Goal: Information Seeking & Learning: Check status

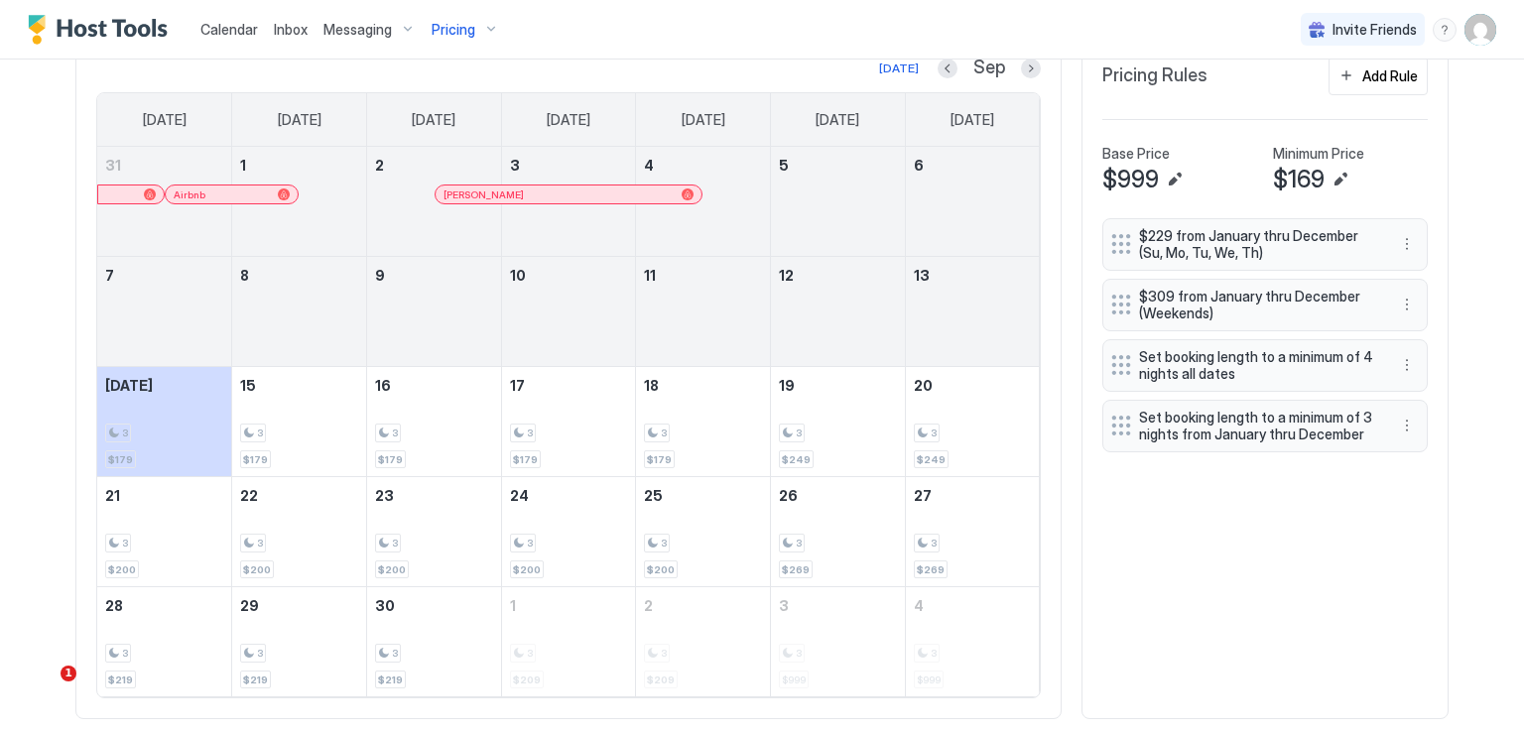
scroll to position [381, 1143]
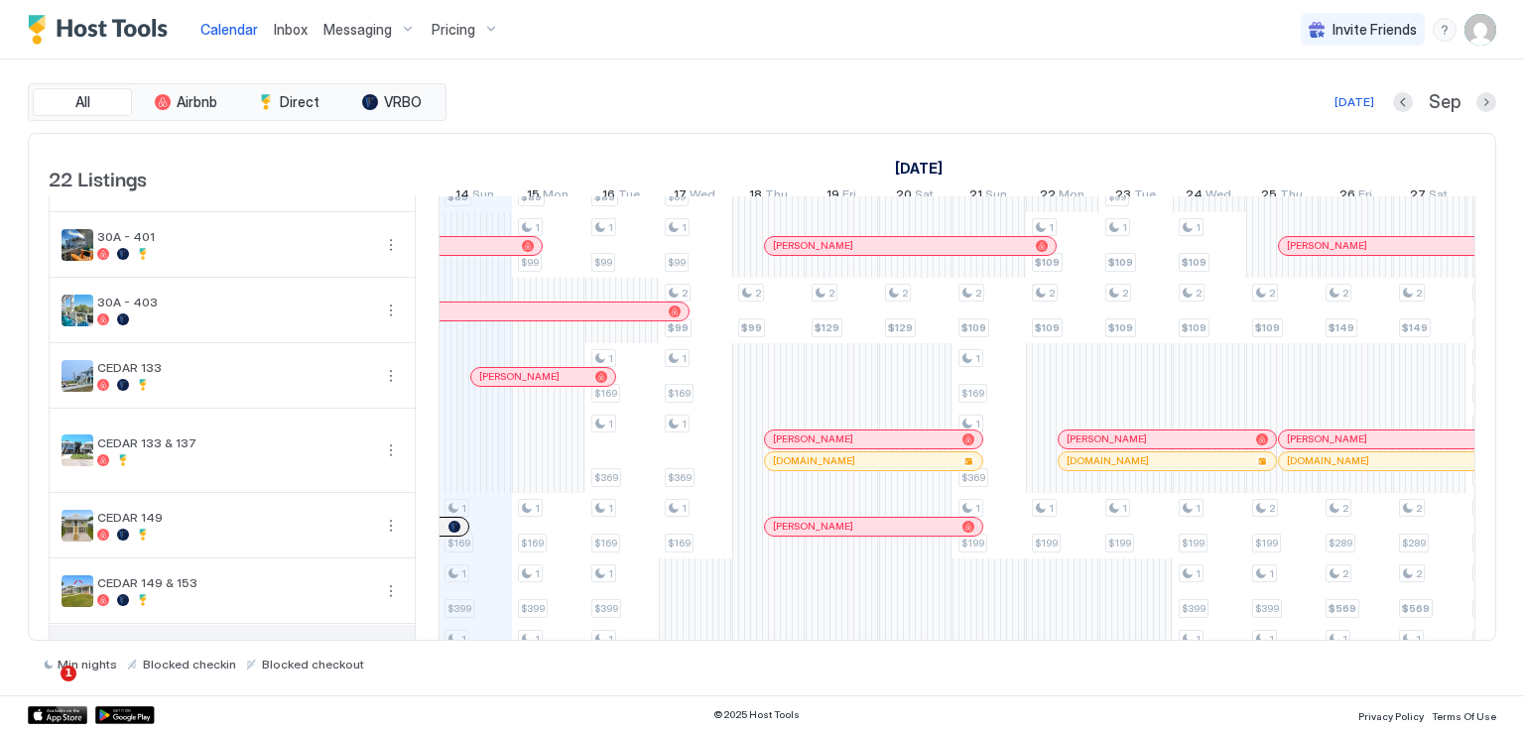
scroll to position [298, 0]
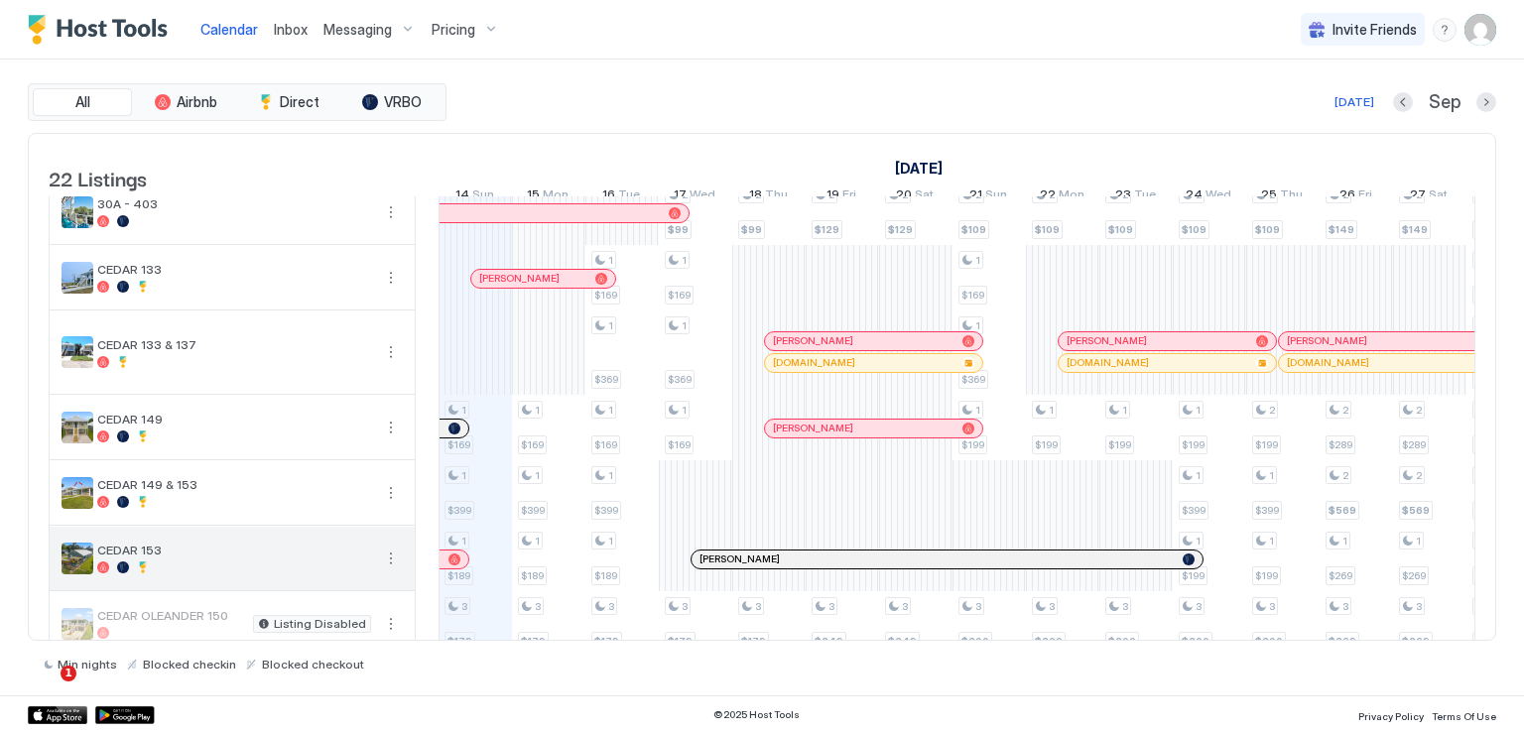
click at [384, 561] on button "More options" at bounding box center [391, 559] width 24 height 24
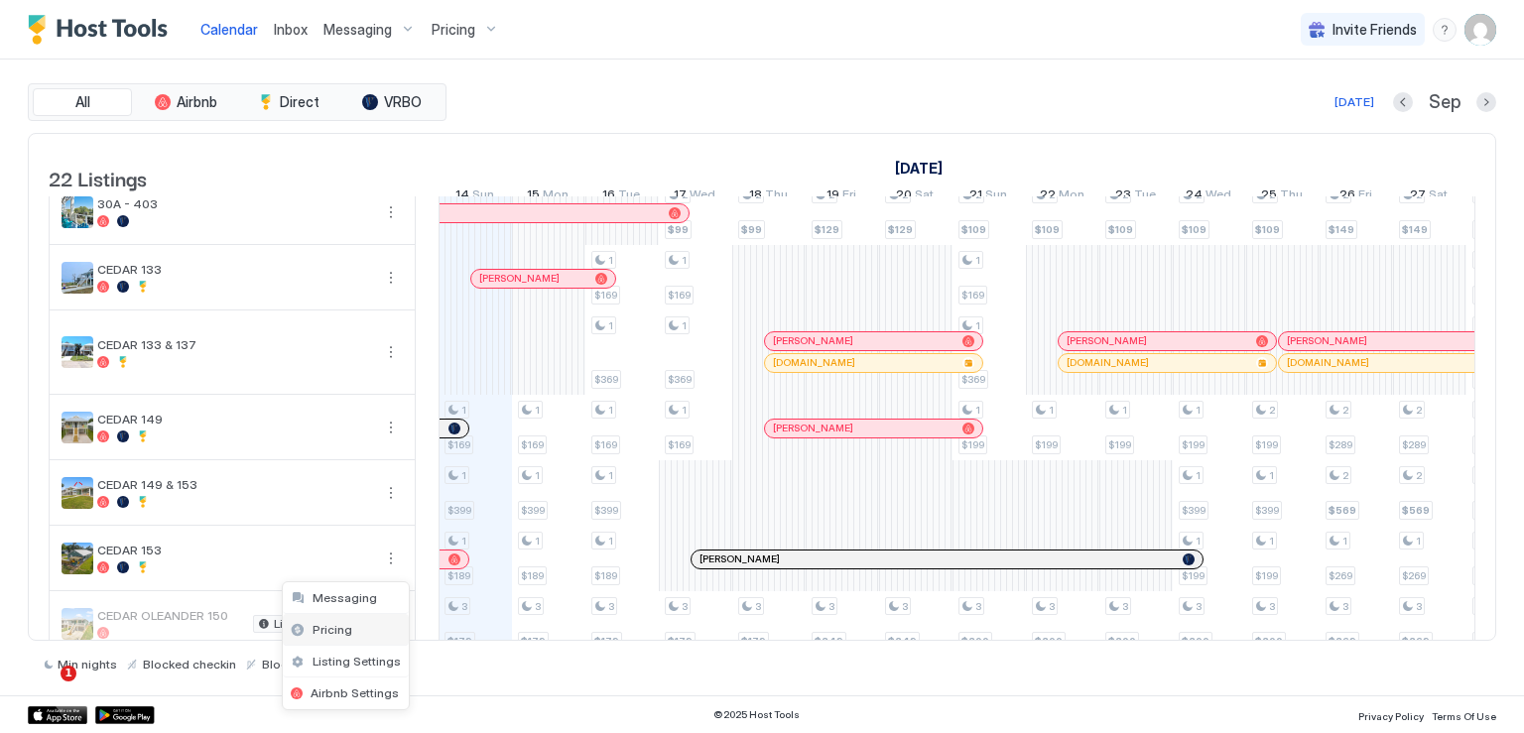
click at [351, 632] on div "Pricing" at bounding box center [346, 630] width 126 height 32
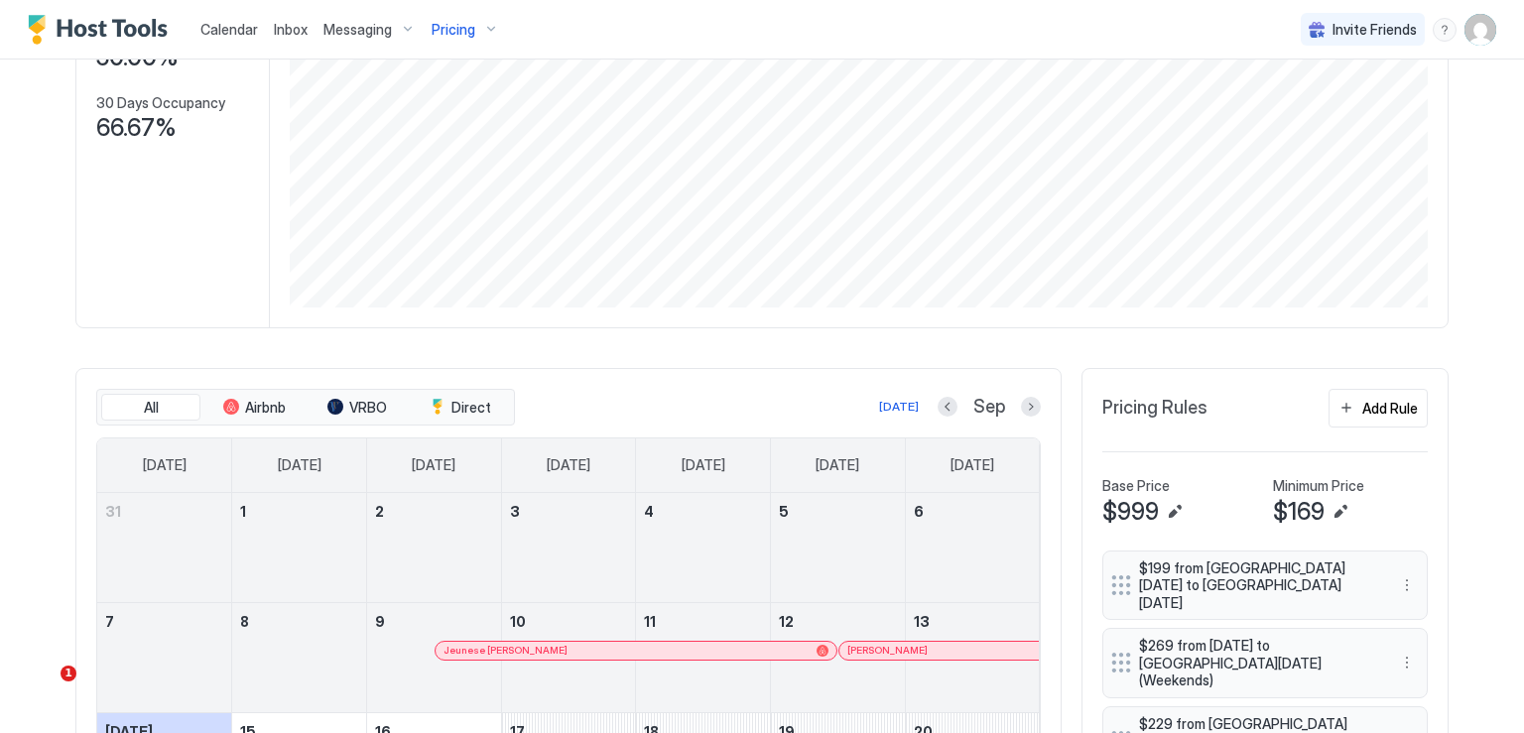
scroll to position [496, 0]
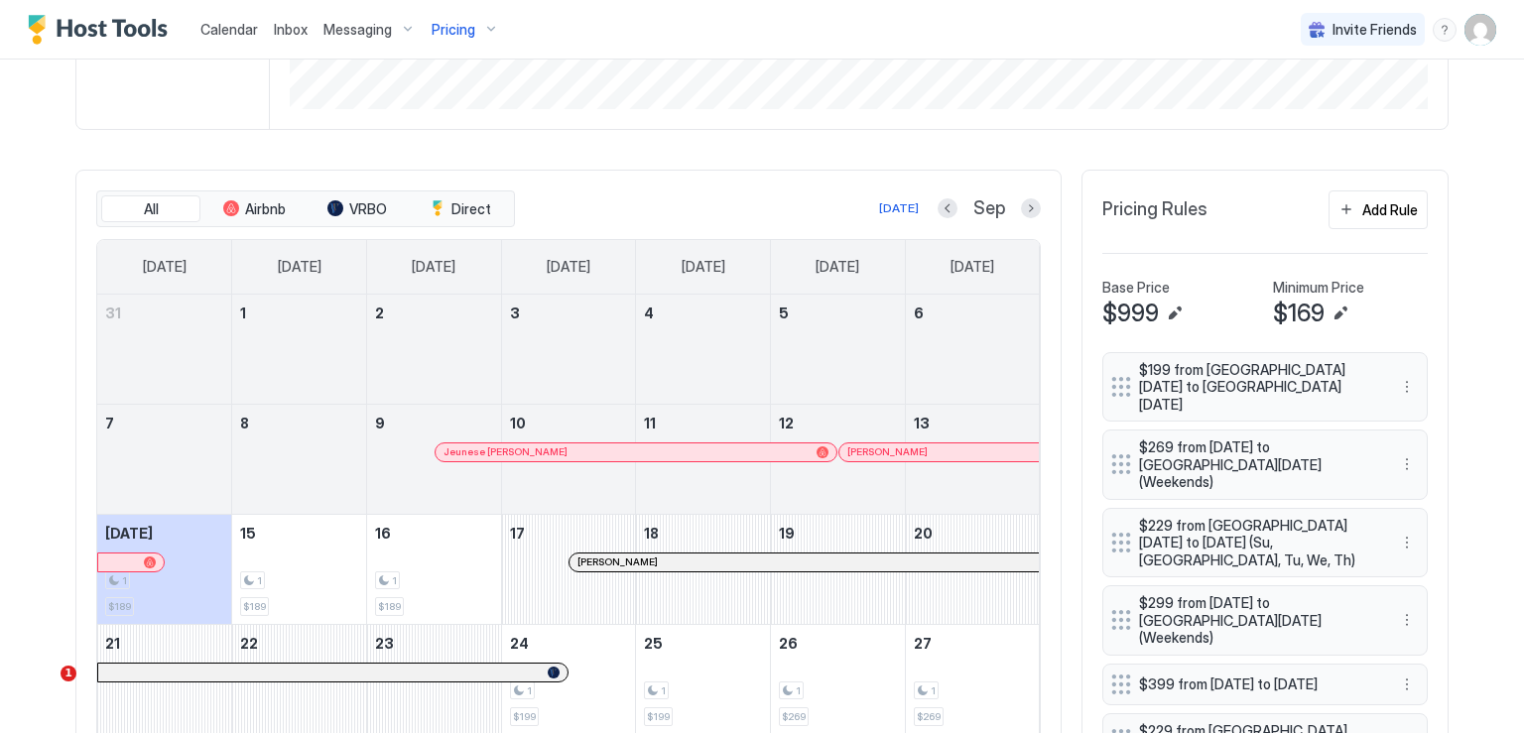
click at [905, 447] on div at bounding box center [913, 453] width 16 height 16
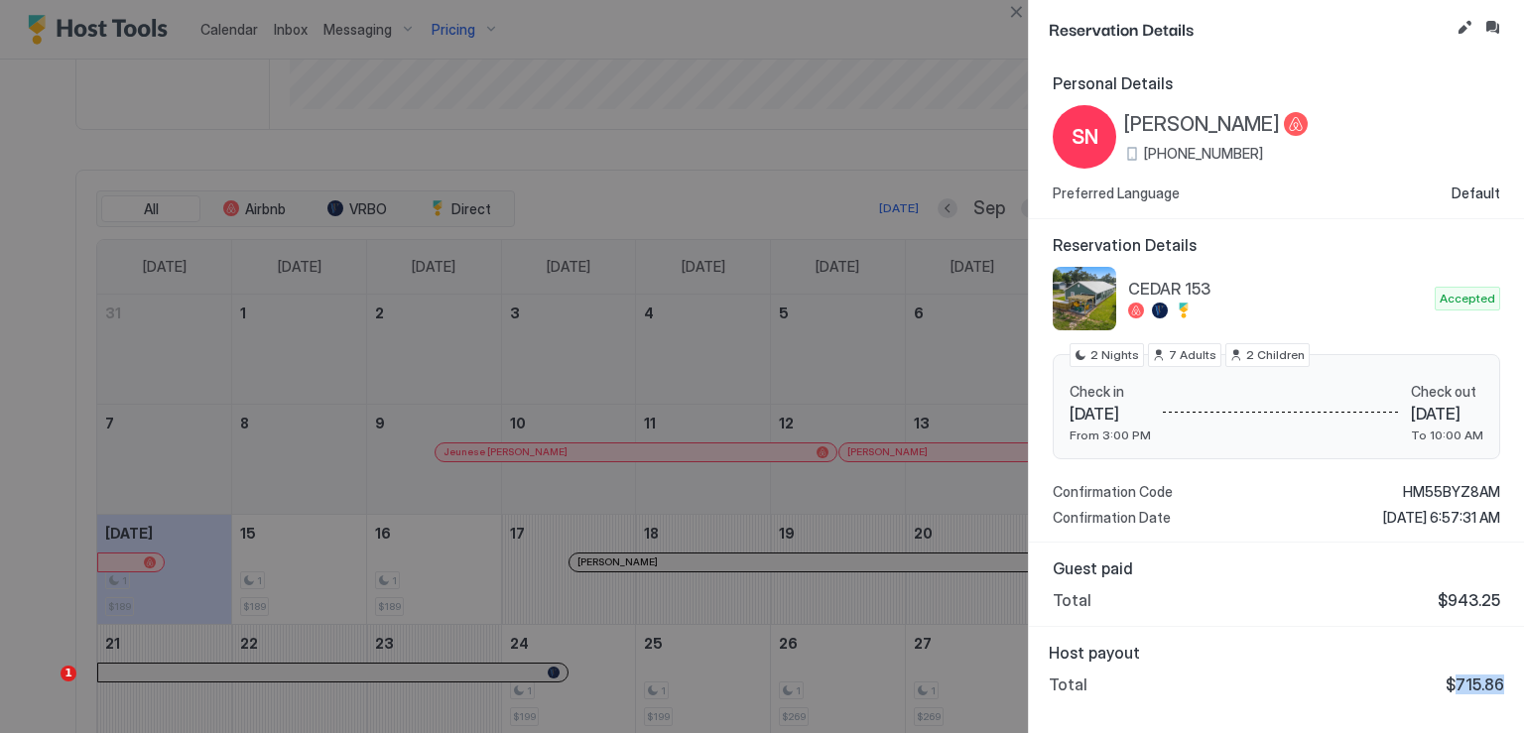
drag, startPoint x: 1456, startPoint y: 686, endPoint x: 1502, endPoint y: 690, distance: 46.8
click at [1502, 690] on span "$715.86" at bounding box center [1475, 685] width 59 height 20
copy span "715.86"
click at [531, 538] on div at bounding box center [762, 366] width 1524 height 733
click at [1013, 6] on button "Close" at bounding box center [1016, 12] width 24 height 24
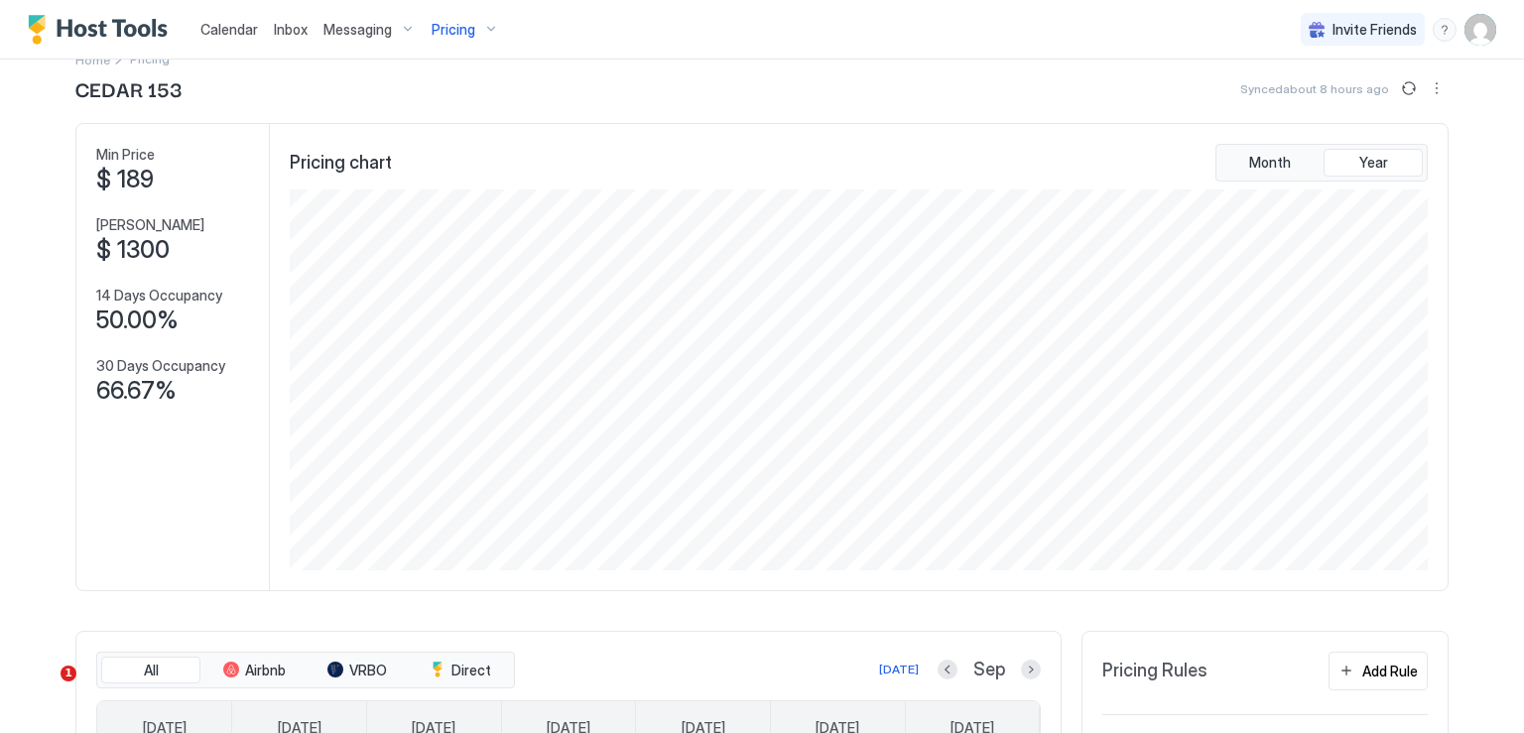
scroll to position [0, 0]
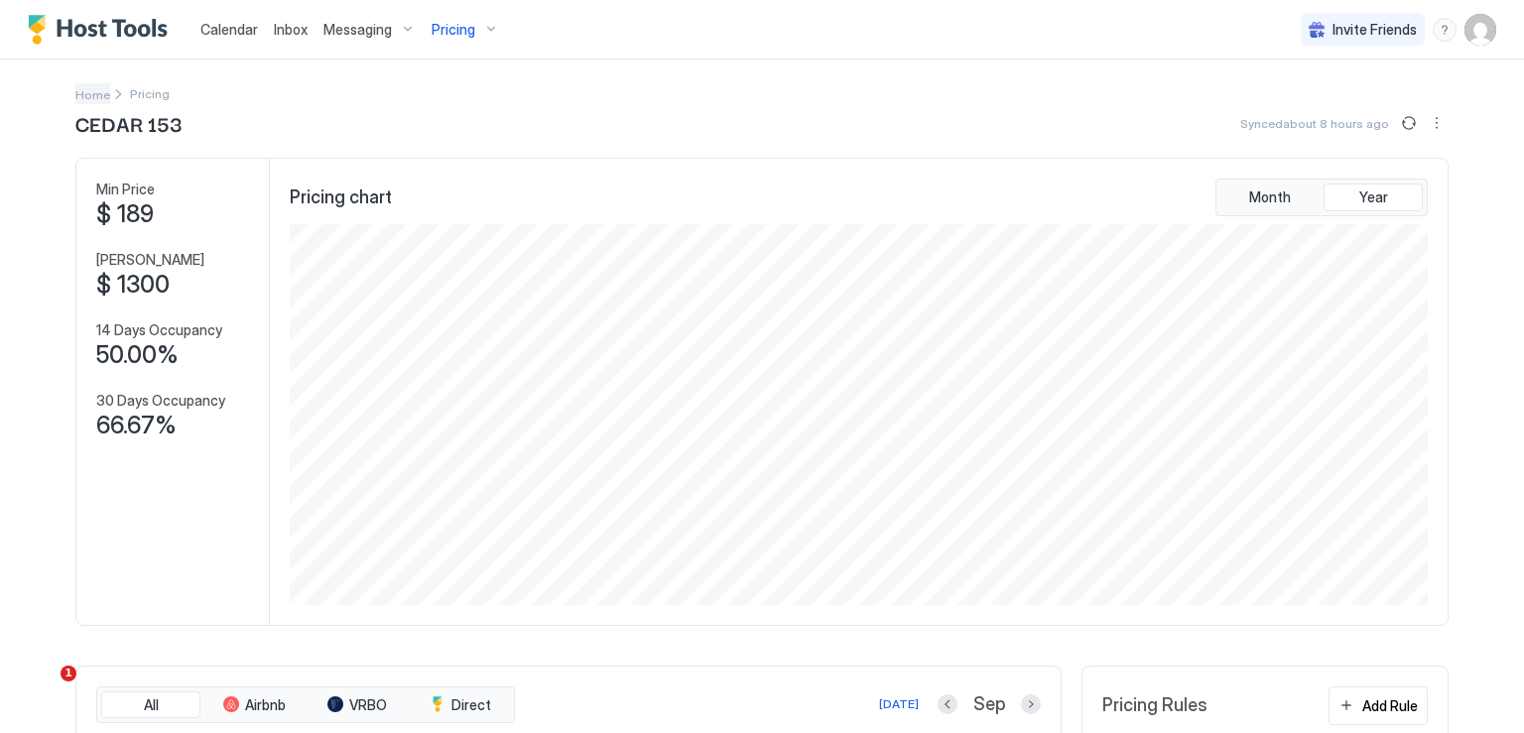
click at [86, 92] on span "Home" at bounding box center [92, 94] width 35 height 15
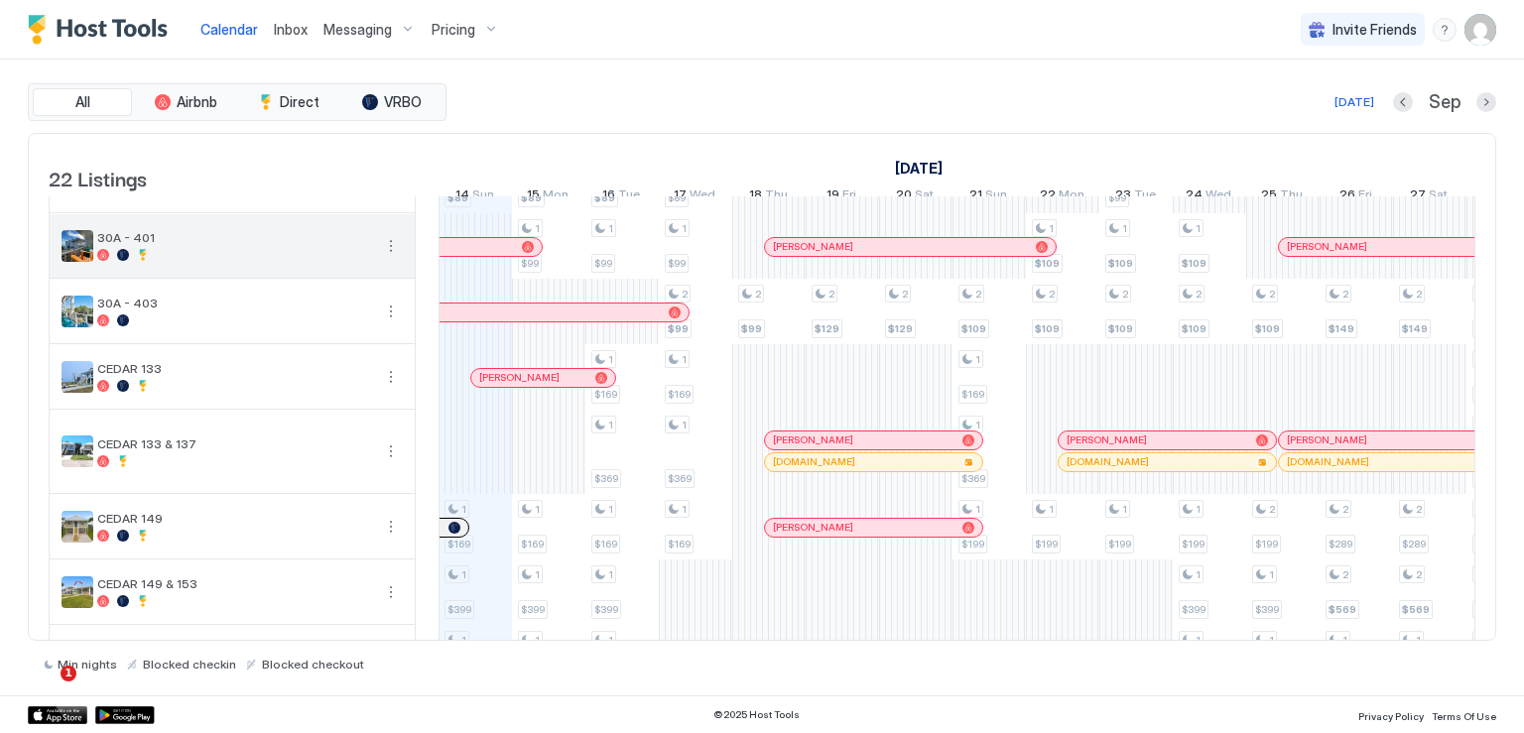
scroll to position [298, 0]
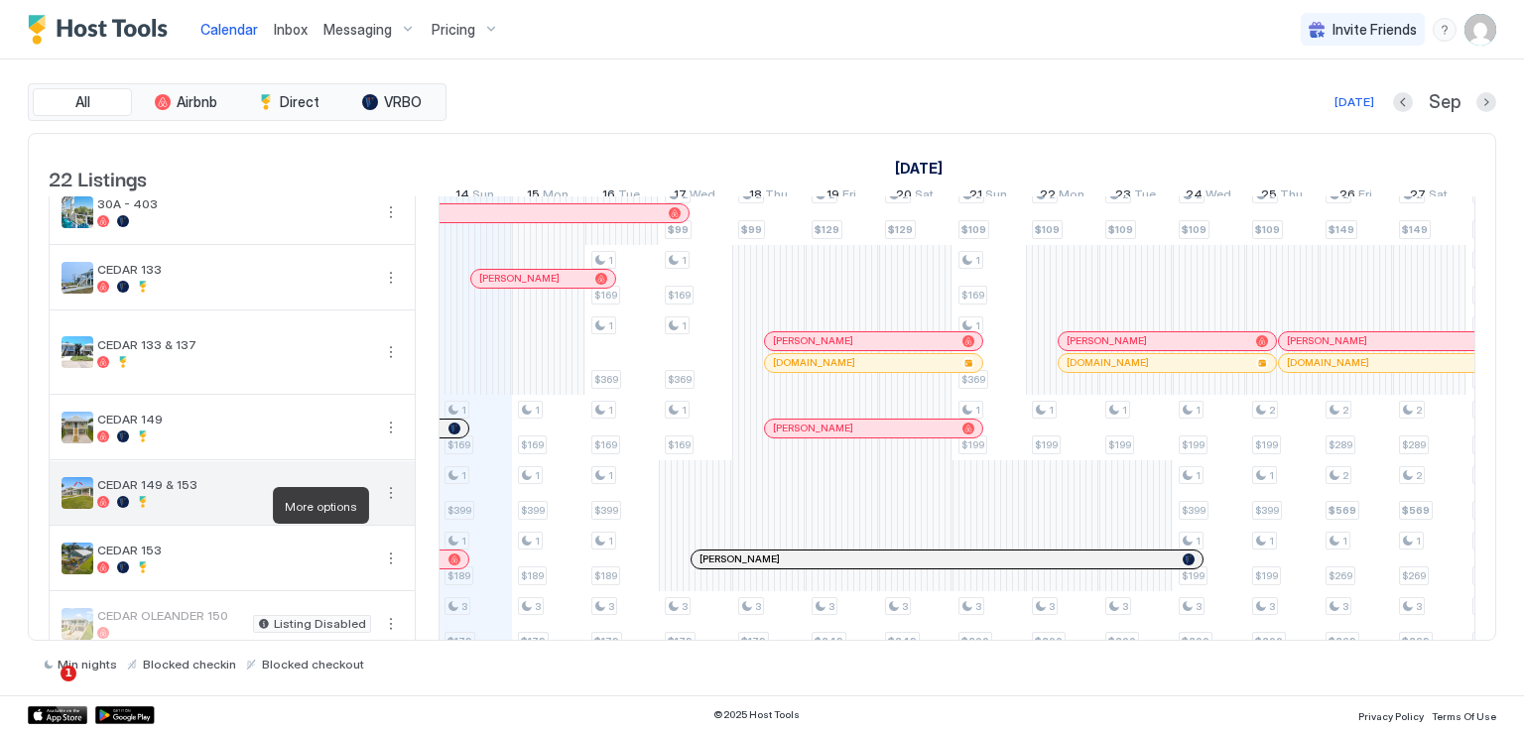
click at [387, 499] on button "More options" at bounding box center [391, 493] width 24 height 24
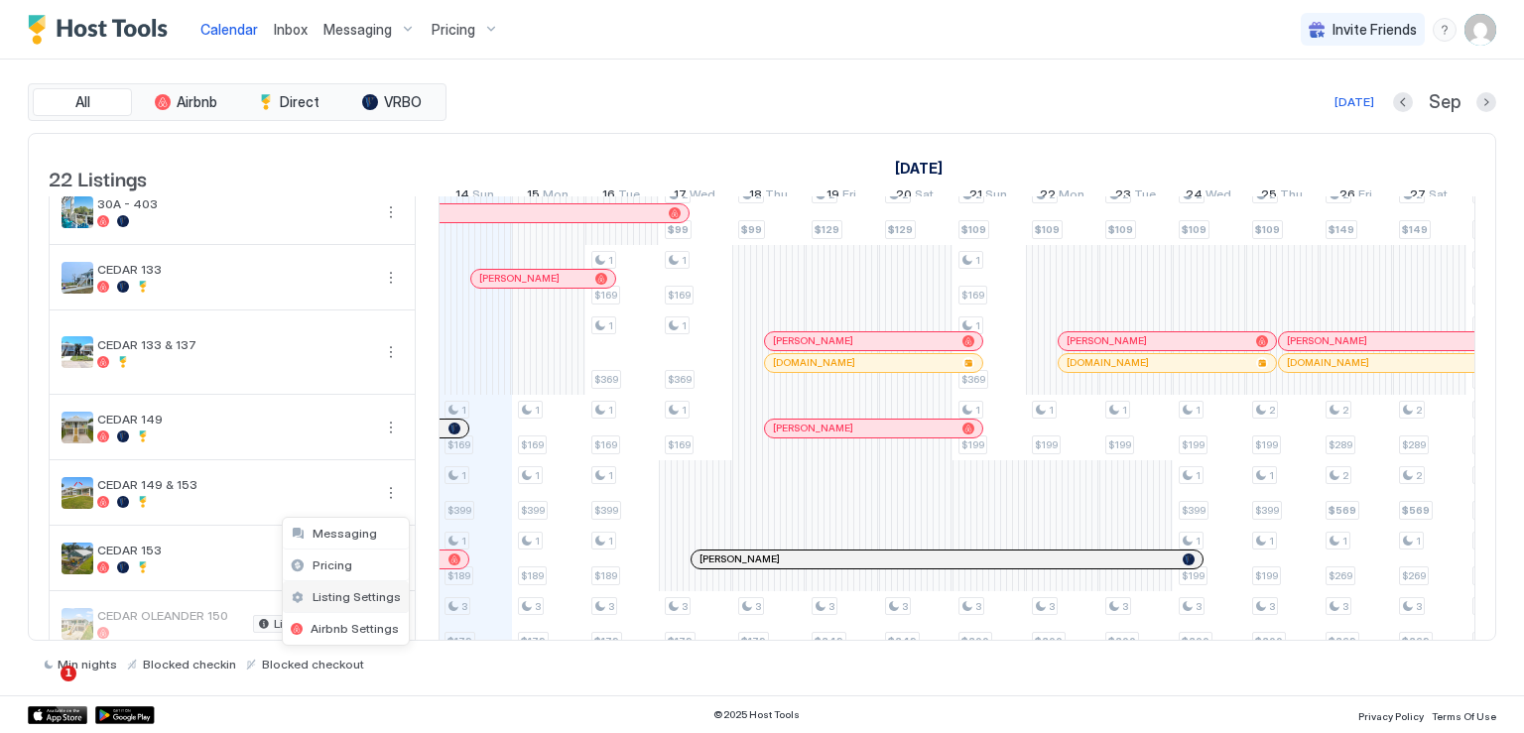
click at [348, 593] on span "Listing Settings" at bounding box center [357, 596] width 88 height 15
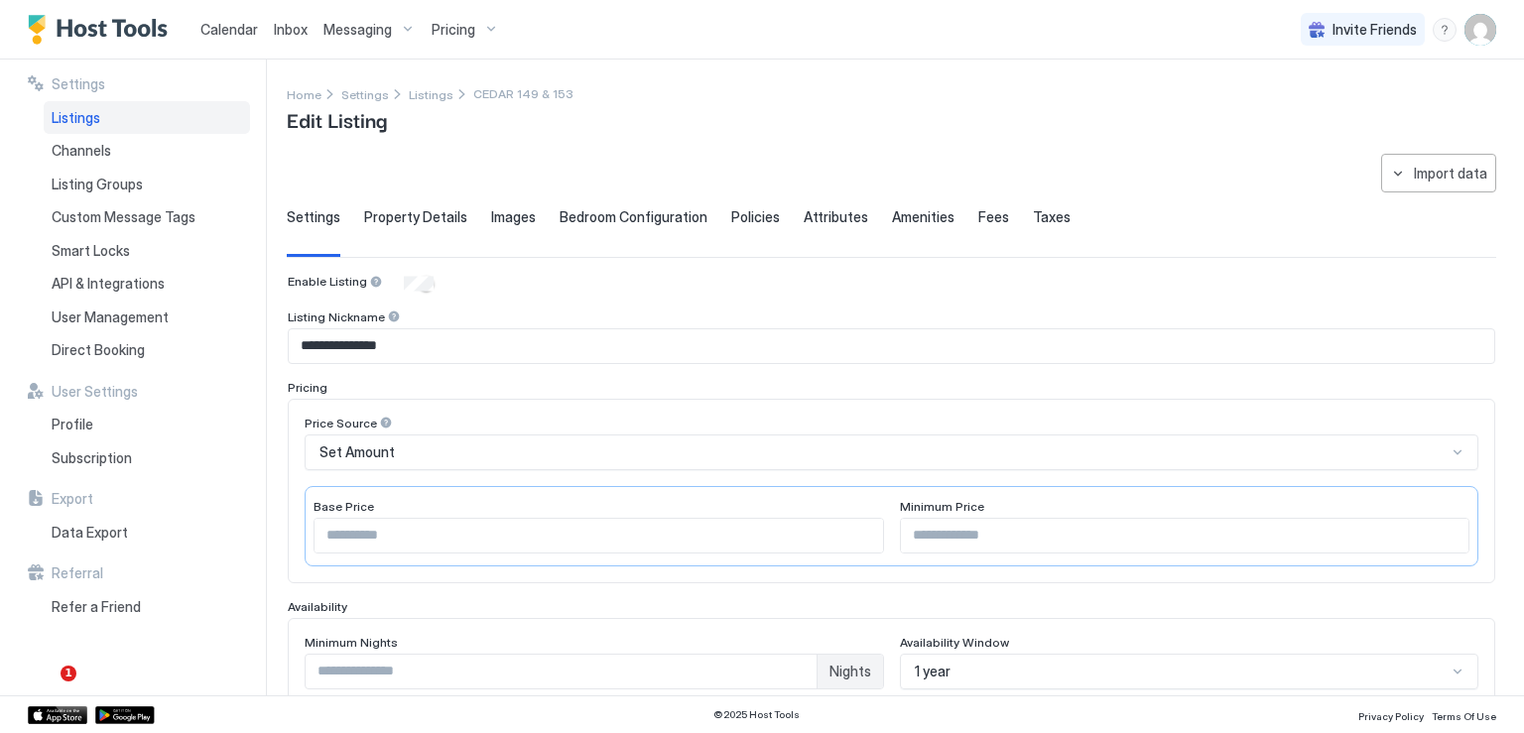
click at [86, 123] on span "Listings" at bounding box center [76, 118] width 49 height 18
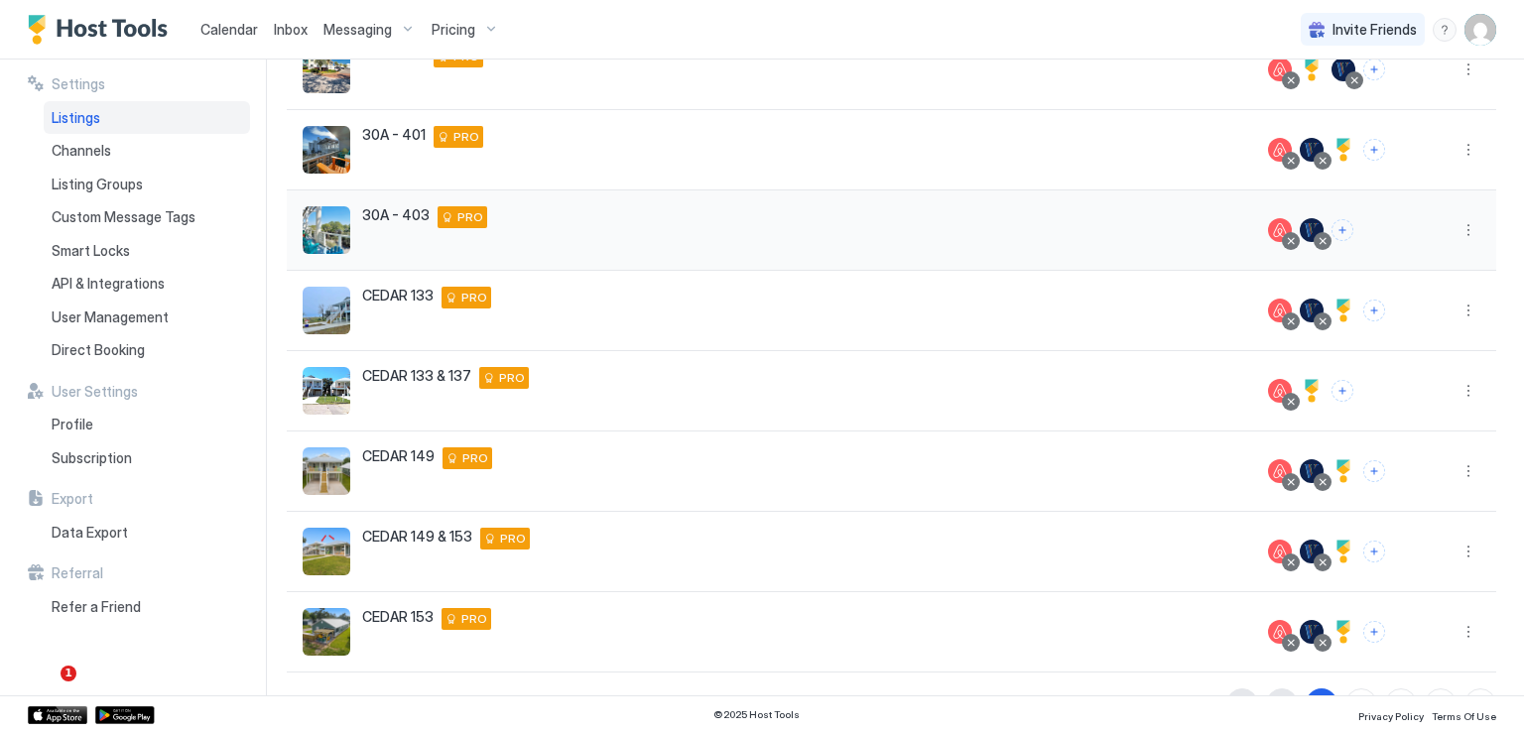
scroll to position [397, 0]
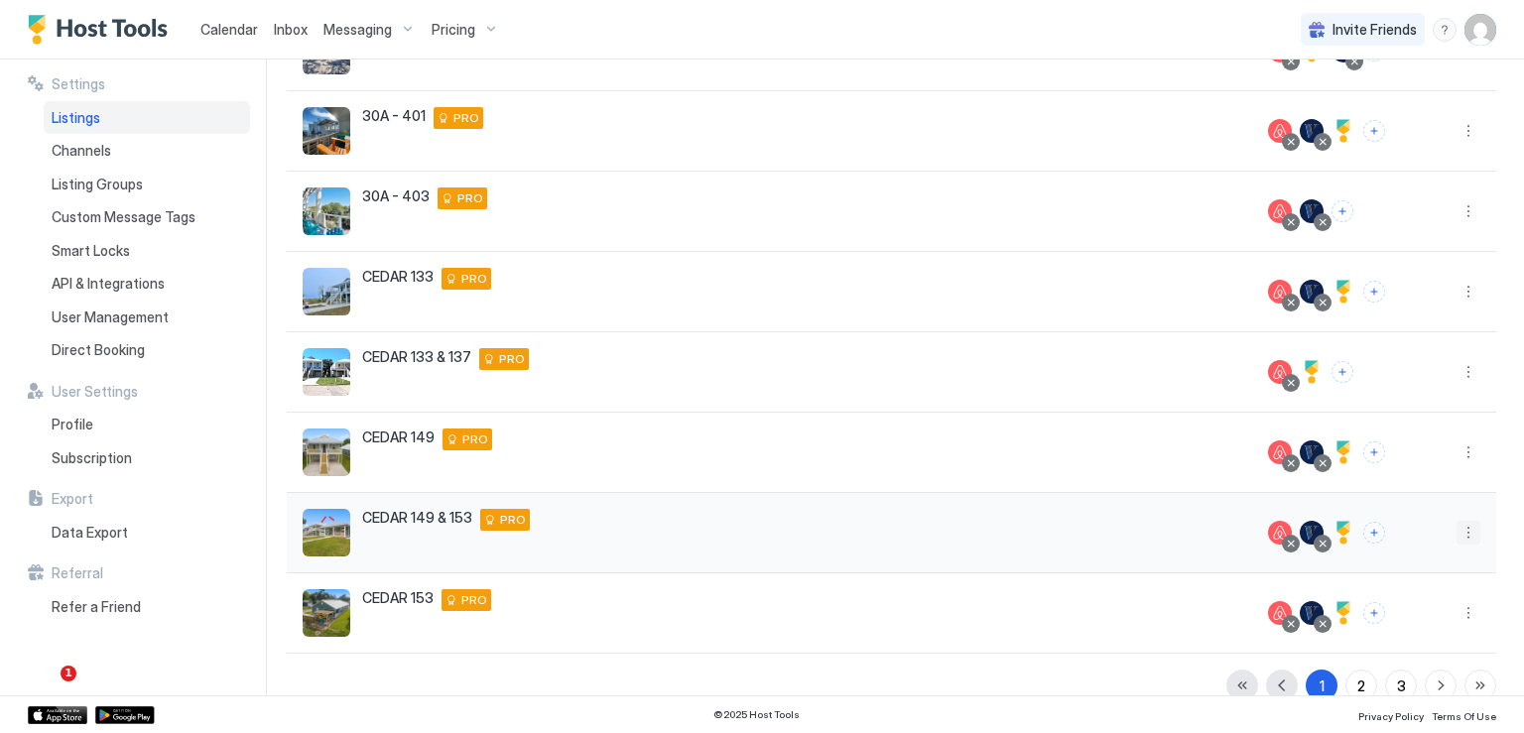
click at [1459, 530] on button "More options" at bounding box center [1469, 533] width 24 height 24
click at [1385, 383] on span "Pricing" at bounding box center [1384, 375] width 40 height 15
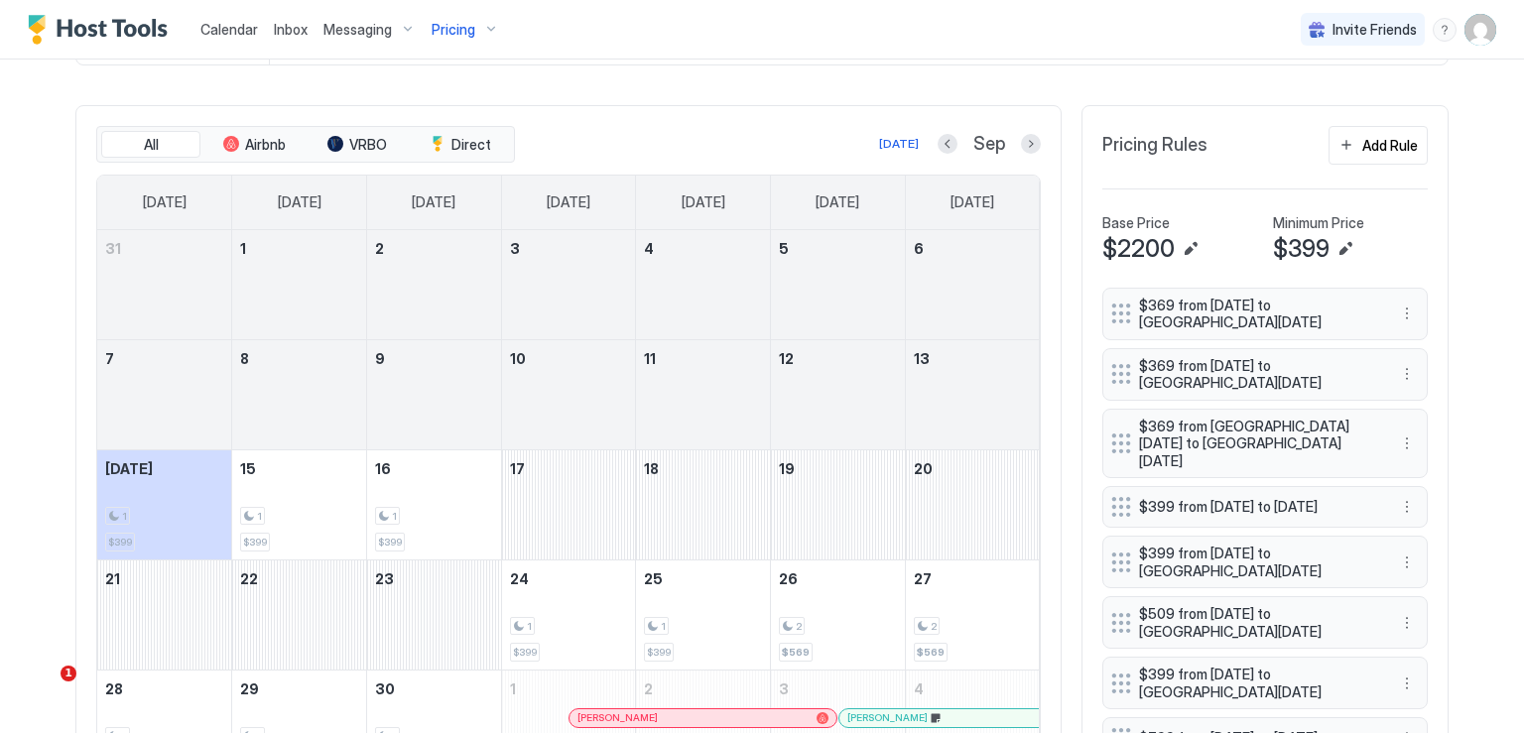
scroll to position [595, 0]
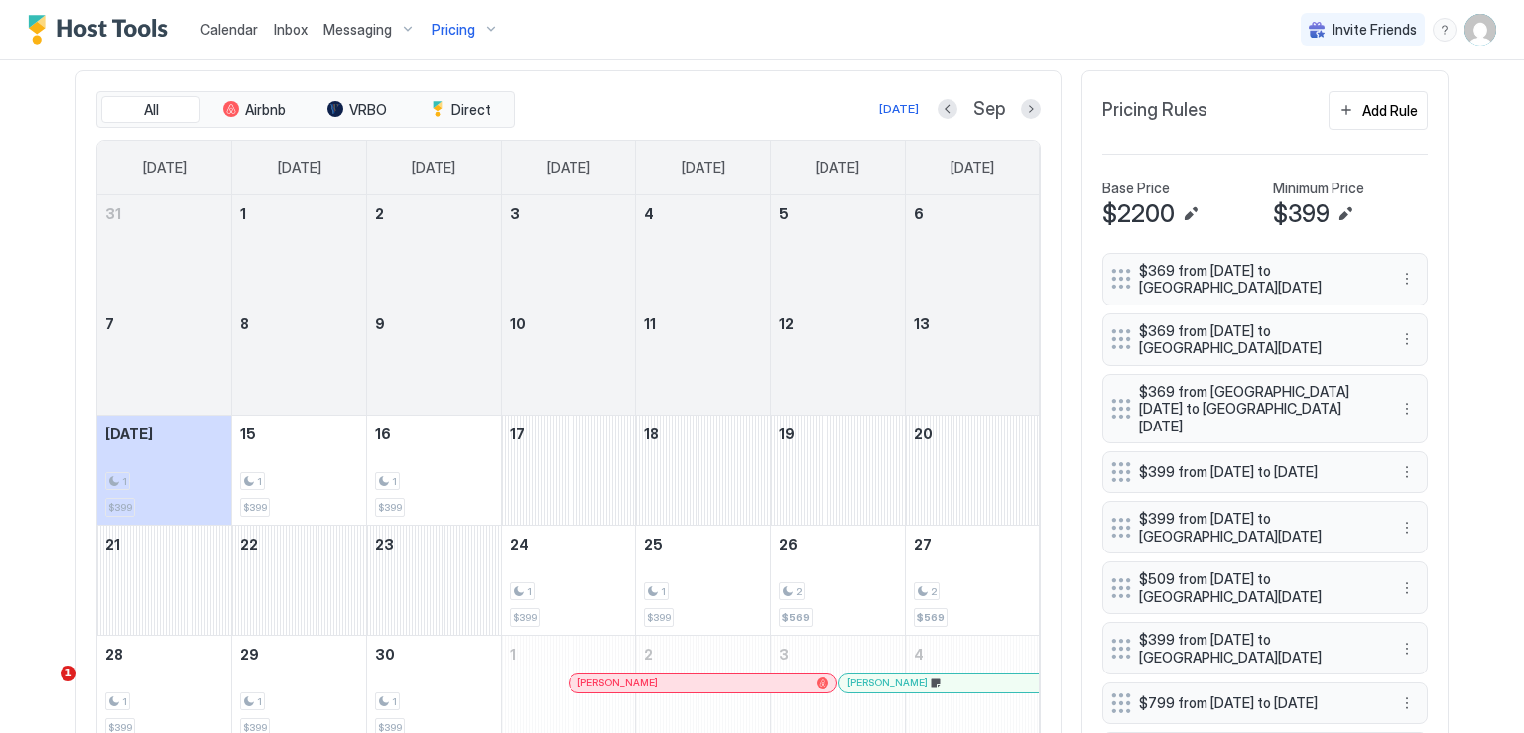
click at [587, 680] on div at bounding box center [595, 684] width 16 height 16
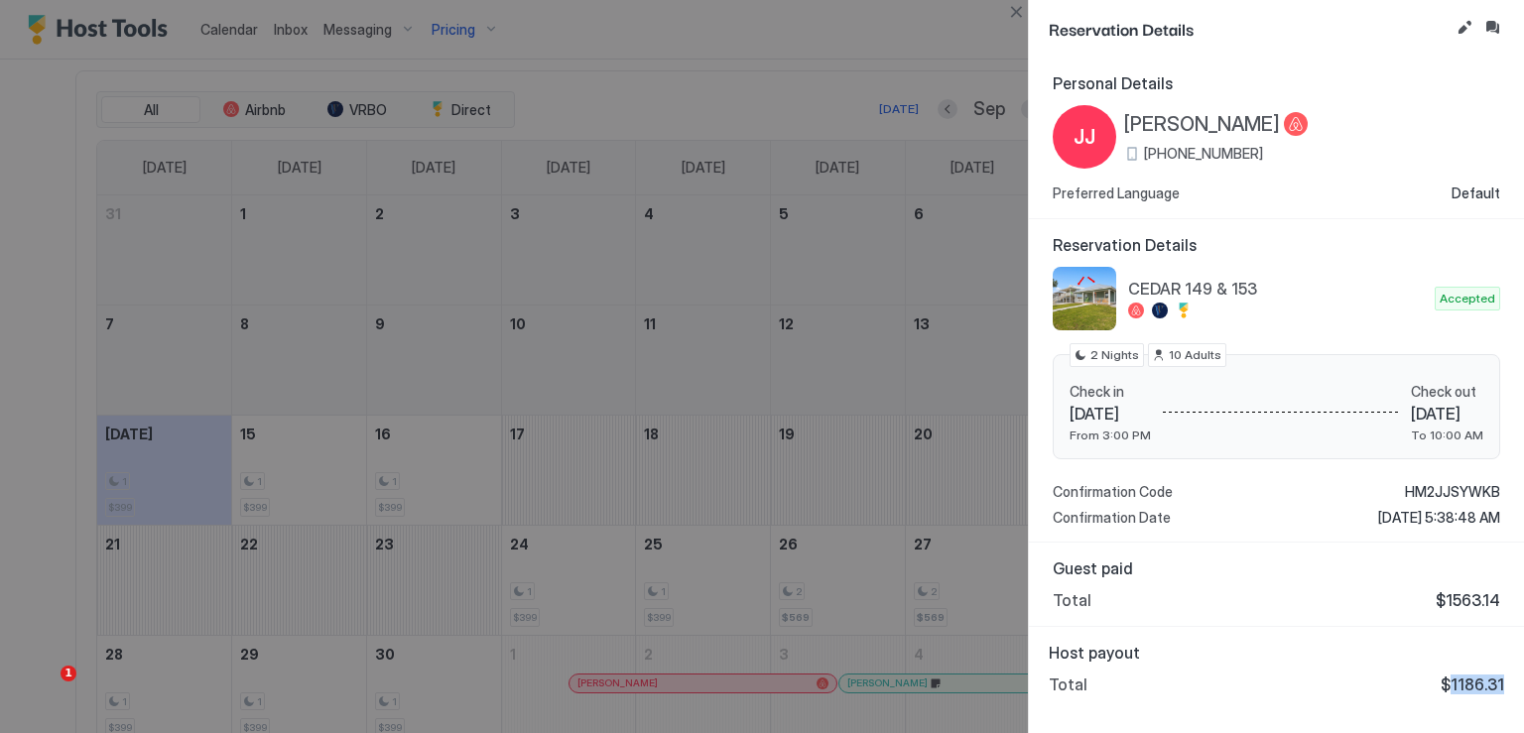
drag, startPoint x: 1457, startPoint y: 682, endPoint x: 1508, endPoint y: 686, distance: 51.7
click at [1508, 686] on div "Host payout Total $1186.31" at bounding box center [1276, 668] width 495 height 83
copy span "1186.31"
click at [1018, 19] on button "Close" at bounding box center [1016, 12] width 24 height 24
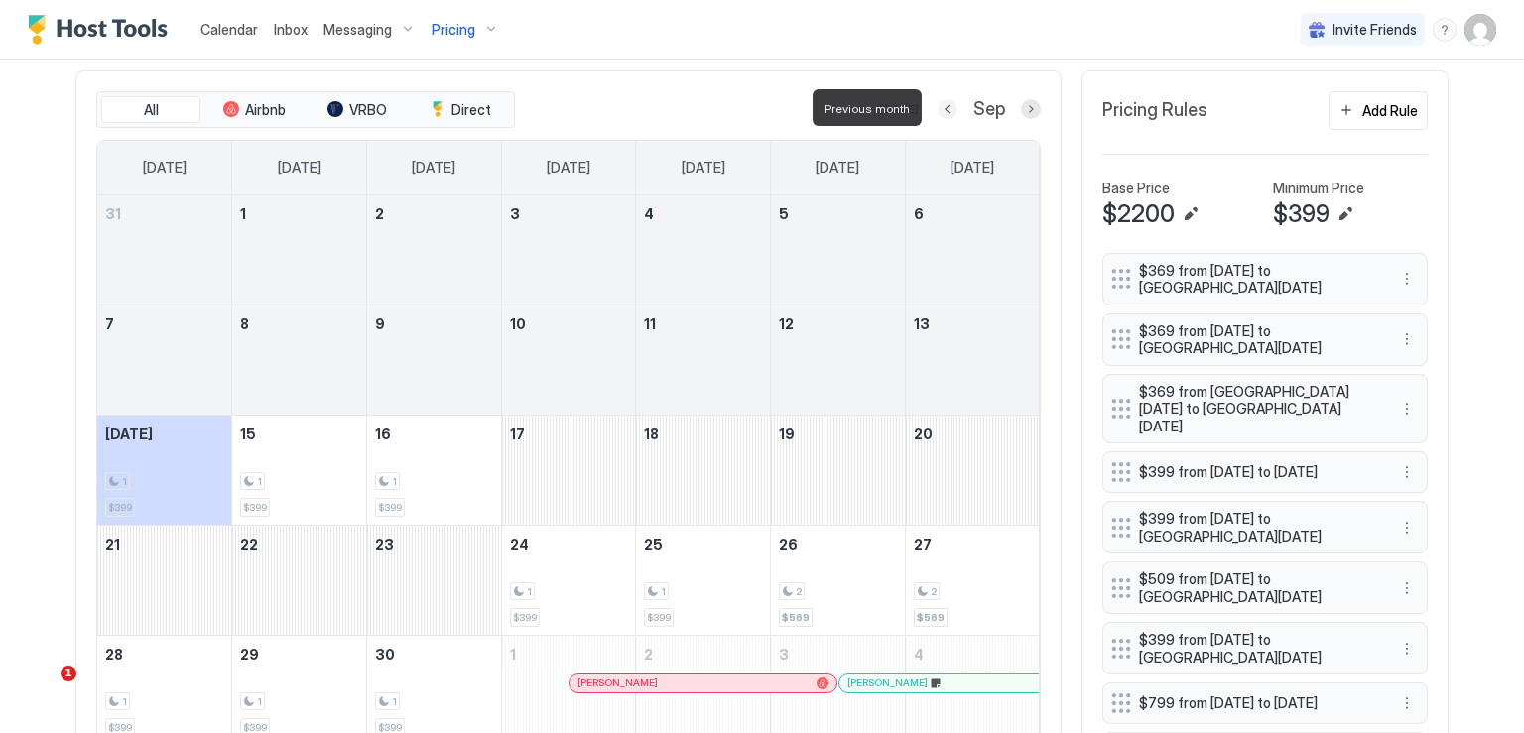
click at [940, 108] on button "Previous month" at bounding box center [948, 109] width 20 height 20
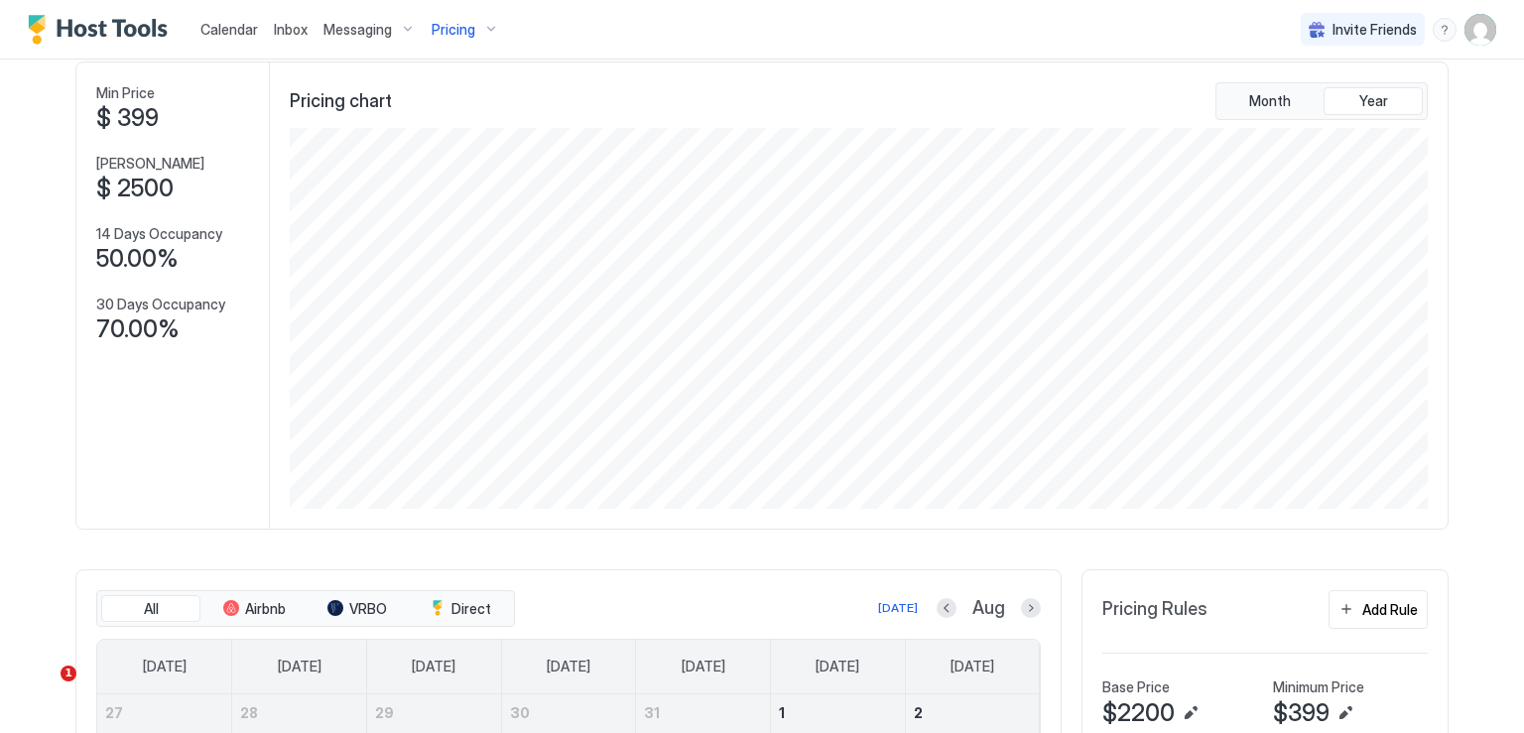
scroll to position [0, 0]
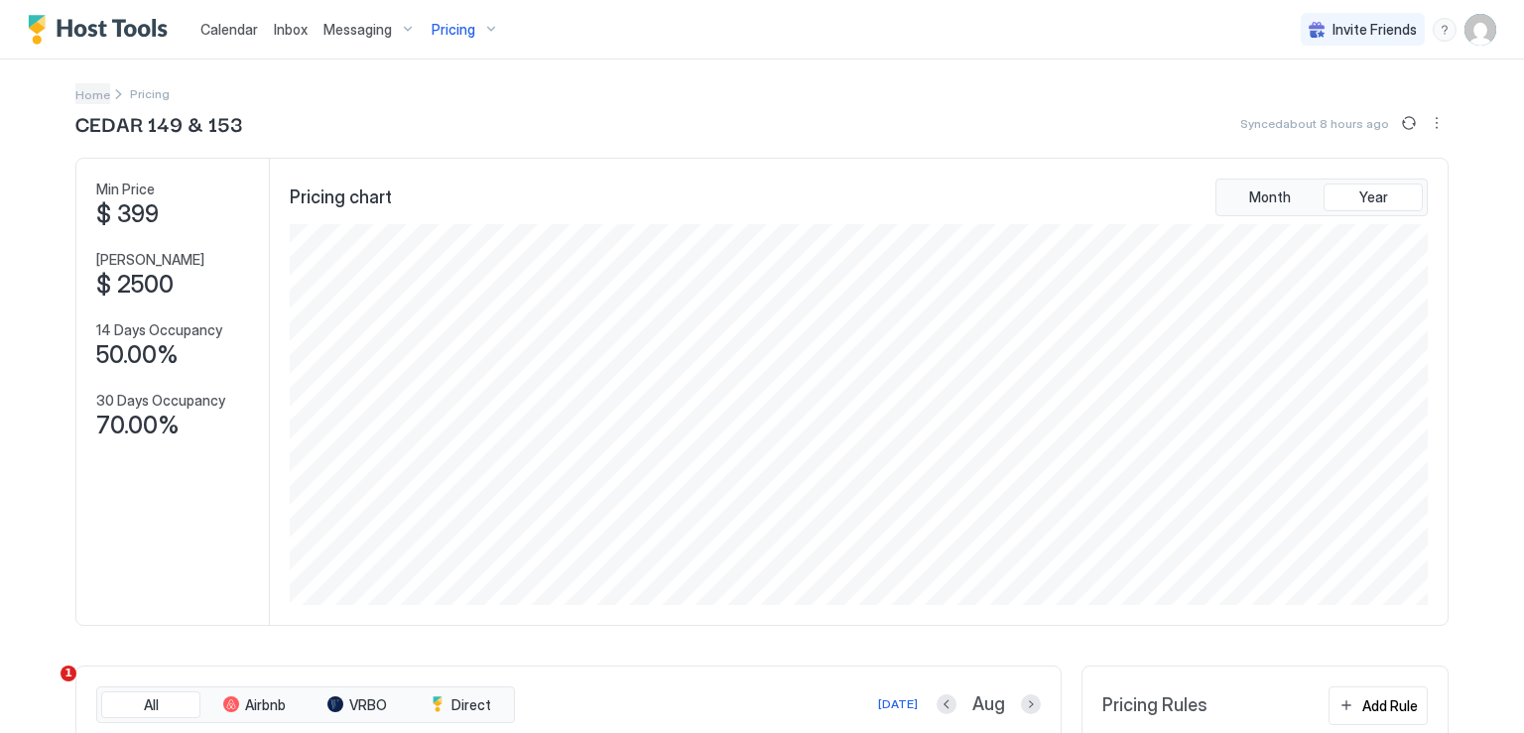
click at [86, 91] on span "Home" at bounding box center [92, 94] width 35 height 15
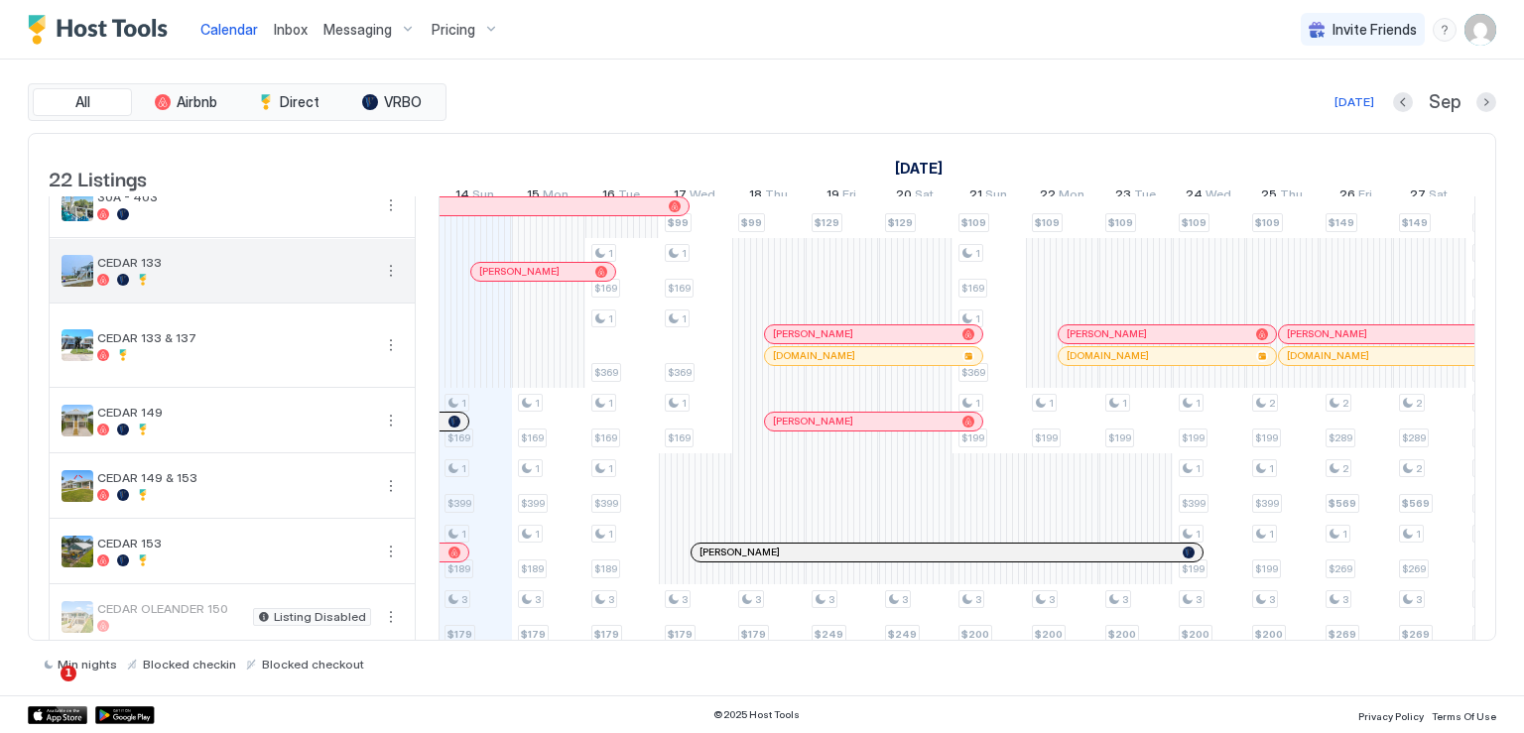
scroll to position [397, 0]
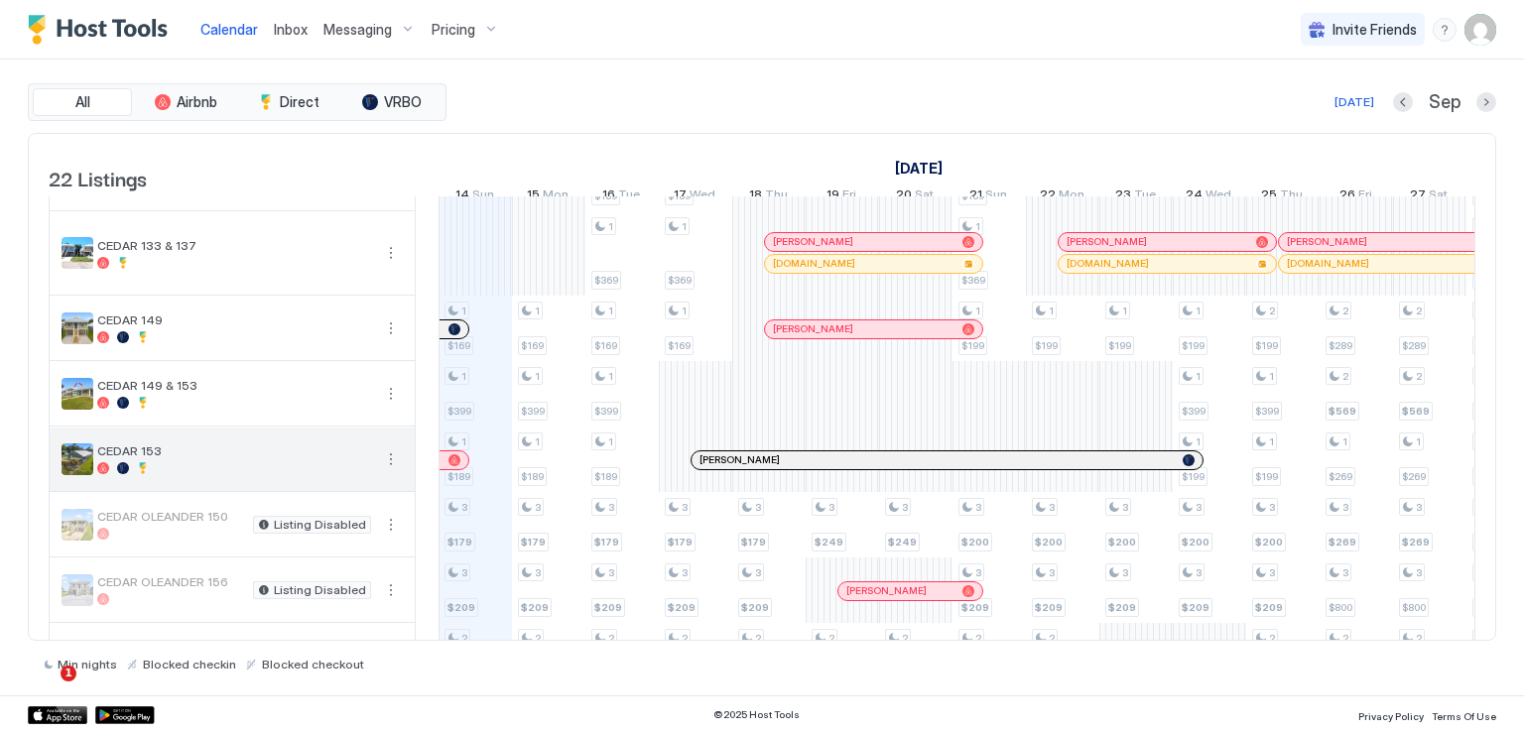
click at [388, 470] on button "More options" at bounding box center [391, 459] width 24 height 24
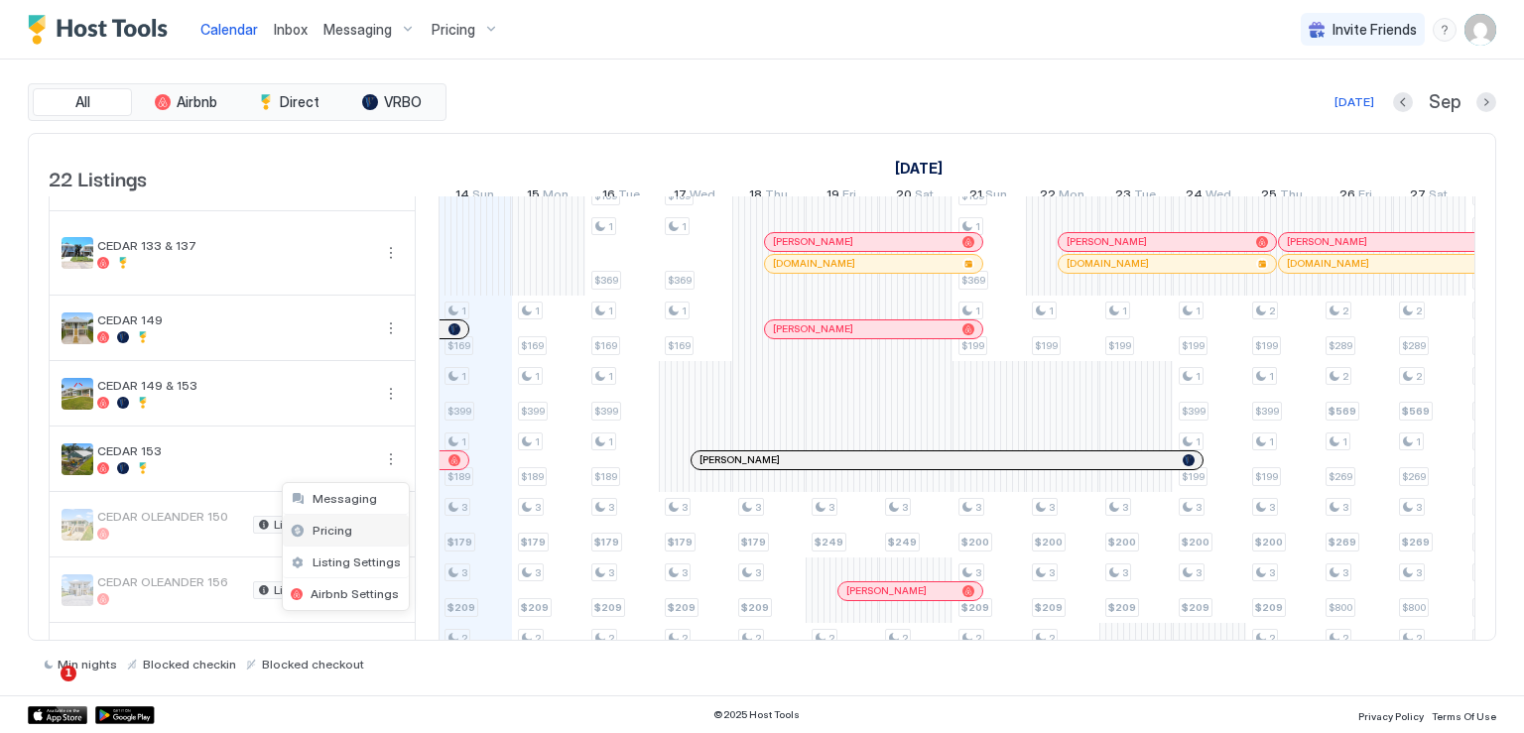
click at [359, 533] on div "Pricing" at bounding box center [346, 531] width 126 height 32
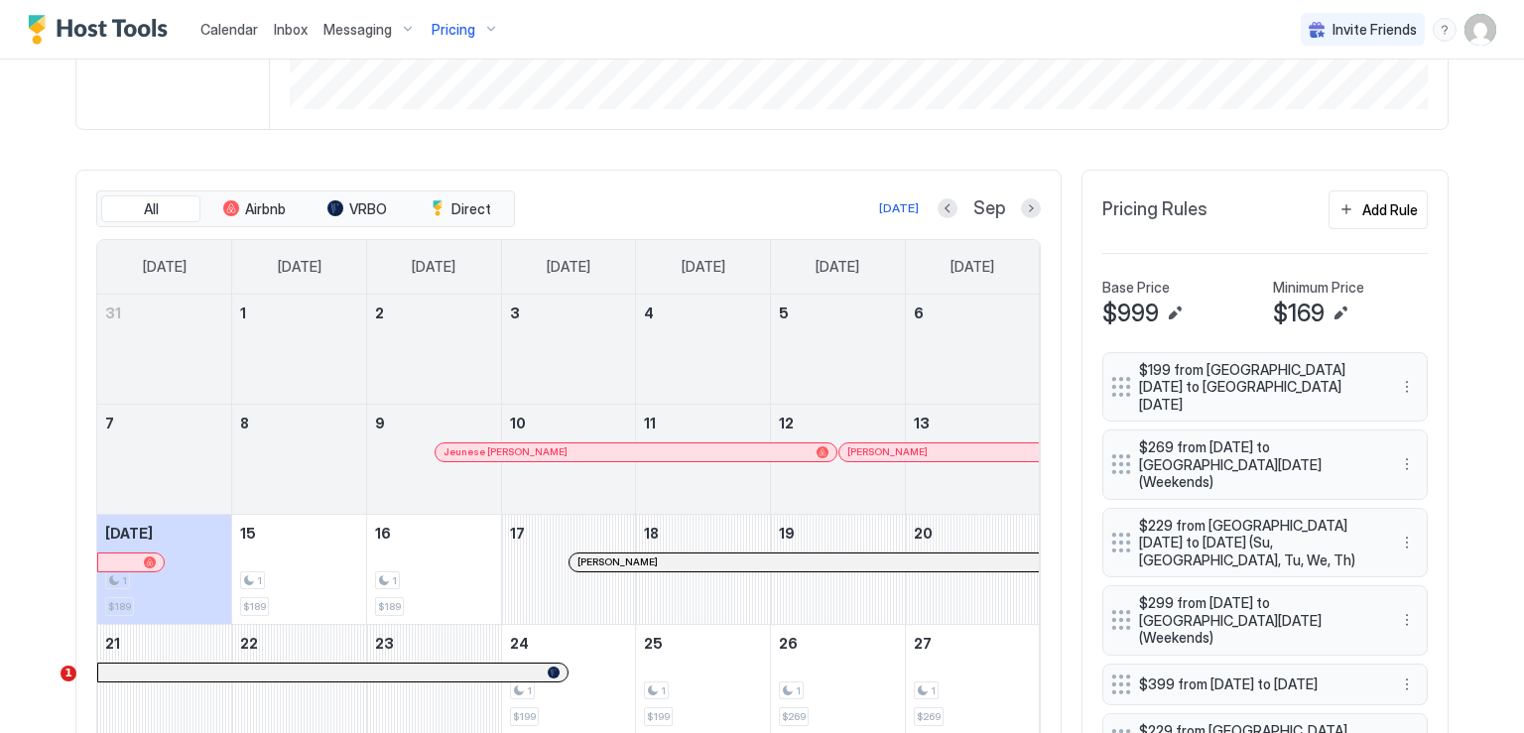
scroll to position [595, 0]
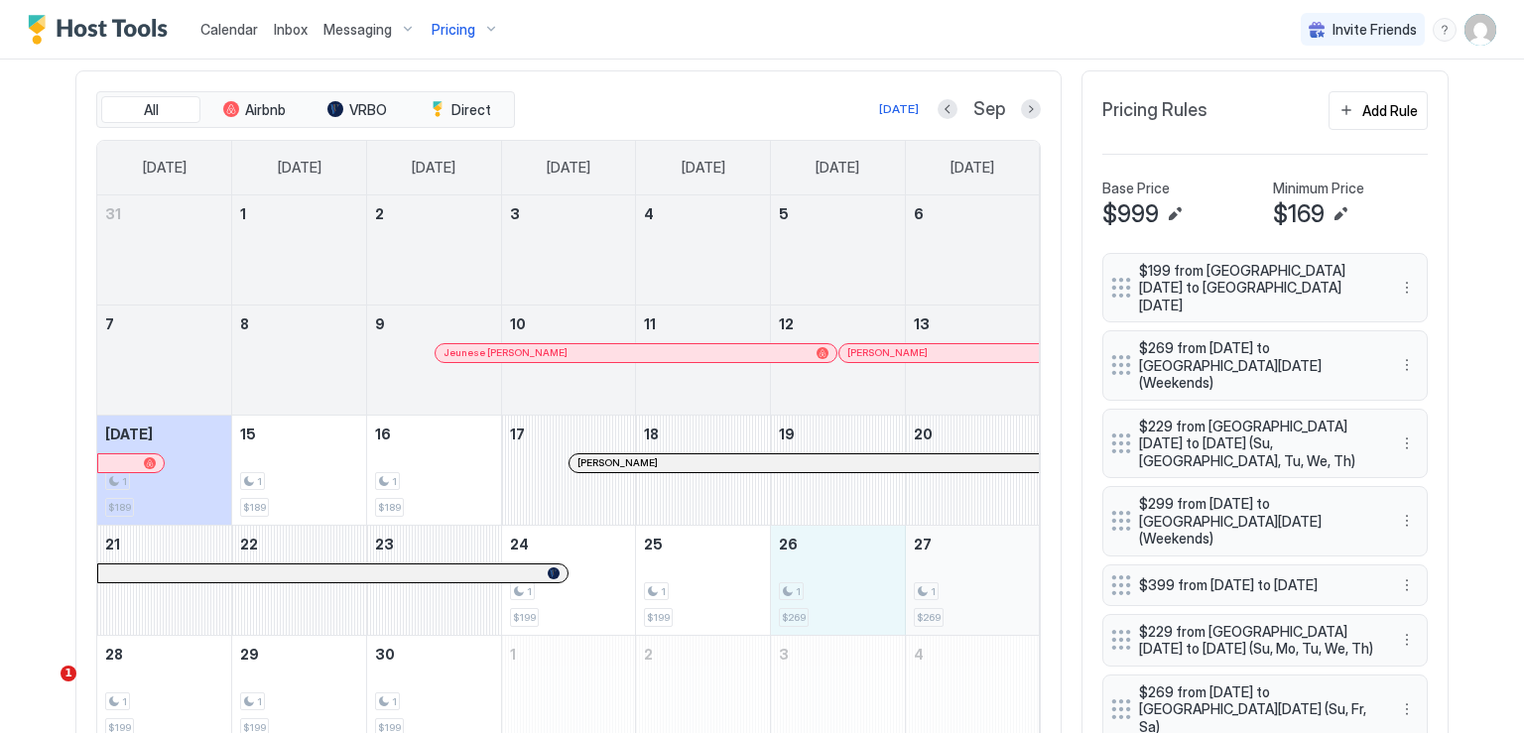
drag, startPoint x: 840, startPoint y: 596, endPoint x: 924, endPoint y: 595, distance: 83.4
click at [924, 595] on tr "21 22 23 24 1 $199 25 1 $199 26 1 $269 27 1 $269" at bounding box center [568, 580] width 943 height 110
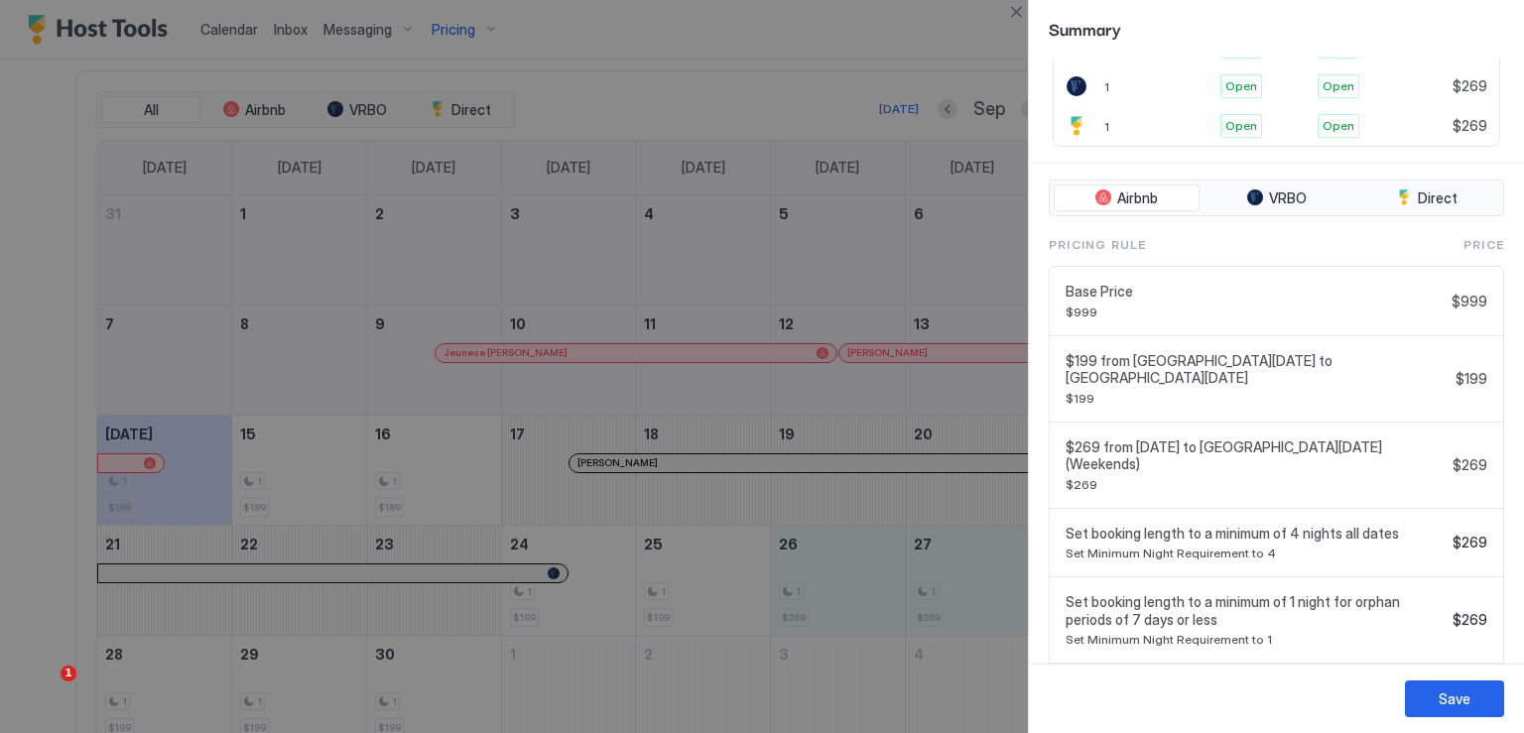
click at [1413, 635] on div "Set booking length to a minimum of 1 night for orphan periods of 7 days or less…" at bounding box center [1276, 620] width 453 height 86
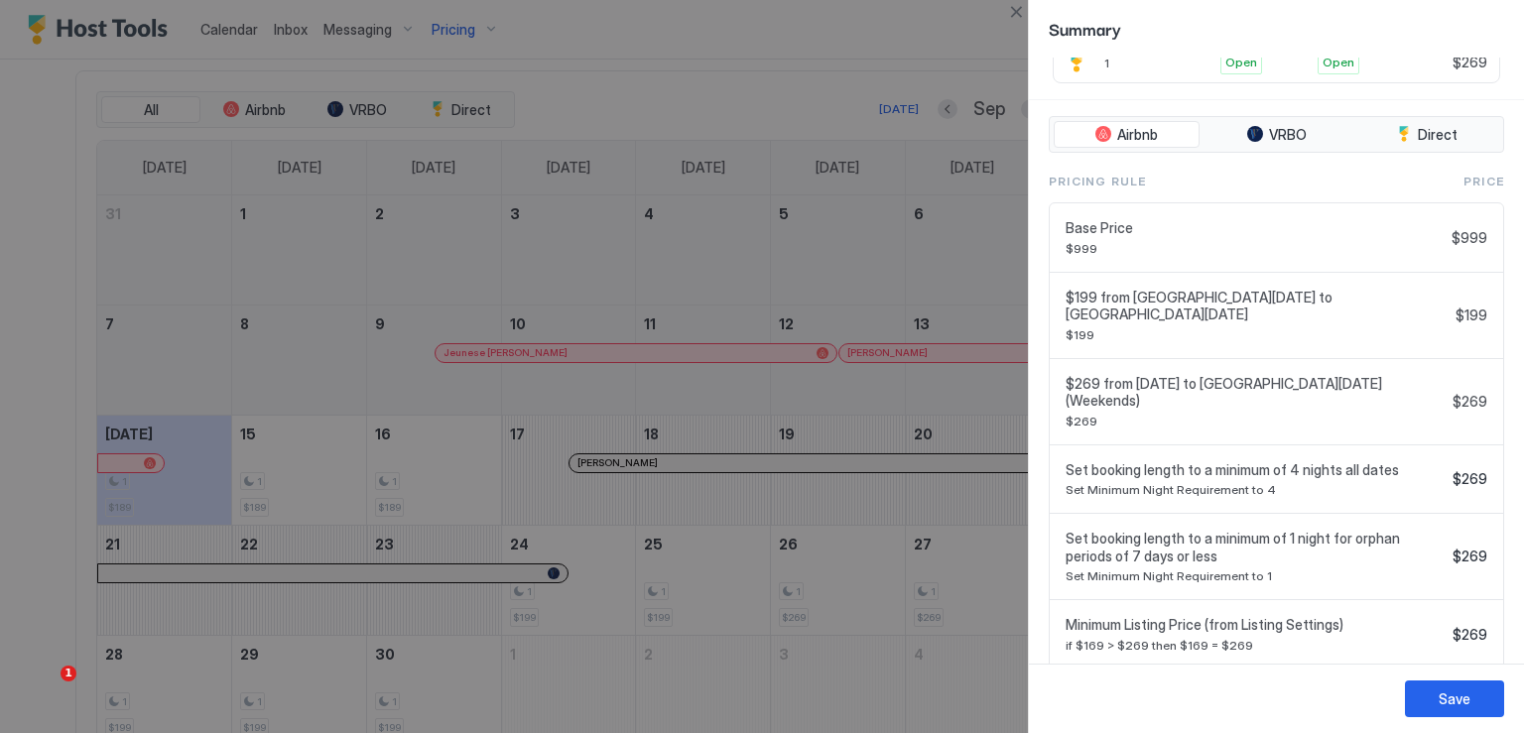
scroll to position [591, 0]
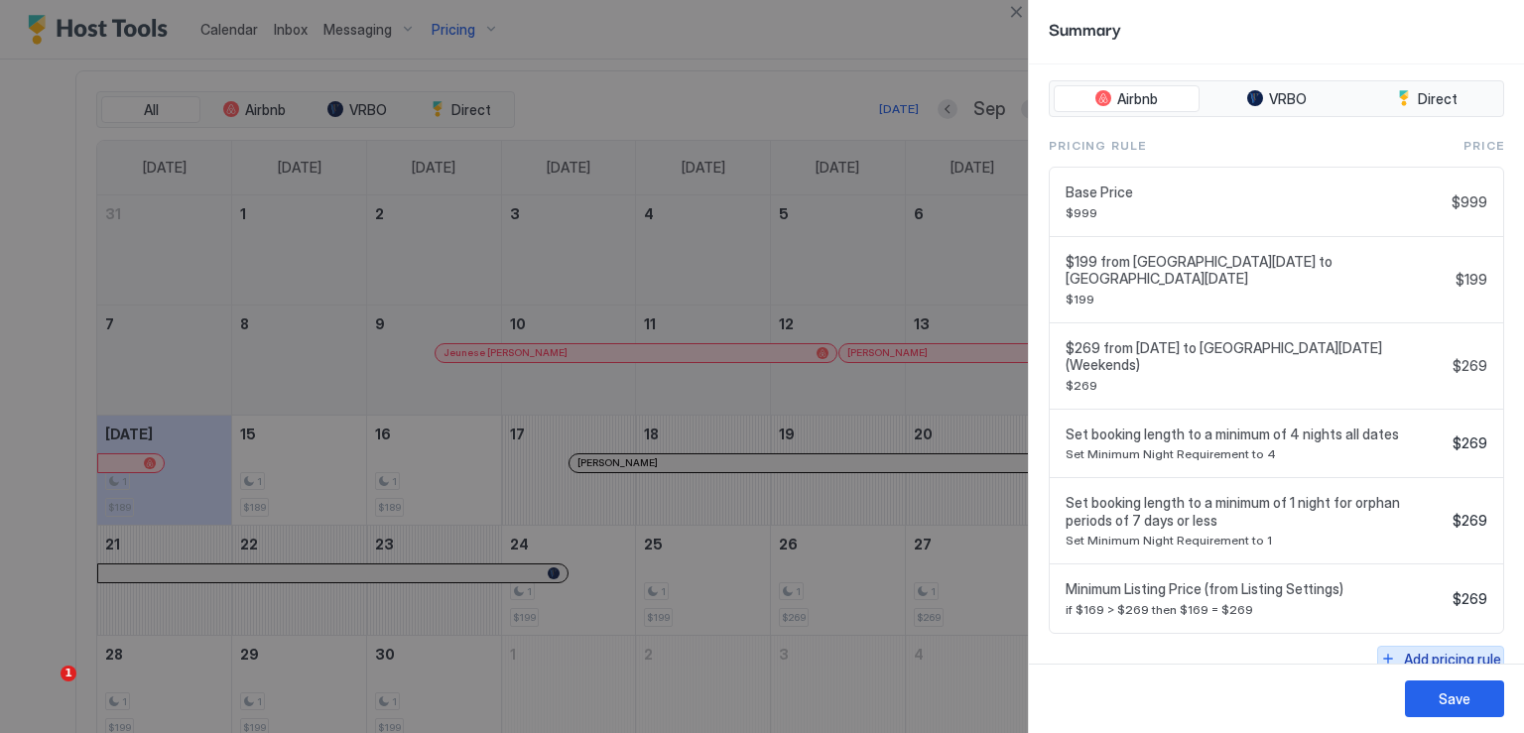
click at [1405, 649] on div "Add pricing rule" at bounding box center [1452, 659] width 97 height 21
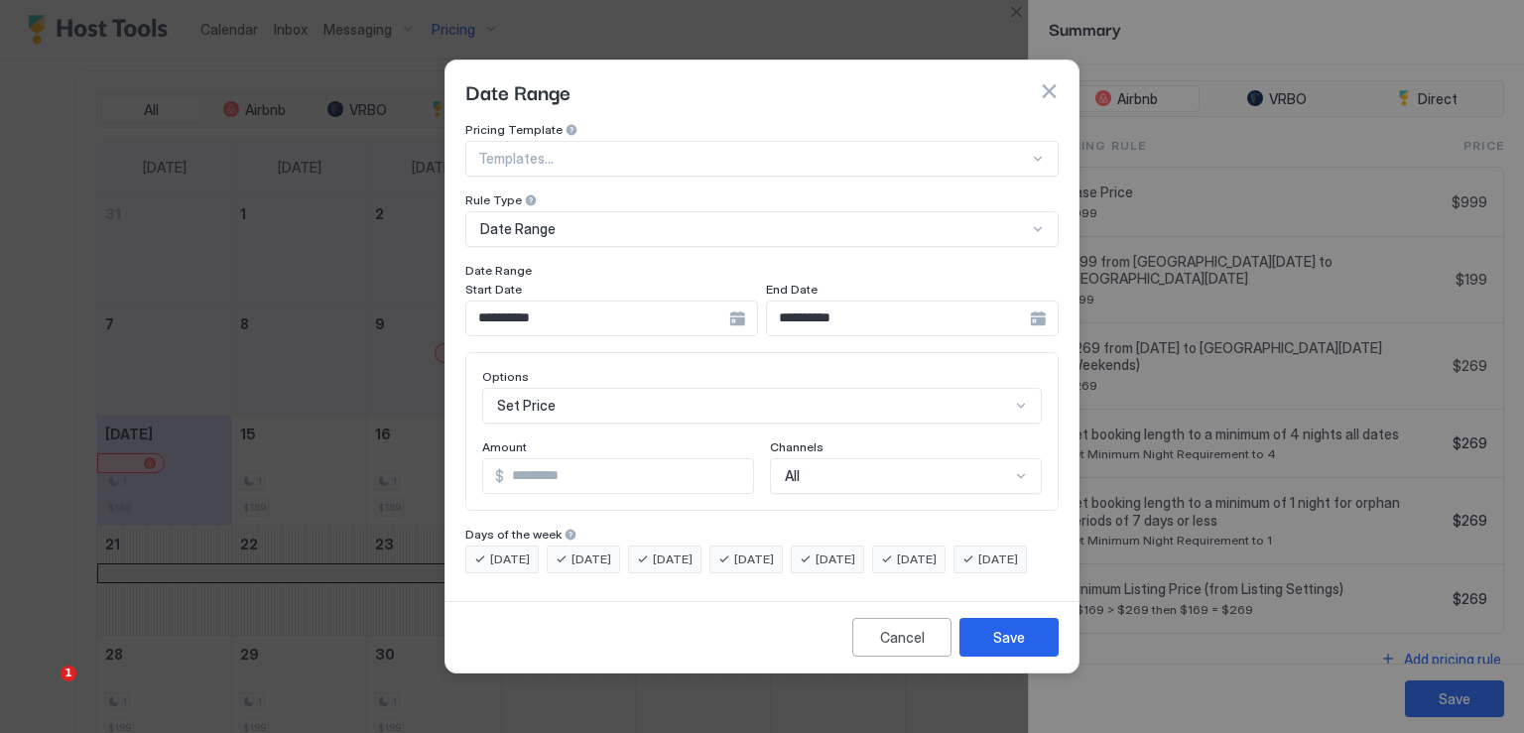
click at [616, 396] on div "Set Price" at bounding box center [762, 406] width 560 height 36
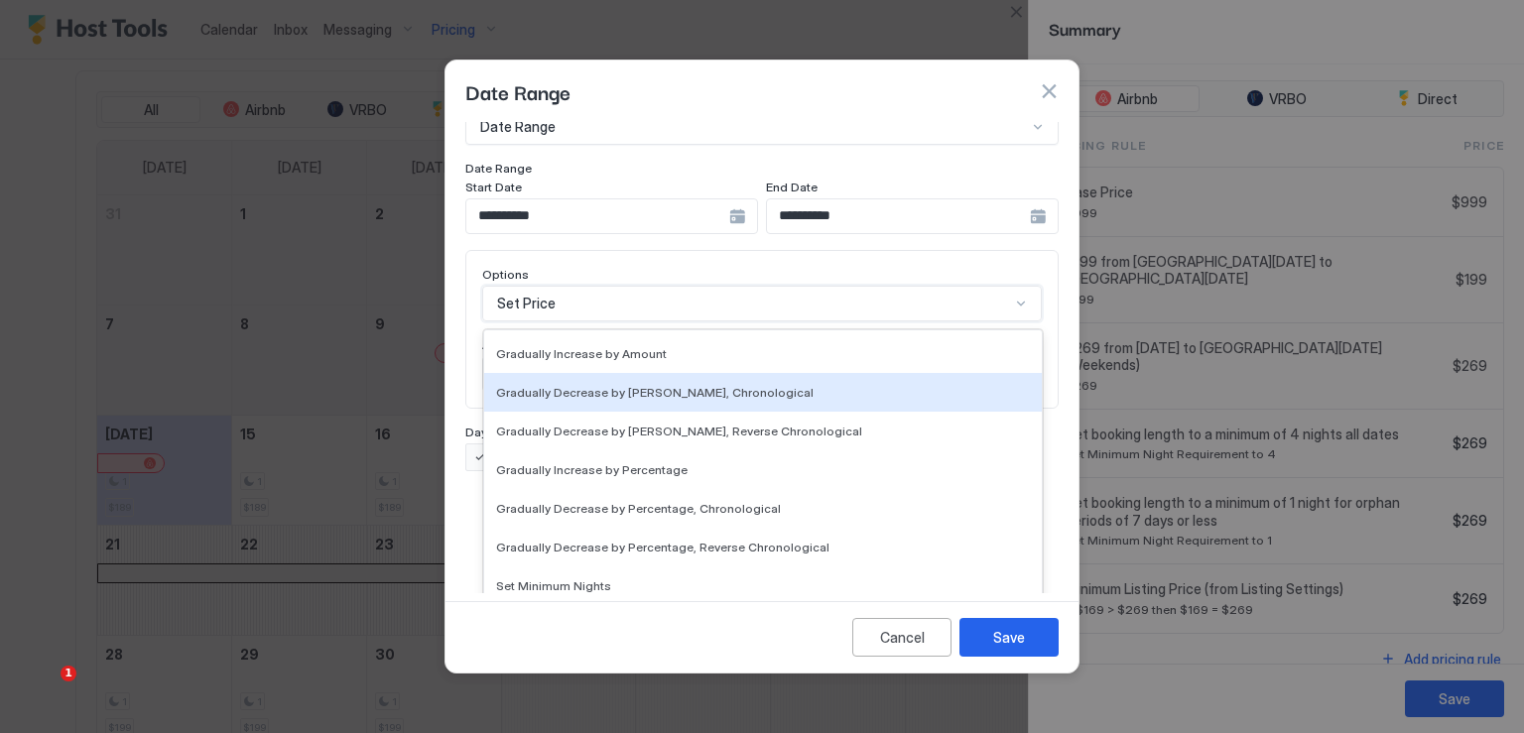
scroll to position [298, 0]
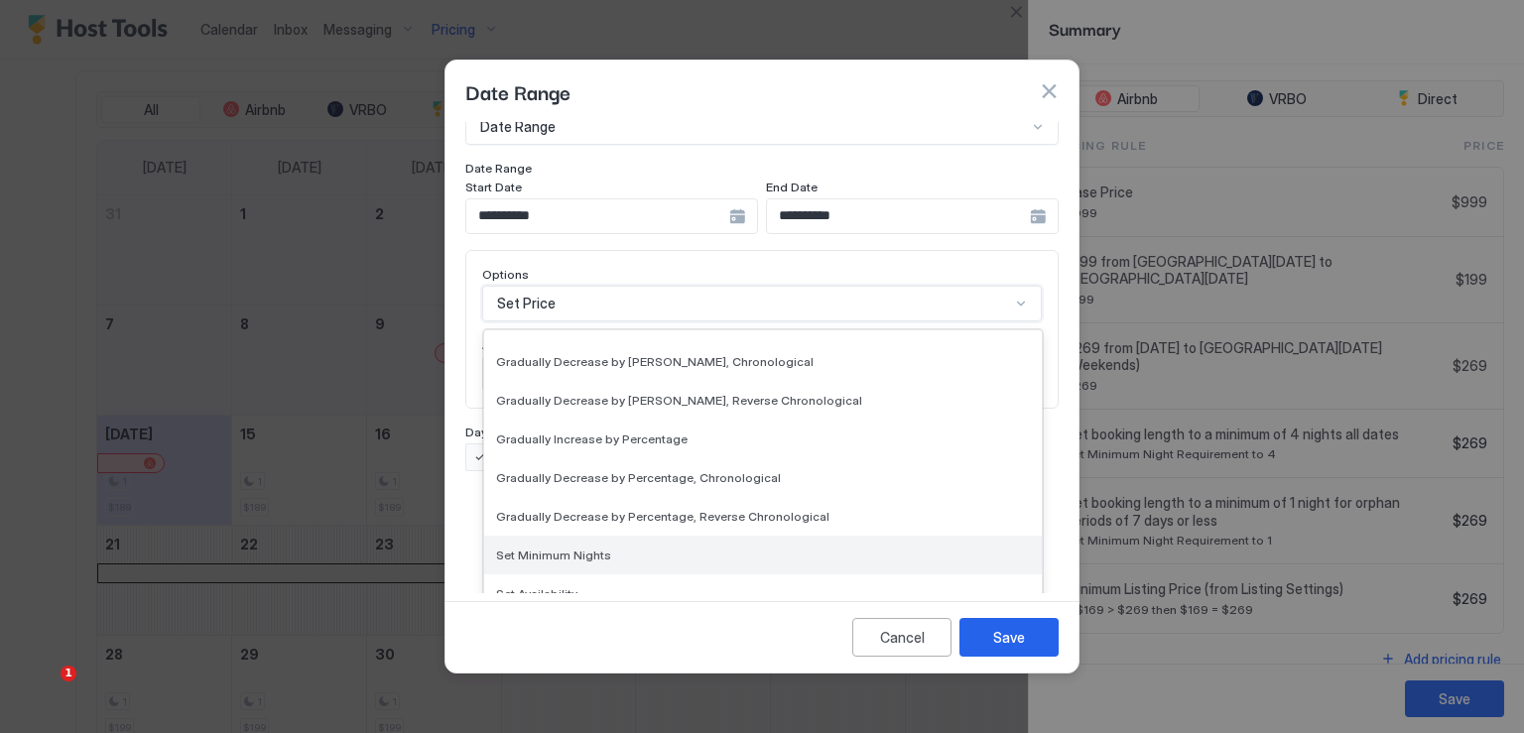
click at [596, 548] on span "Set Minimum Nights" at bounding box center [553, 555] width 115 height 15
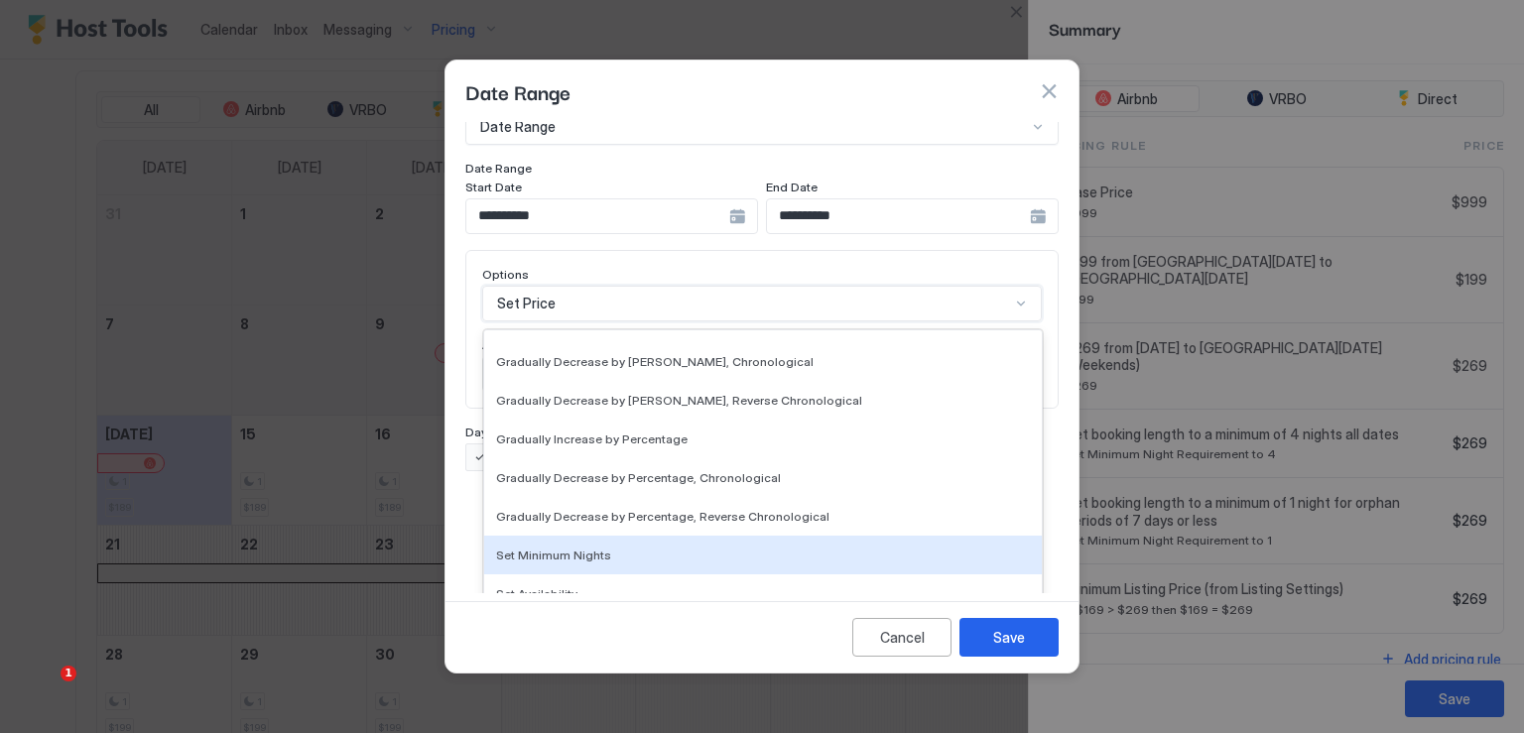
scroll to position [0, 0]
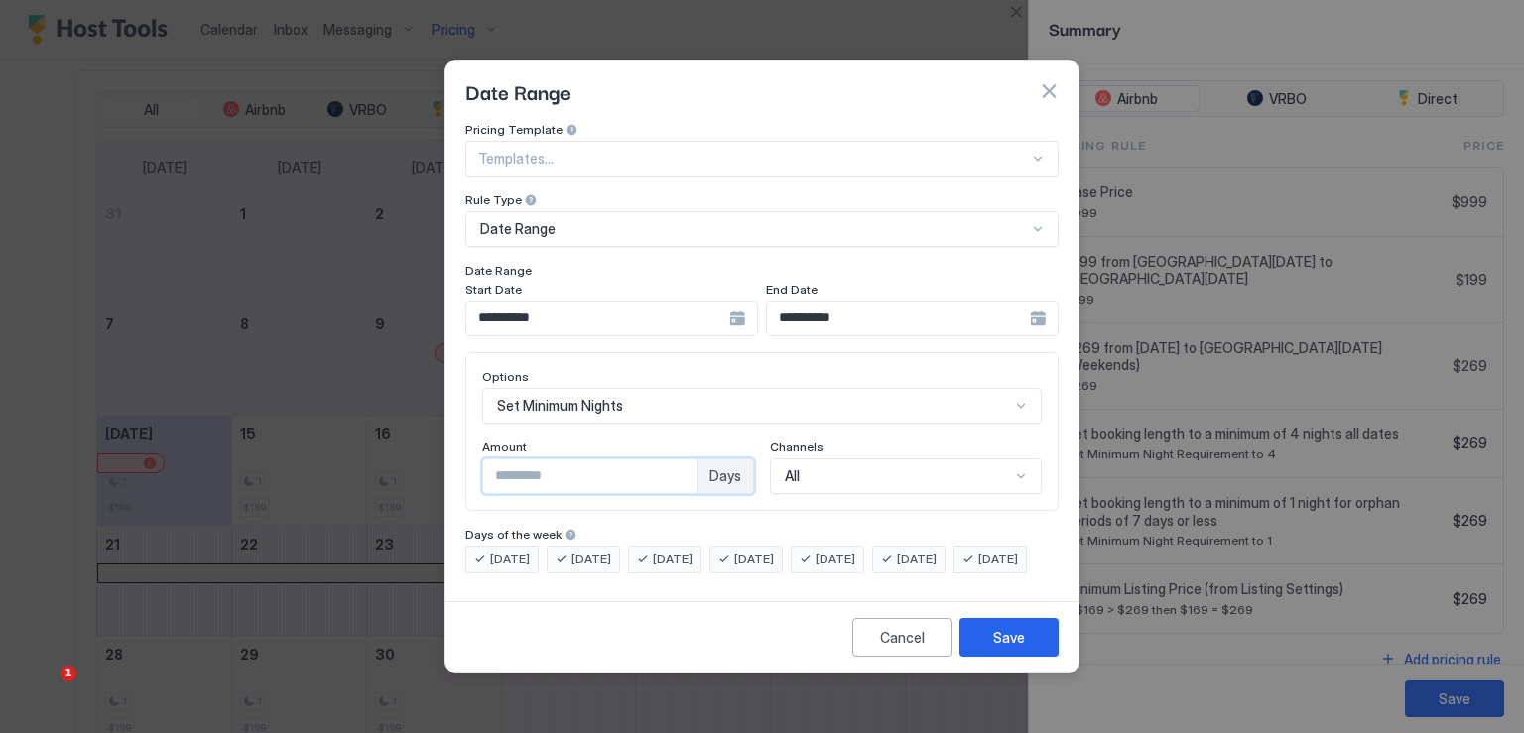
click at [528, 459] on input "*" at bounding box center [589, 476] width 213 height 34
type input "*"
click at [1010, 645] on div "Save" at bounding box center [1009, 637] width 32 height 21
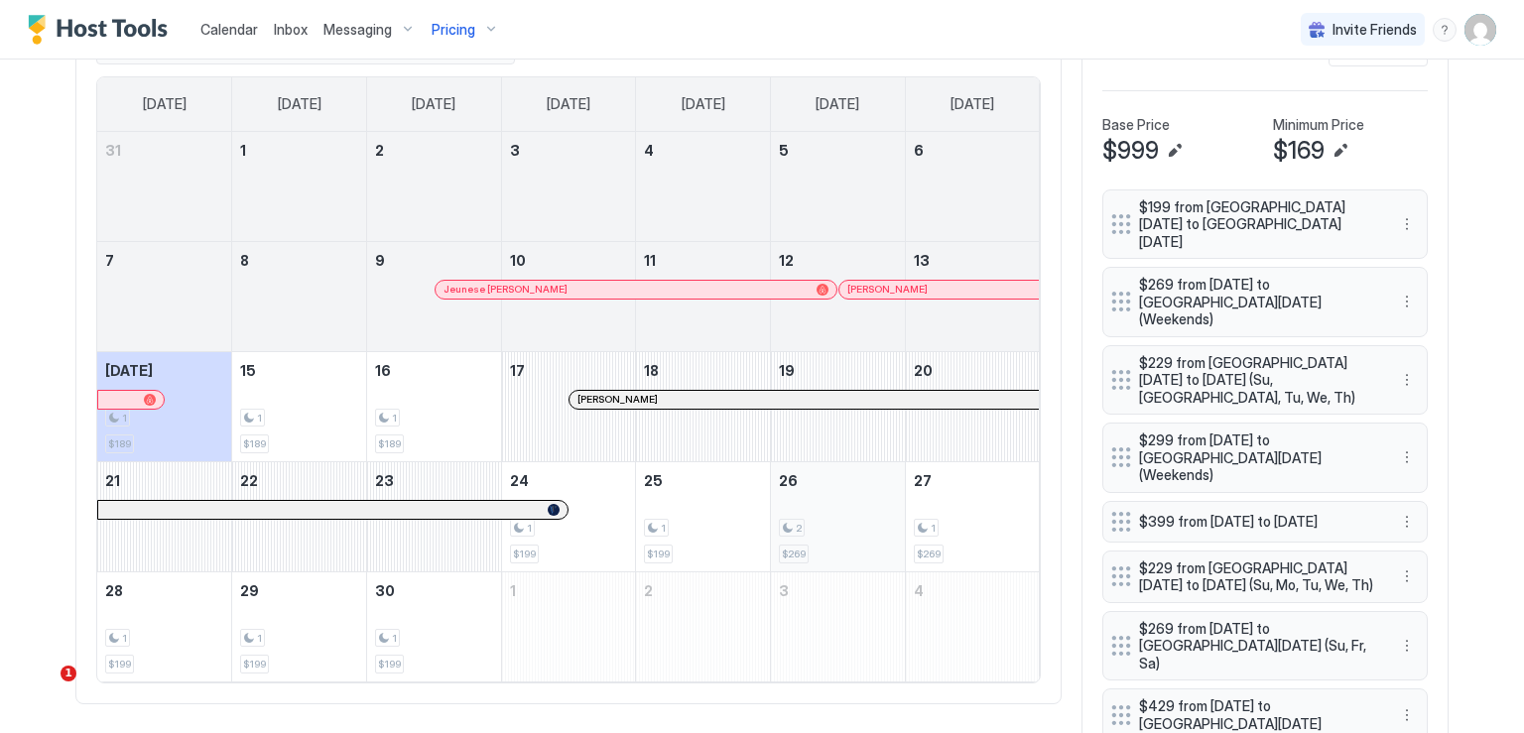
scroll to position [695, 0]
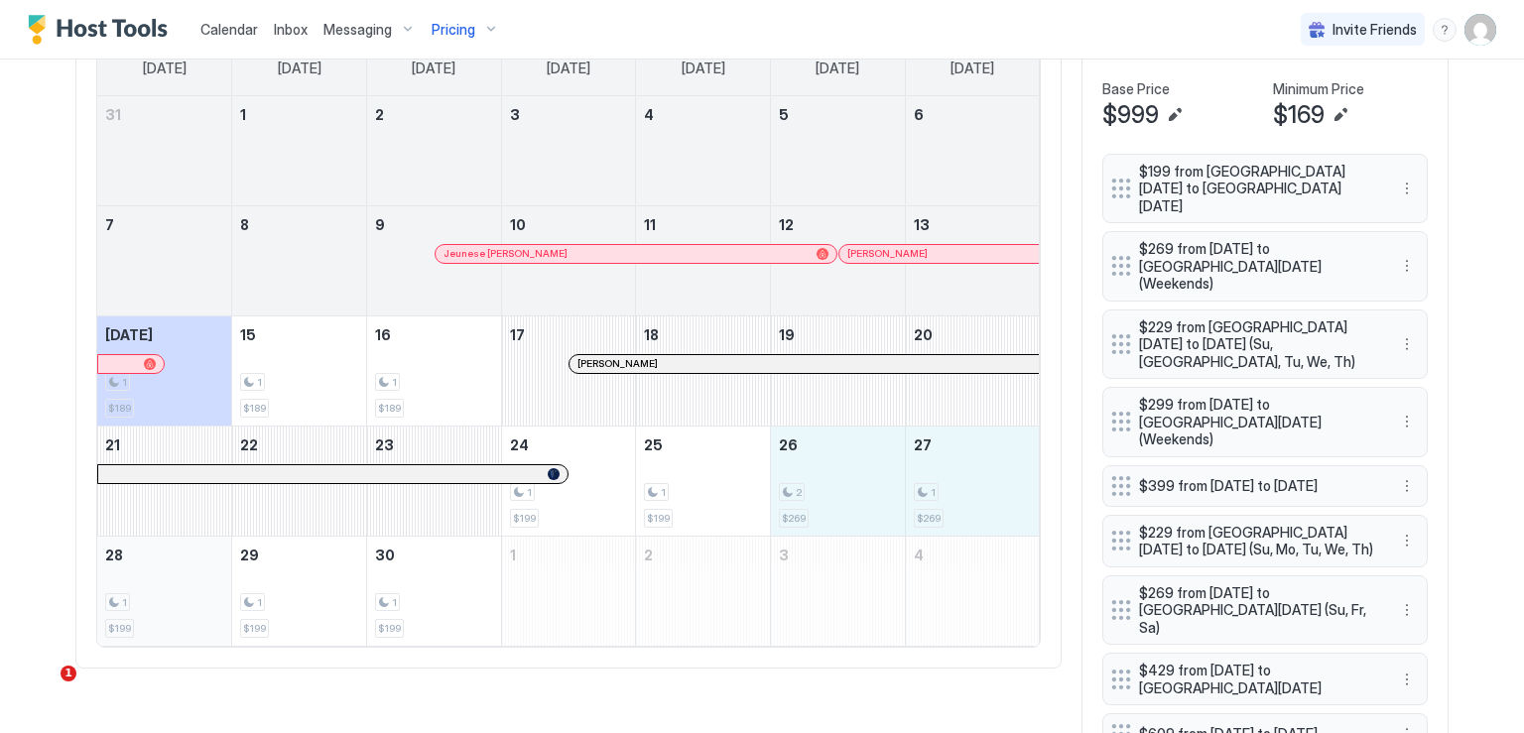
drag, startPoint x: 806, startPoint y: 492, endPoint x: 127, endPoint y: 624, distance: 691.4
click at [127, 624] on tbody "31 1 2 3 4 5 6 7 8 9 Jeunese Henderson 10 11 12 Steven Nevels 13 Today 1 $189 1…" at bounding box center [568, 371] width 943 height 550
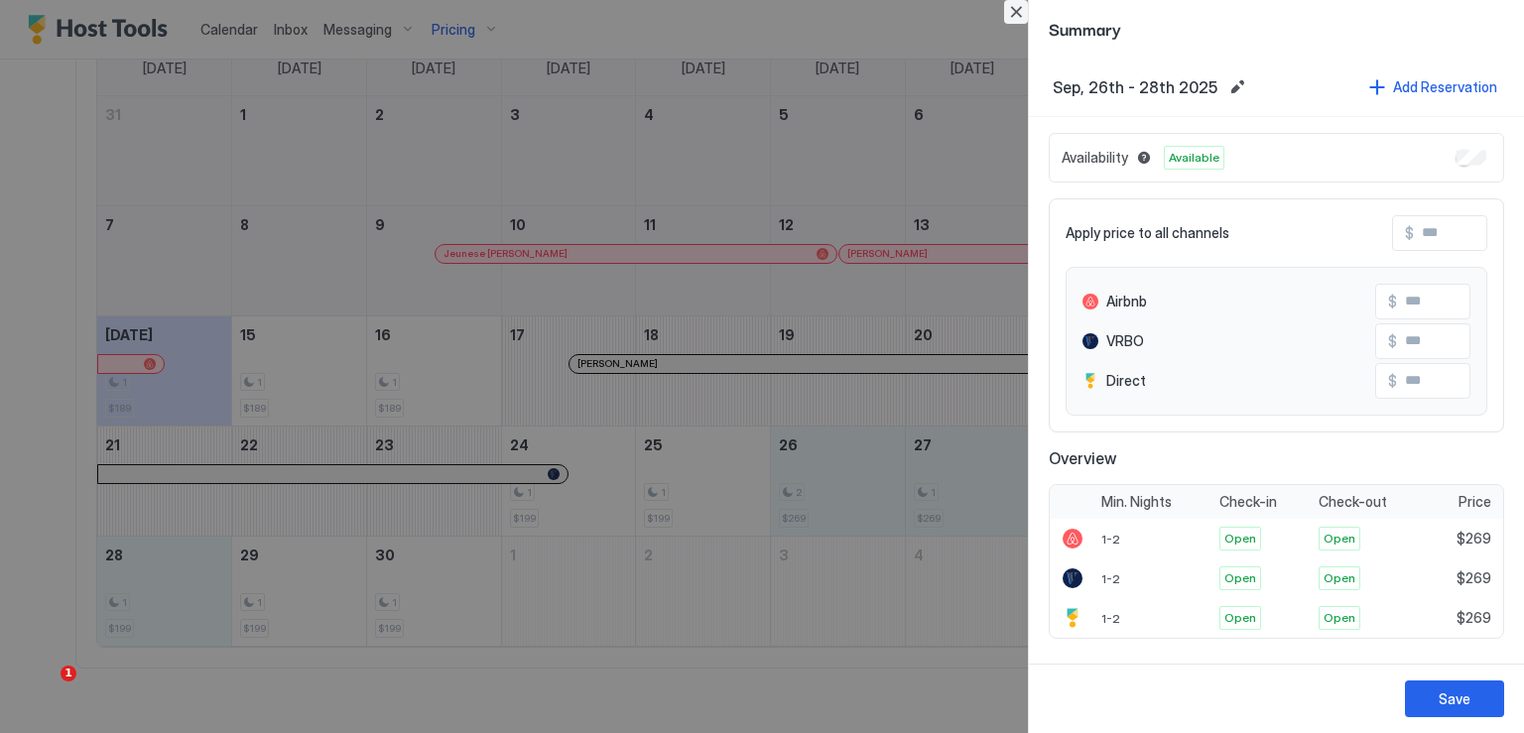
click at [1018, 18] on button "Close" at bounding box center [1016, 12] width 24 height 24
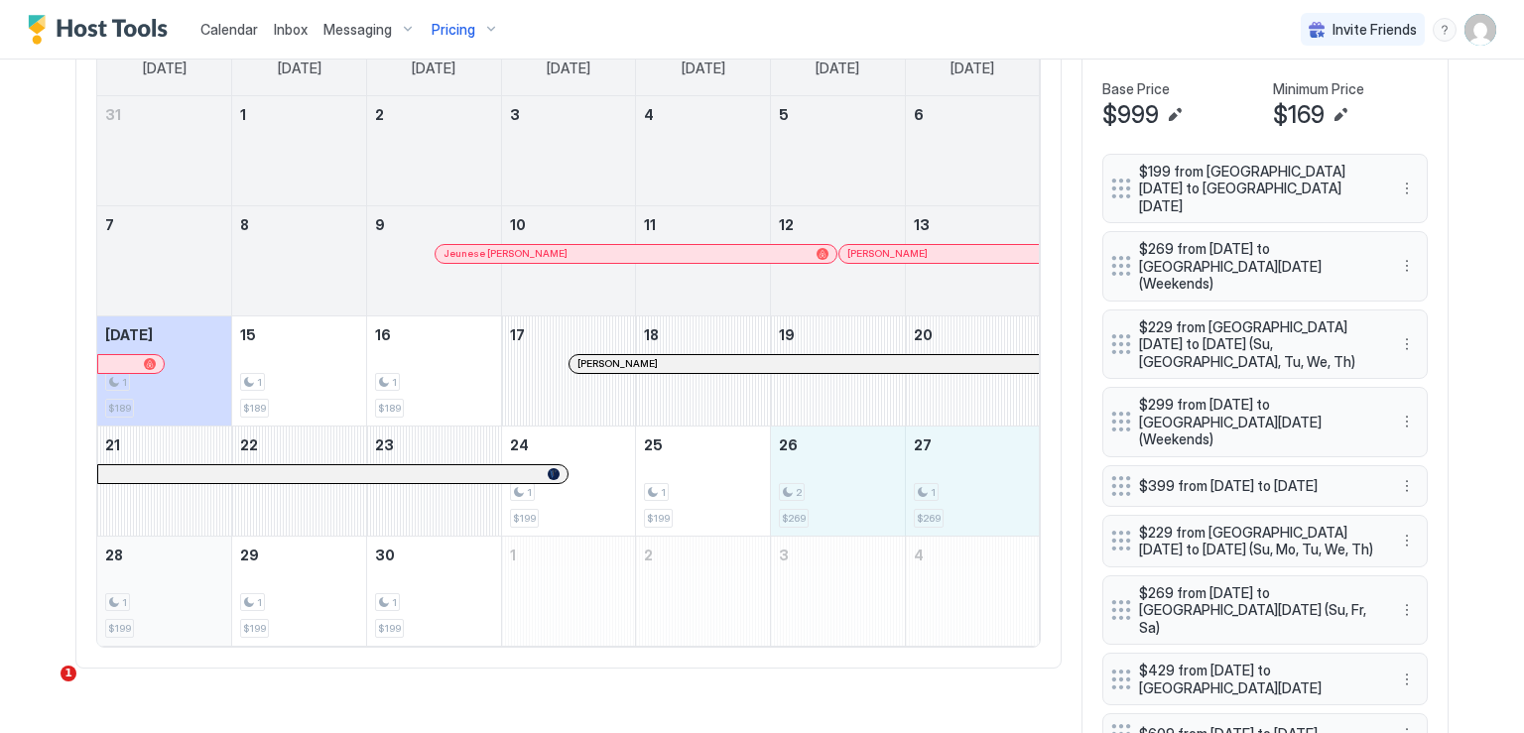
drag, startPoint x: 801, startPoint y: 477, endPoint x: 176, endPoint y: 573, distance: 632.3
click at [176, 573] on tbody "31 1 2 3 4 5 6 7 8 9 Jeunese Henderson 10 11 12 Steven Nevels 13 Today 1 $189 1…" at bounding box center [568, 371] width 943 height 550
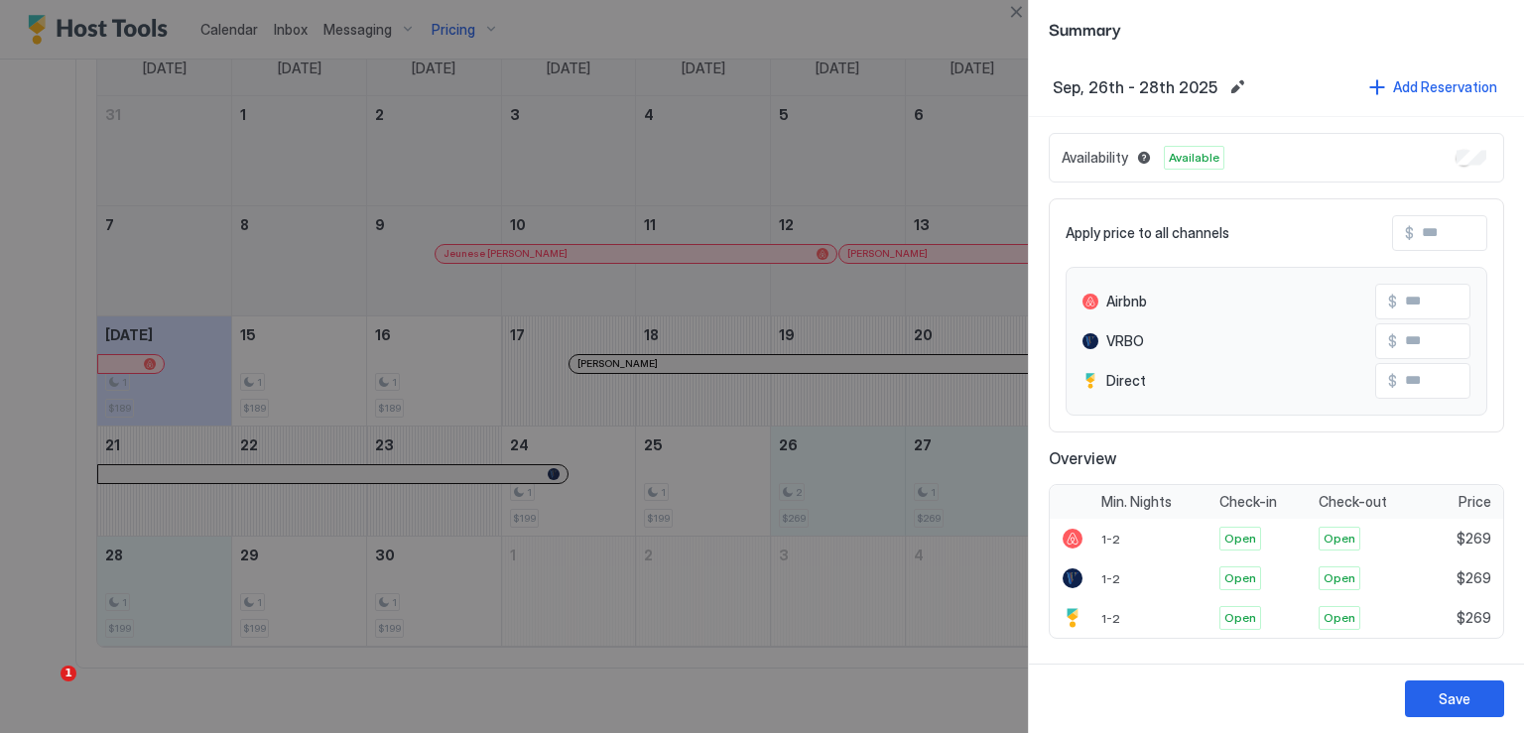
click at [792, 464] on div at bounding box center [762, 366] width 1524 height 733
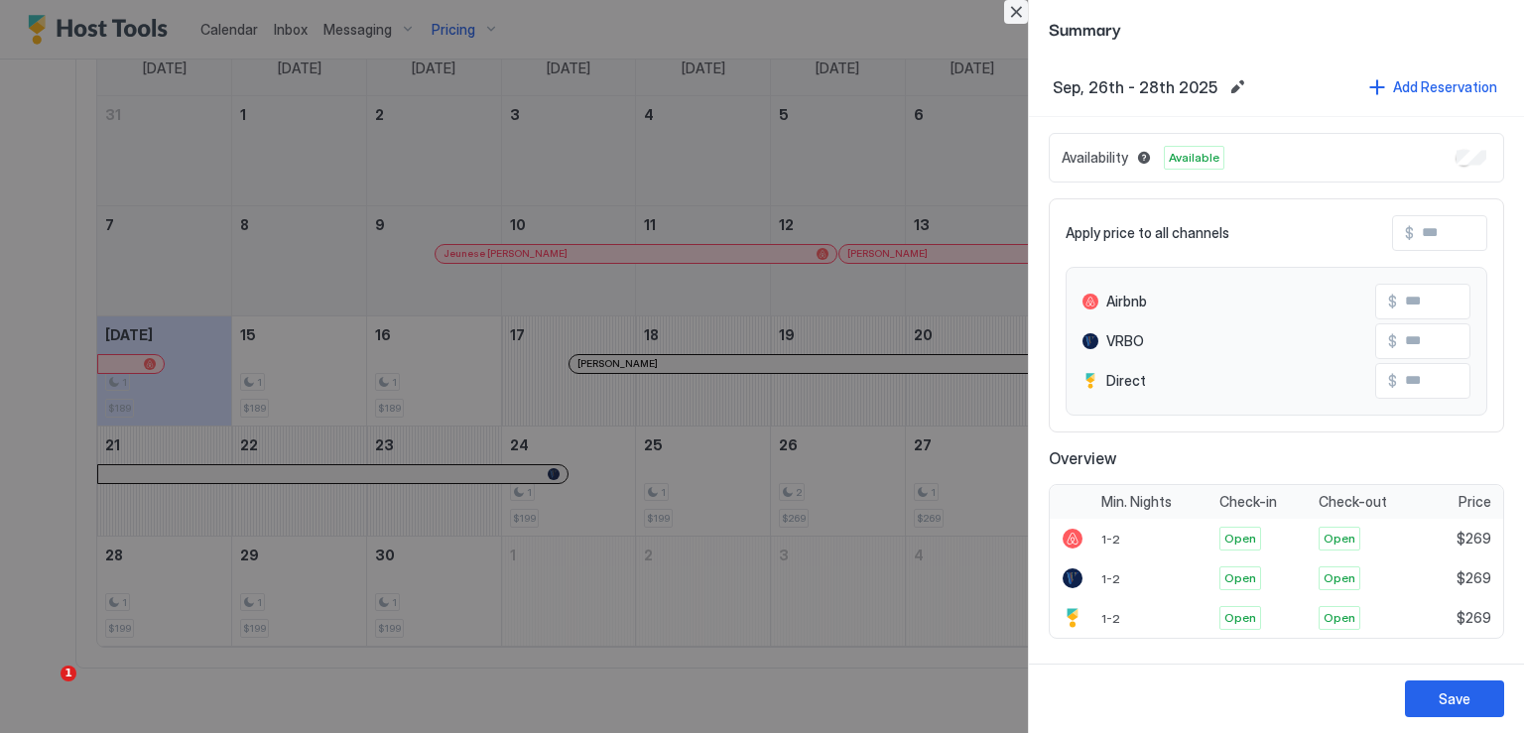
click at [1010, 13] on button "Close" at bounding box center [1016, 12] width 24 height 24
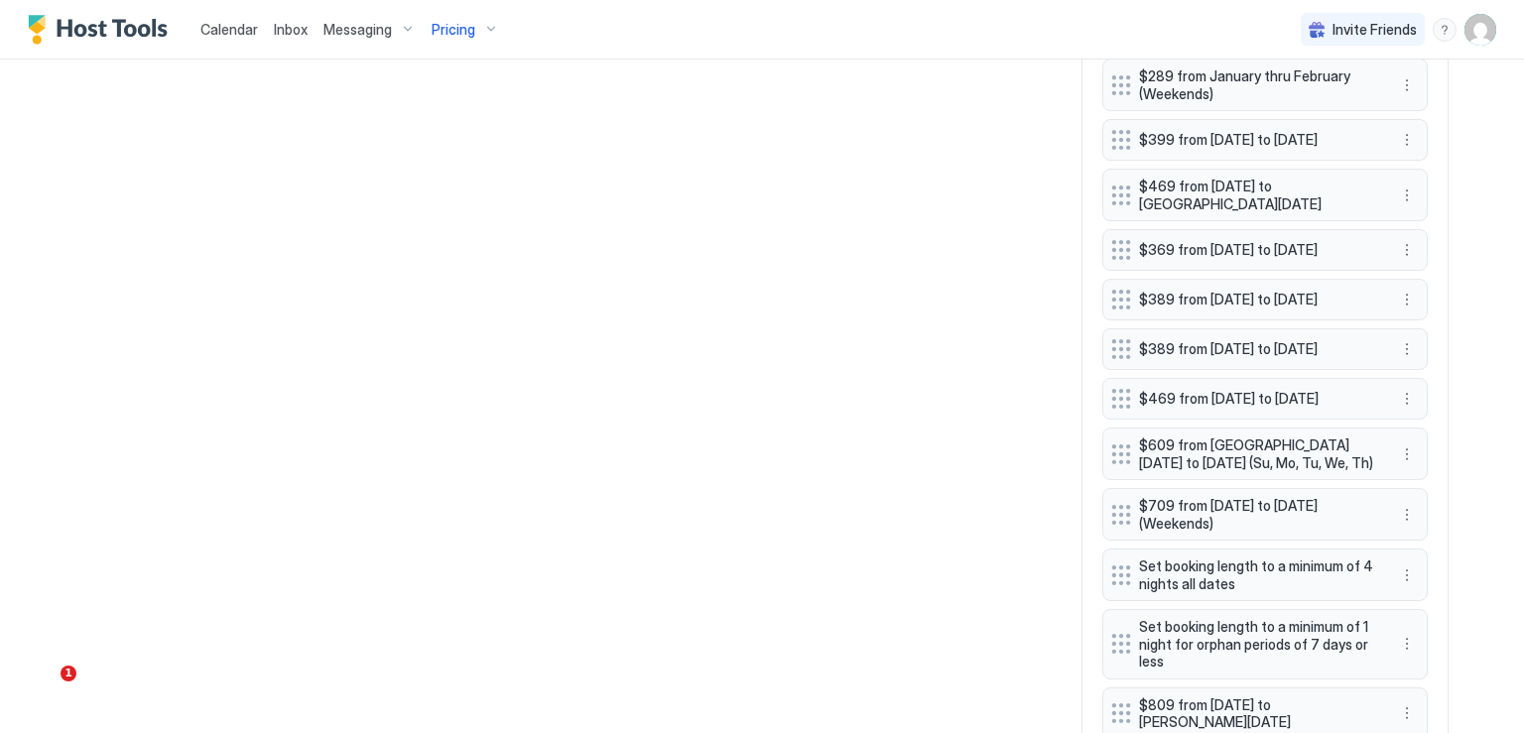
scroll to position [1647, 0]
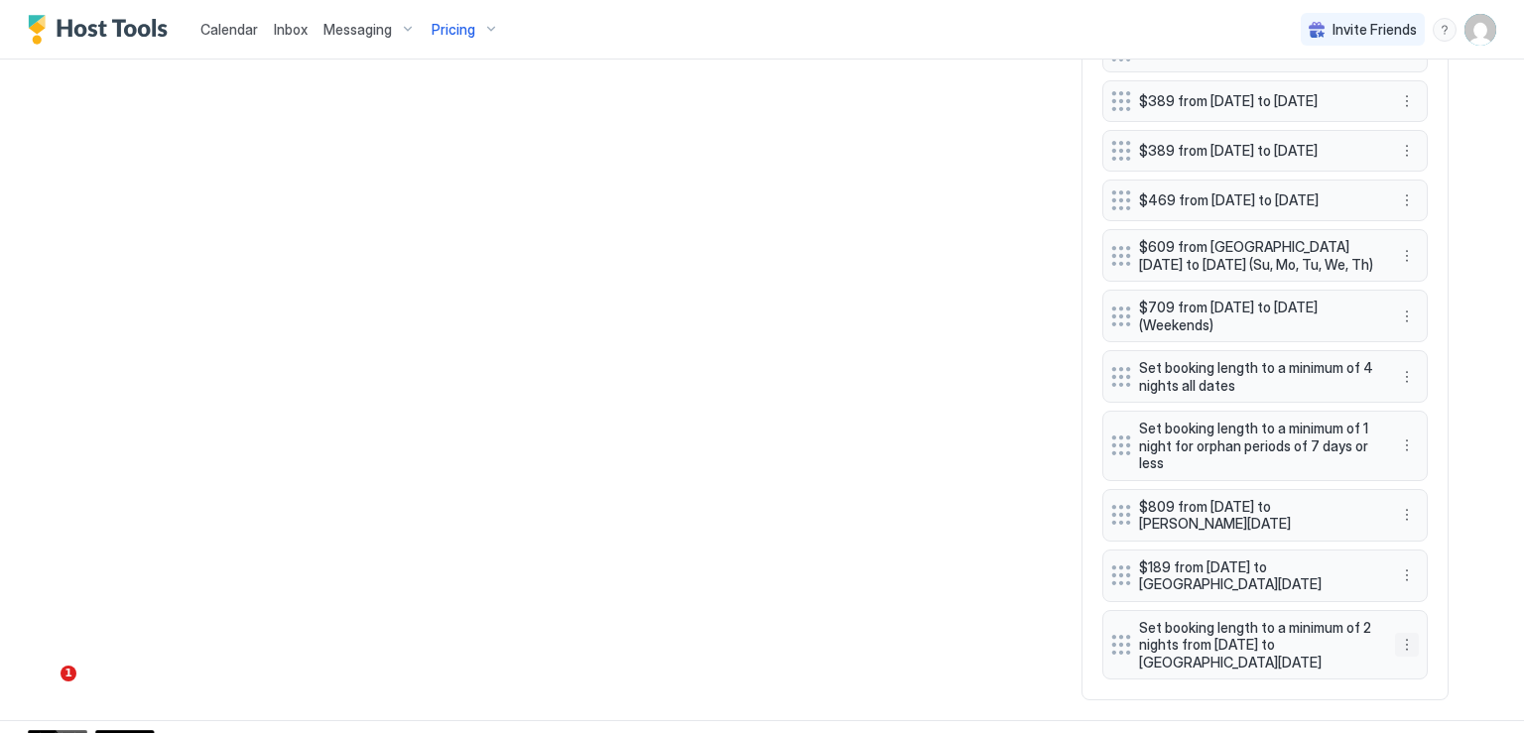
click at [1401, 633] on button "More options" at bounding box center [1407, 645] width 24 height 24
click at [1407, 646] on div "Edit" at bounding box center [1419, 650] width 44 height 15
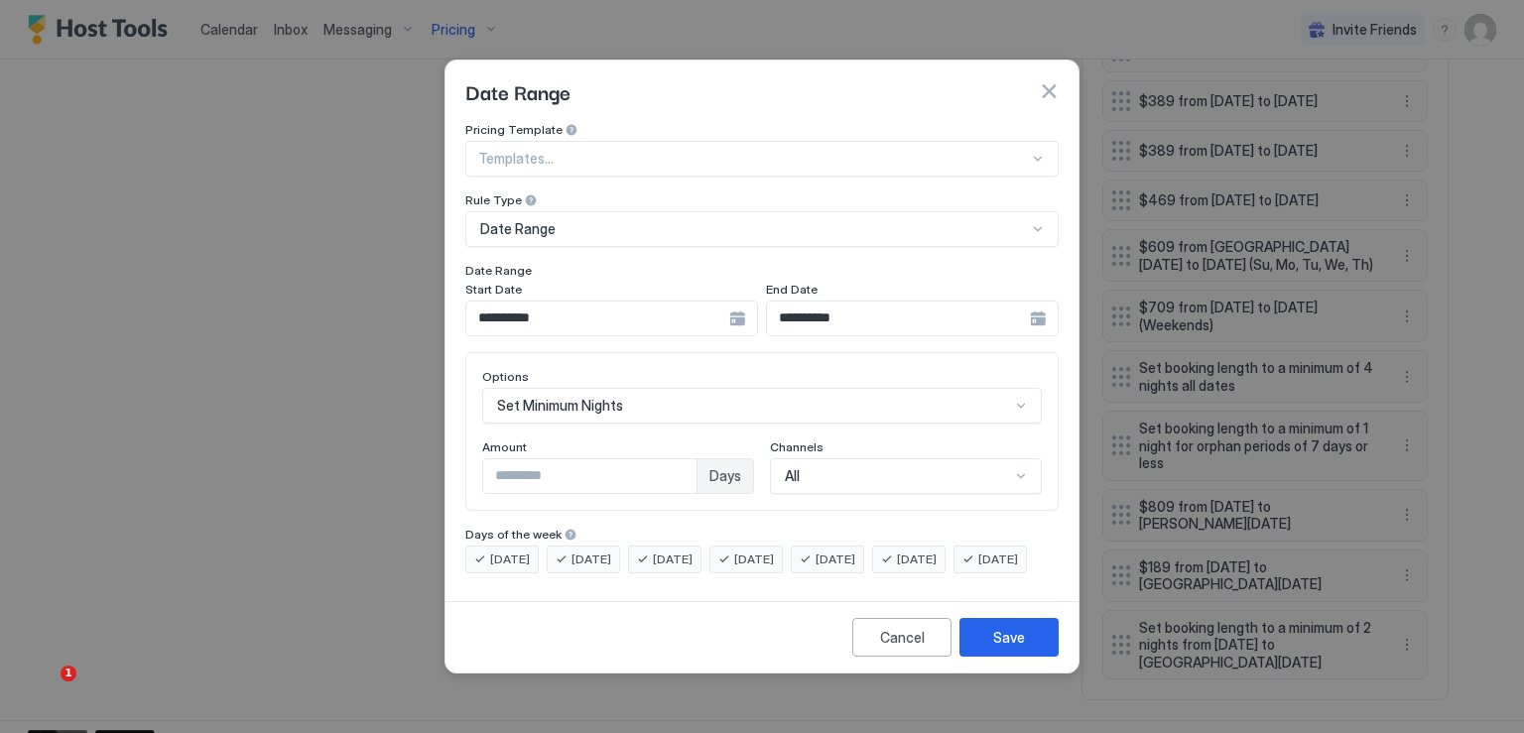
click at [1034, 307] on div "**********" at bounding box center [912, 319] width 293 height 36
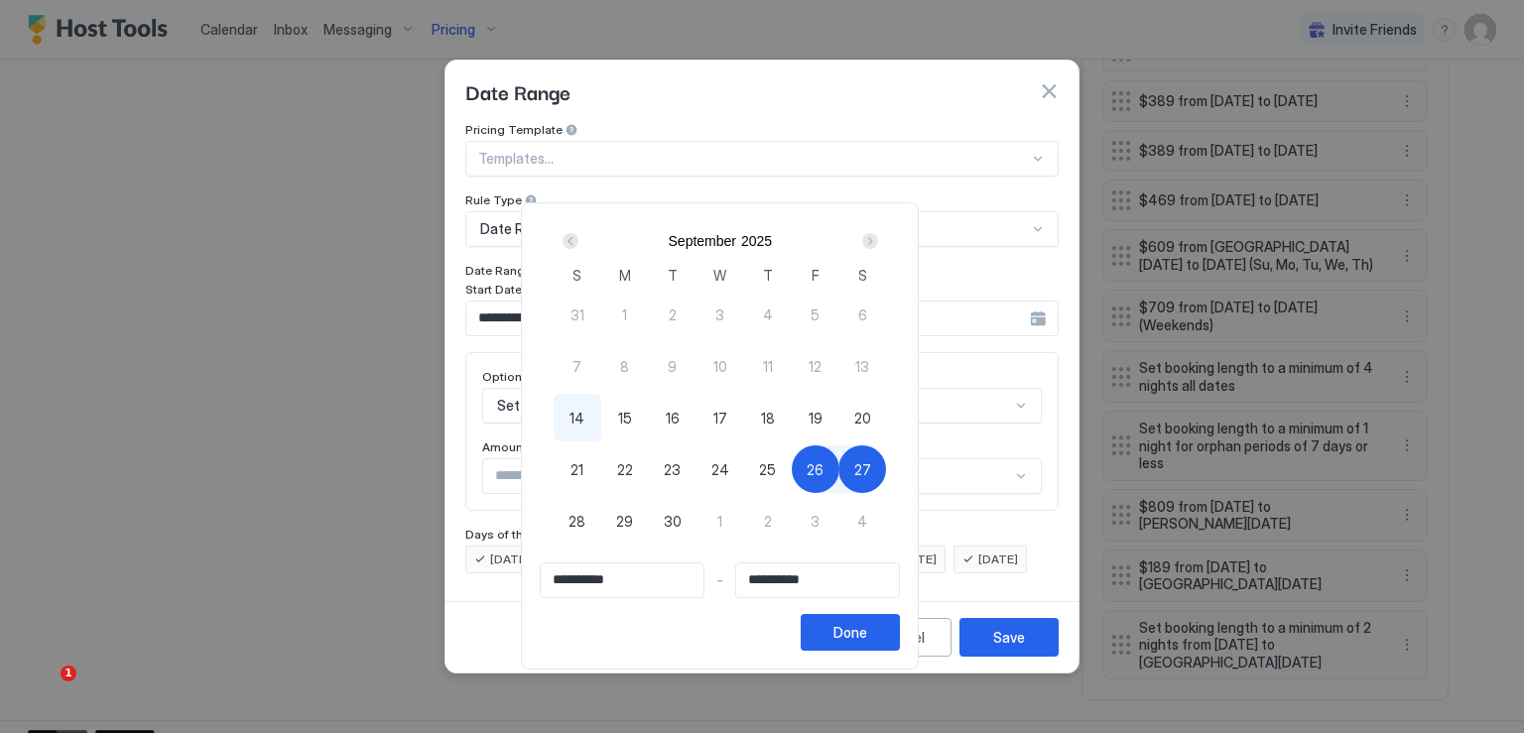
click at [824, 465] on span "26" at bounding box center [815, 469] width 17 height 21
click at [824, 469] on span "26" at bounding box center [815, 469] width 17 height 21
type input "**********"
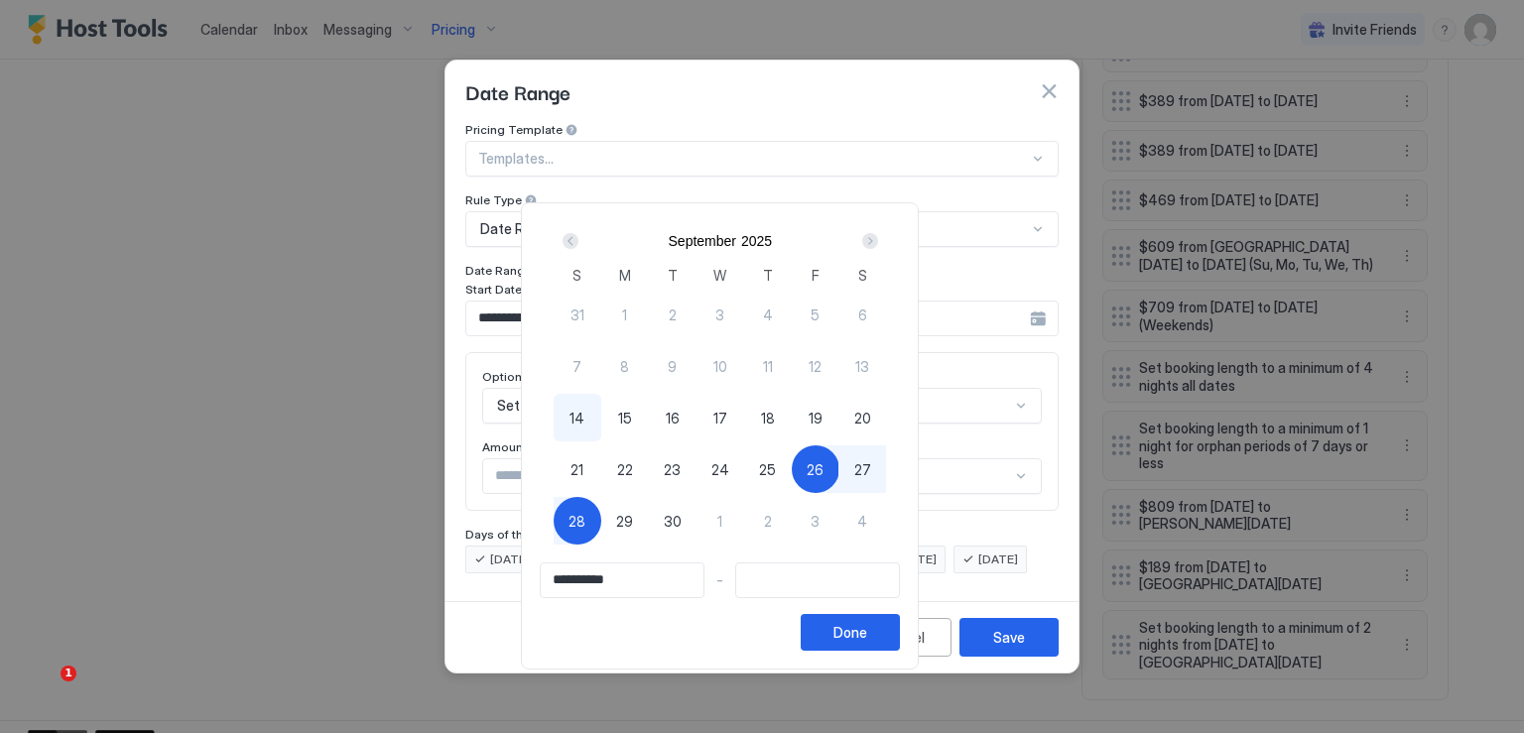
click at [585, 516] on span "28" at bounding box center [577, 521] width 17 height 21
type input "**********"
click at [867, 630] on div "Done" at bounding box center [850, 632] width 34 height 21
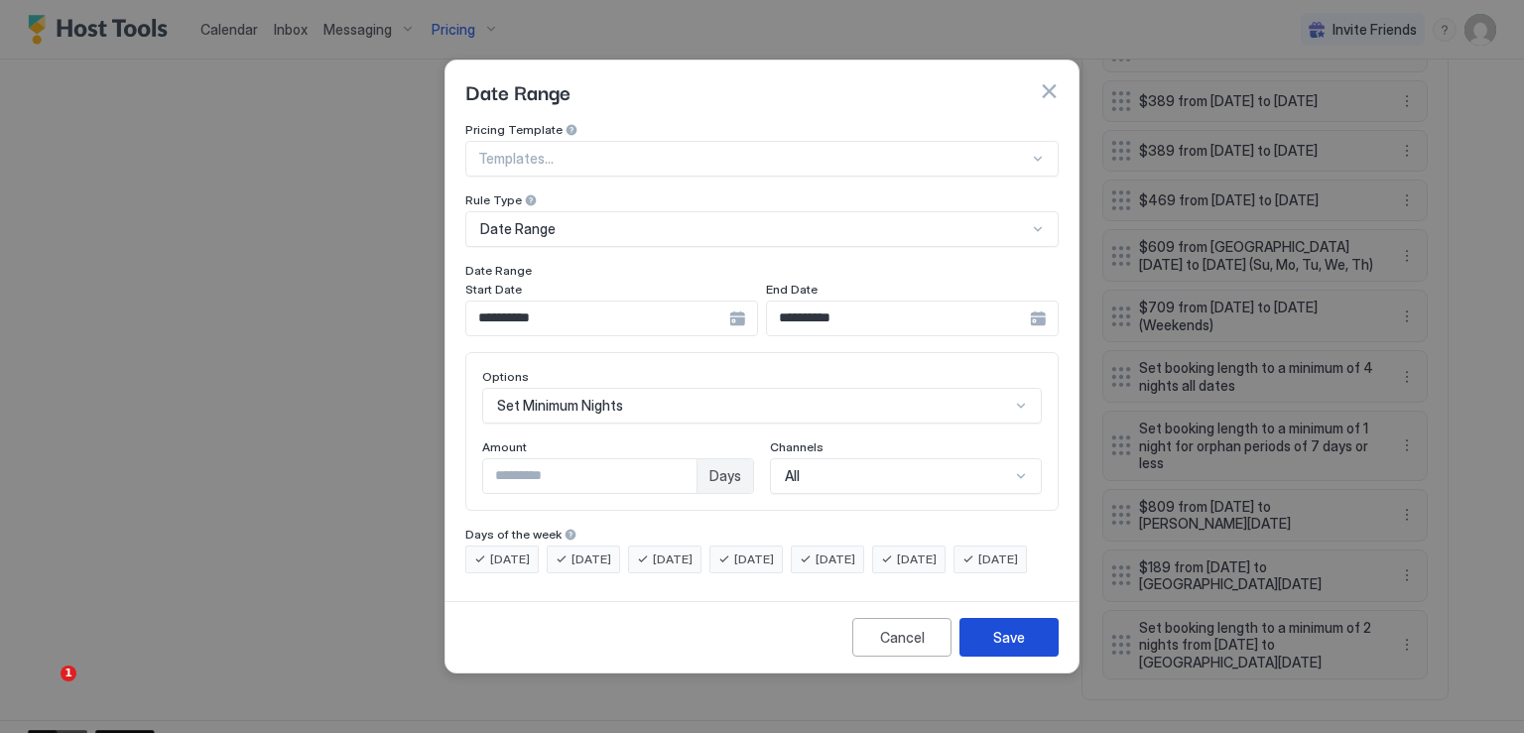
click at [997, 643] on div "Save" at bounding box center [1009, 637] width 32 height 21
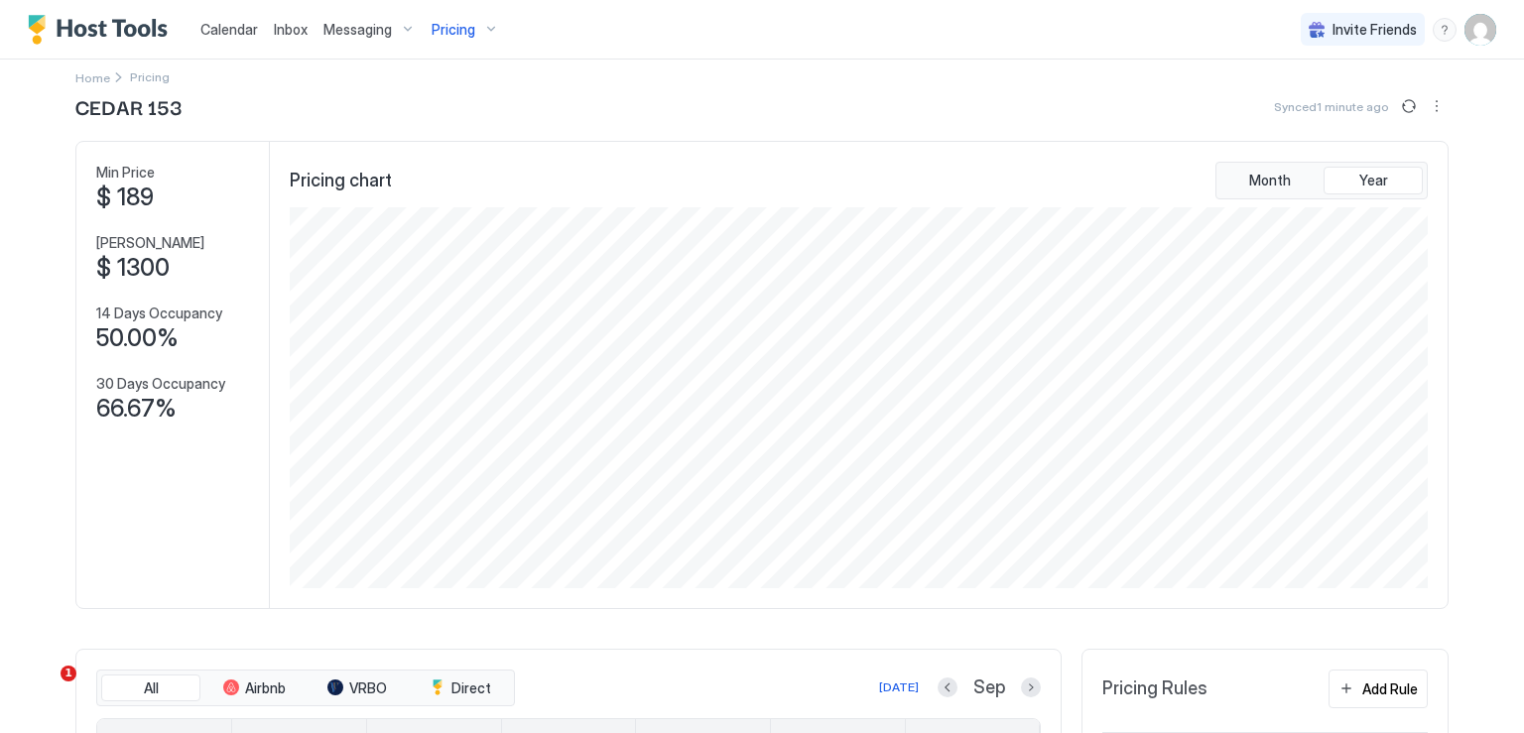
scroll to position [0, 0]
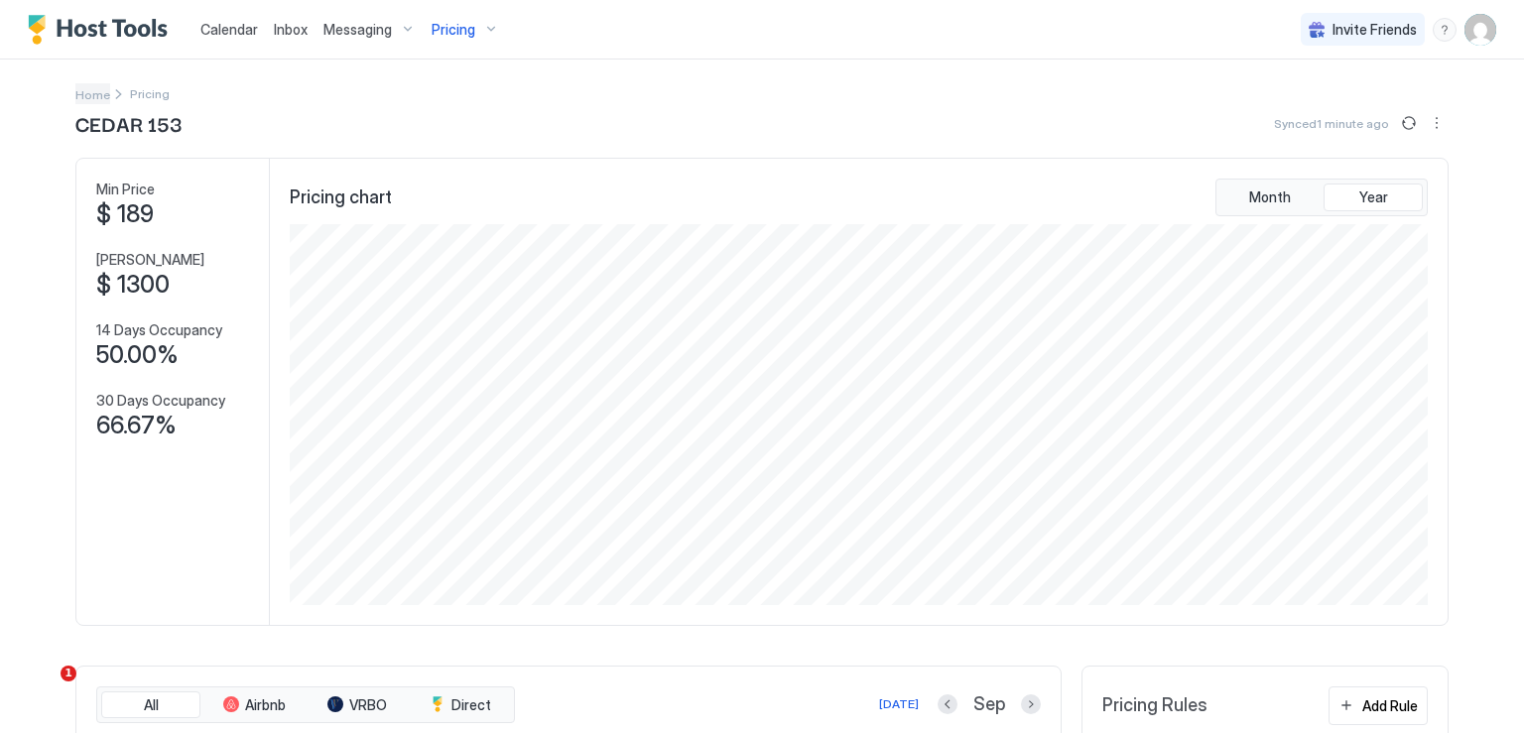
click at [79, 96] on span "Home" at bounding box center [92, 94] width 35 height 15
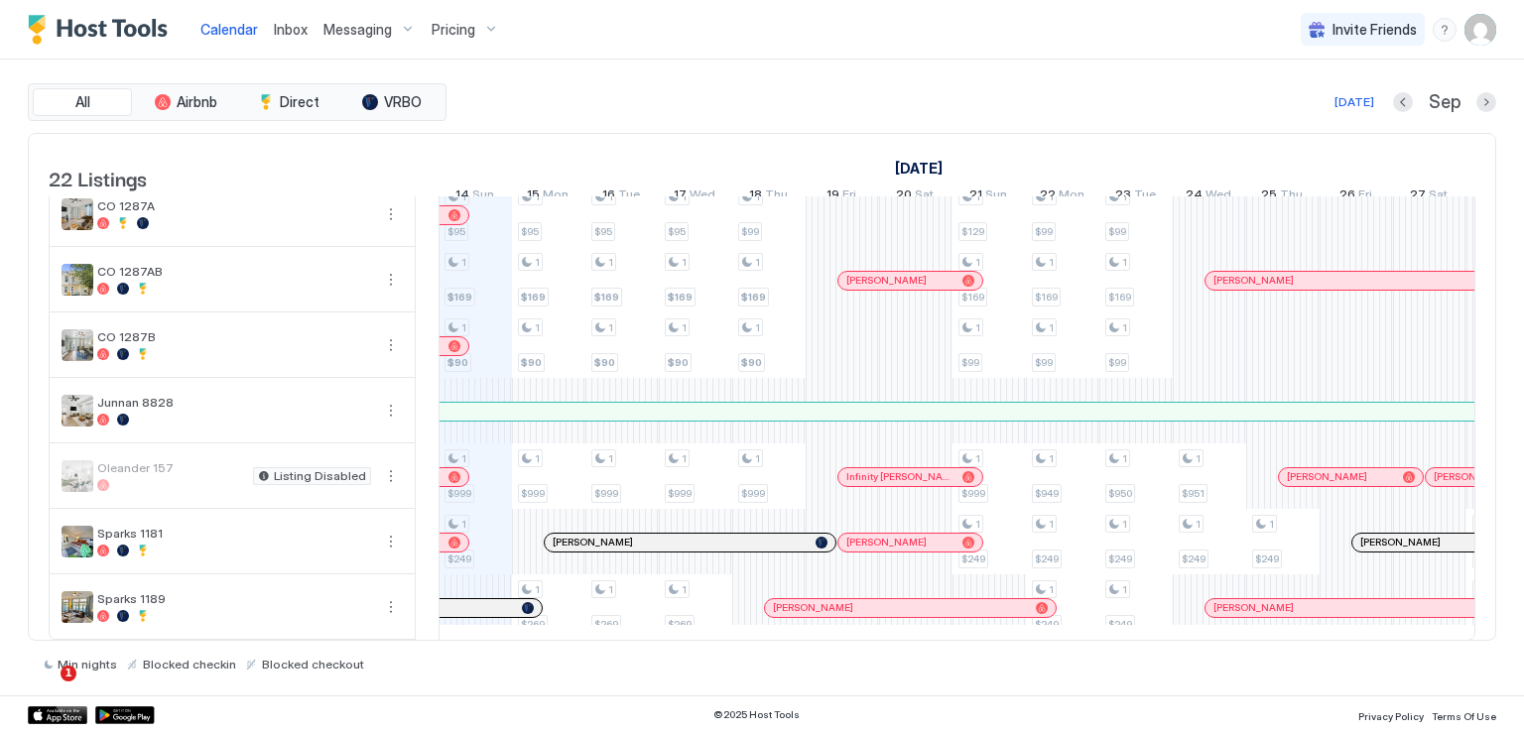
scroll to position [1060, 0]
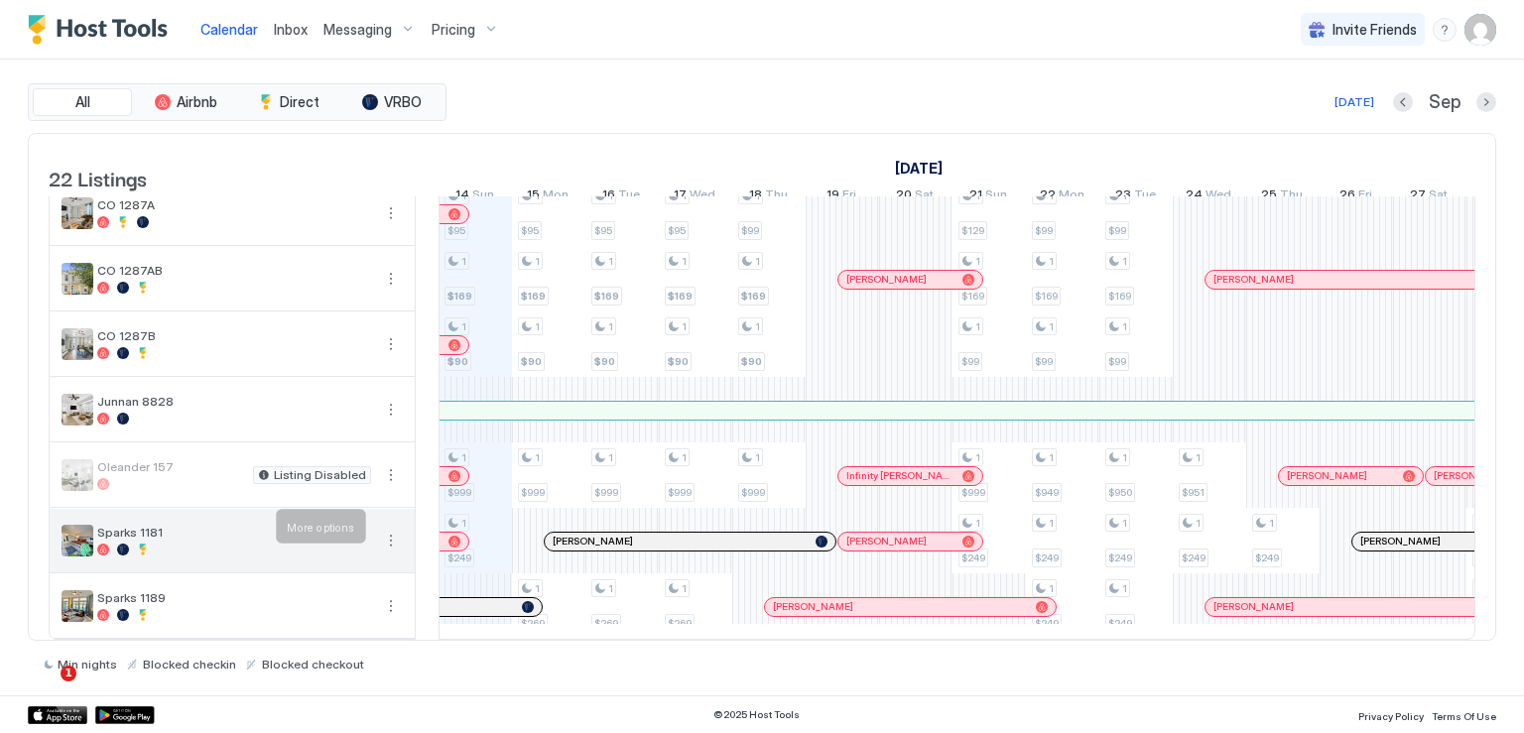
click at [394, 529] on button "More options" at bounding box center [391, 541] width 24 height 24
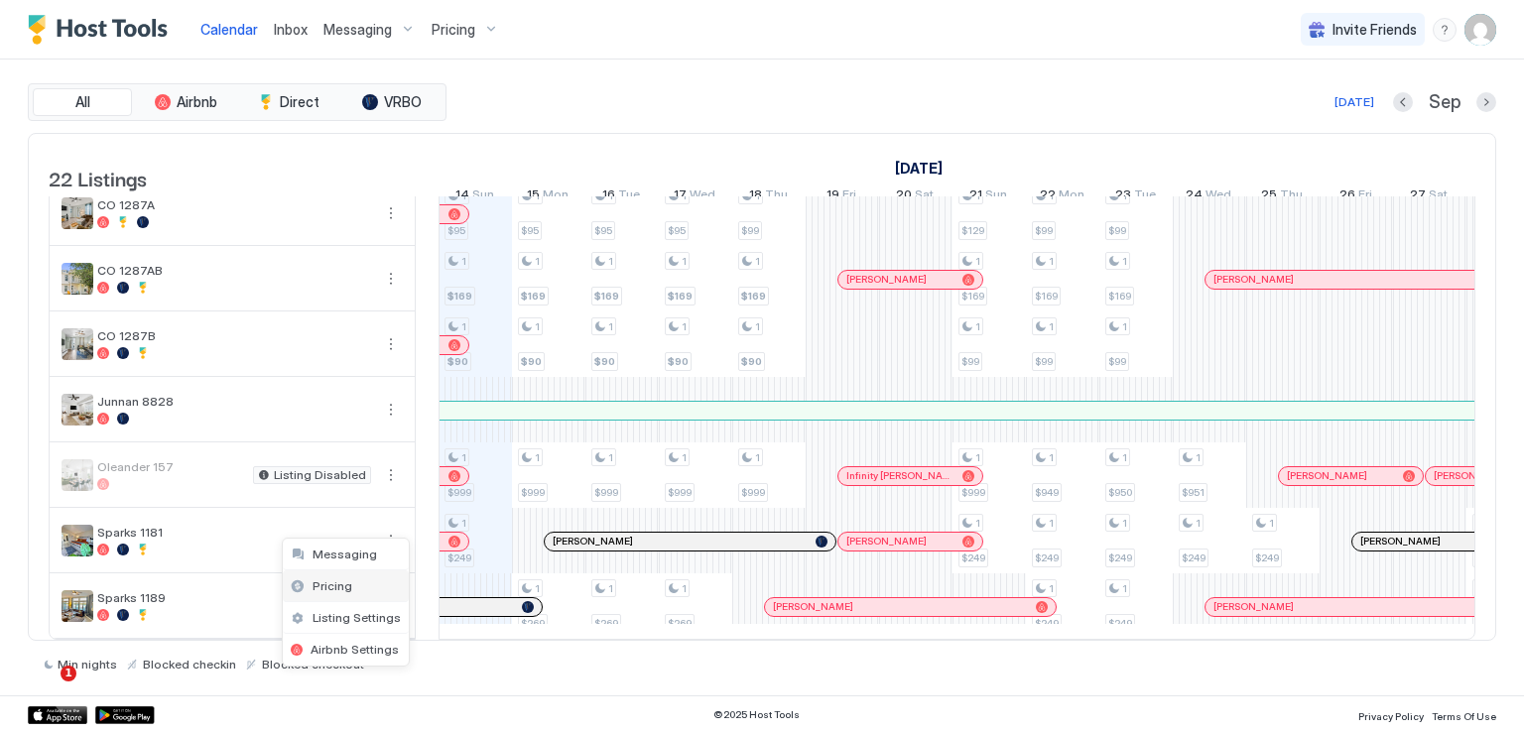
click at [345, 583] on span "Pricing" at bounding box center [333, 585] width 40 height 15
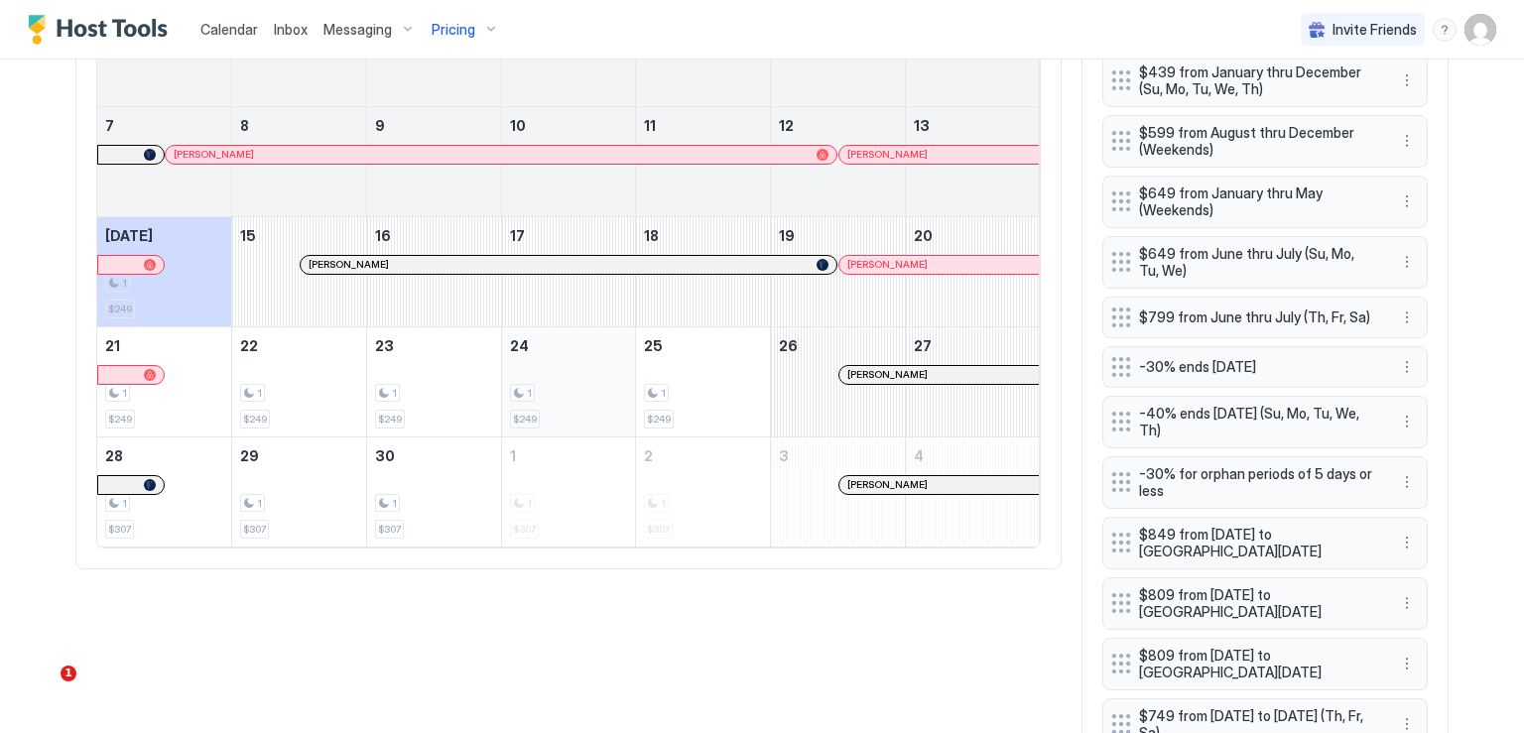
scroll to position [595, 0]
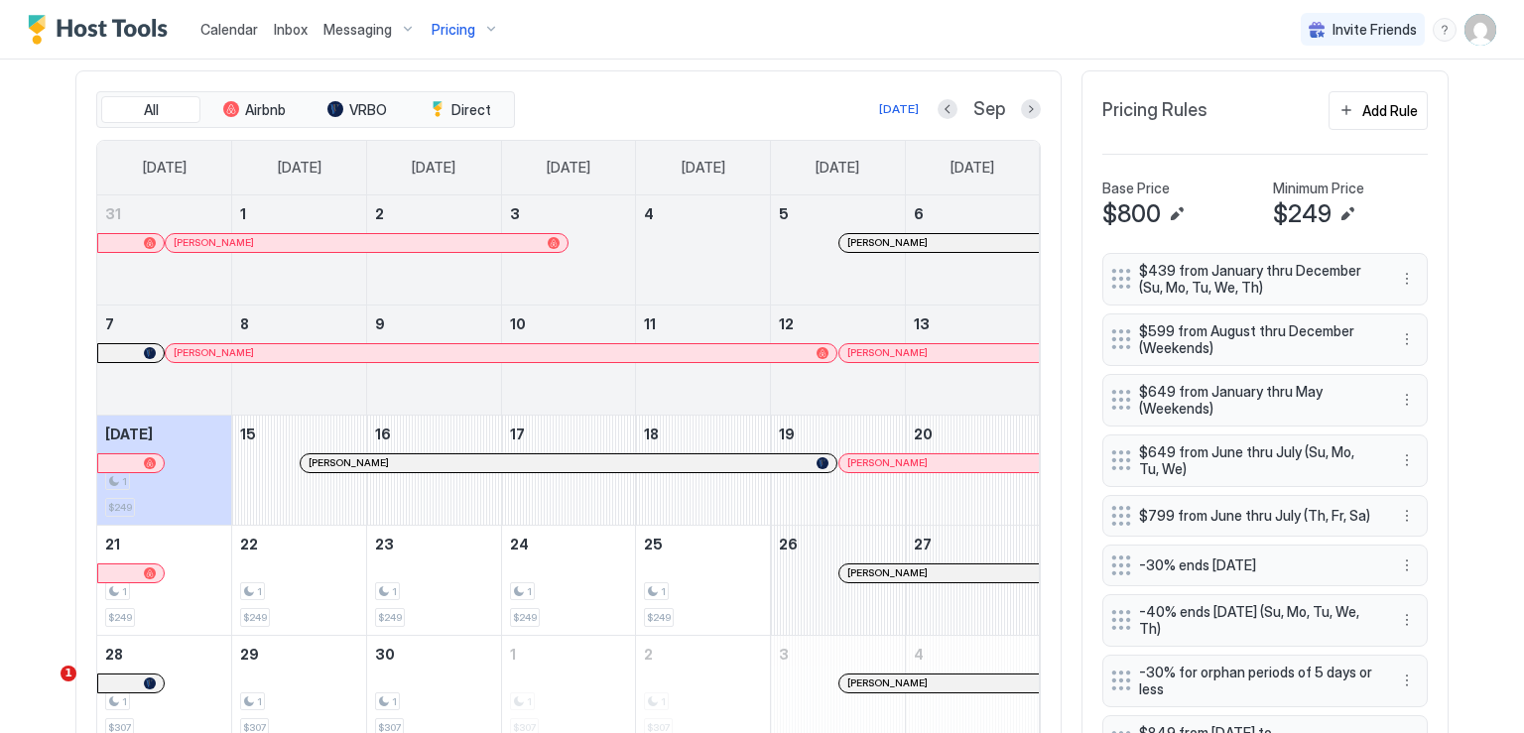
drag, startPoint x: 934, startPoint y: 237, endPoint x: 1198, endPoint y: 342, distance: 284.1
click at [934, 237] on div at bounding box center [942, 243] width 16 height 16
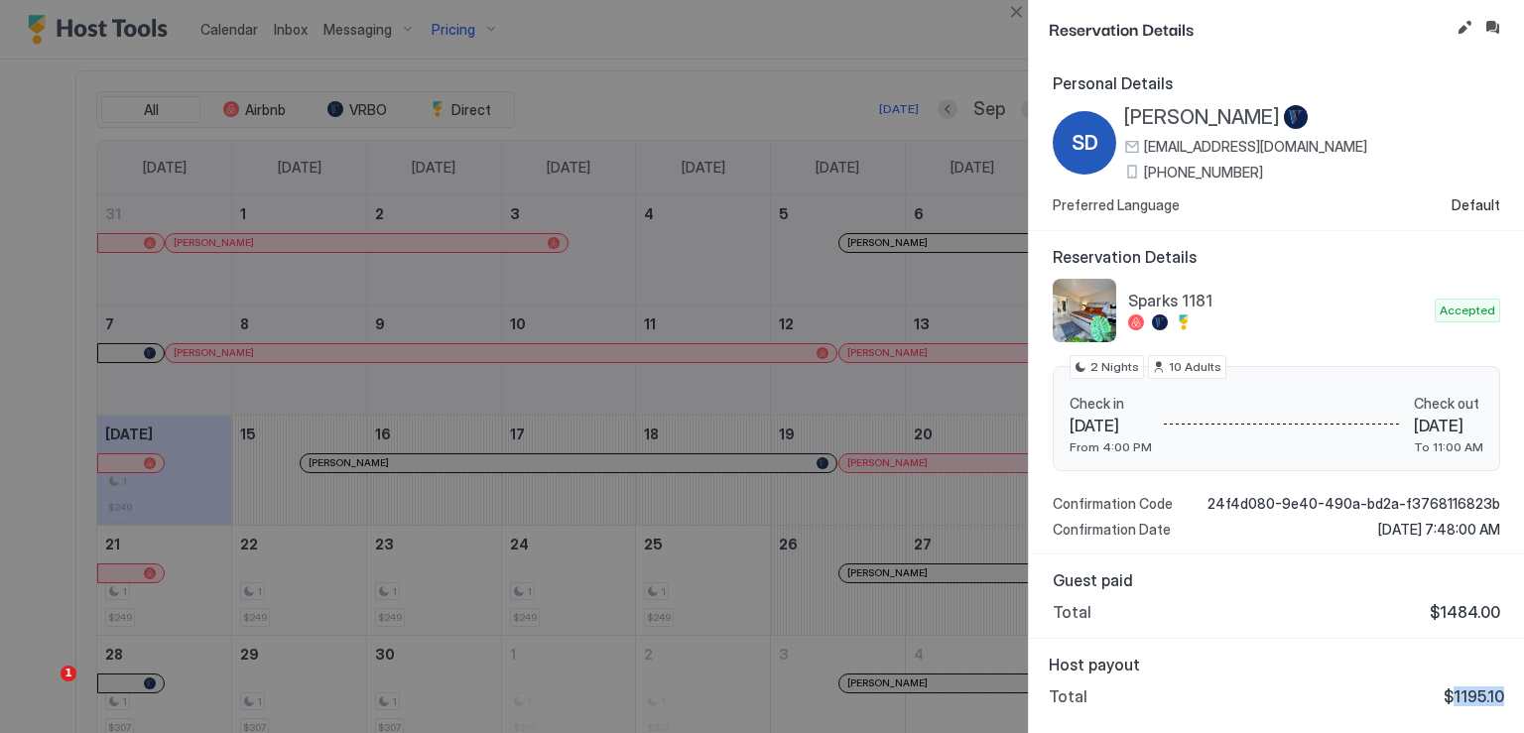
drag, startPoint x: 1458, startPoint y: 692, endPoint x: 1506, endPoint y: 692, distance: 48.6
click at [1506, 692] on div "Host payout Total $1195.10" at bounding box center [1276, 680] width 495 height 83
copy span "1195.10"
drag, startPoint x: 1016, startPoint y: 5, endPoint x: 1021, endPoint y: 28, distance: 23.4
click at [1016, 5] on button "Close" at bounding box center [1016, 12] width 24 height 24
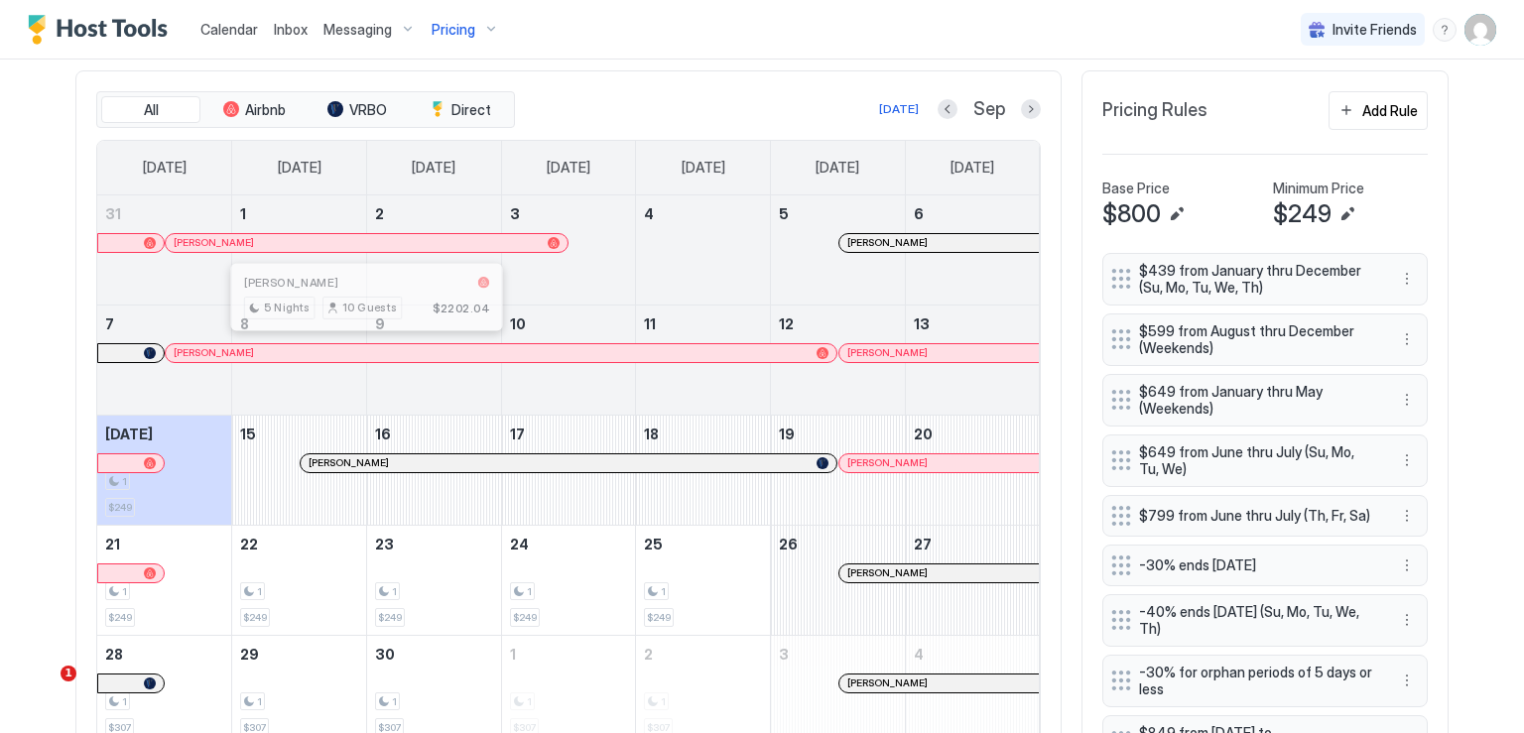
drag, startPoint x: 358, startPoint y: 351, endPoint x: 372, endPoint y: 356, distance: 14.8
click at [358, 351] on div at bounding box center [366, 353] width 16 height 16
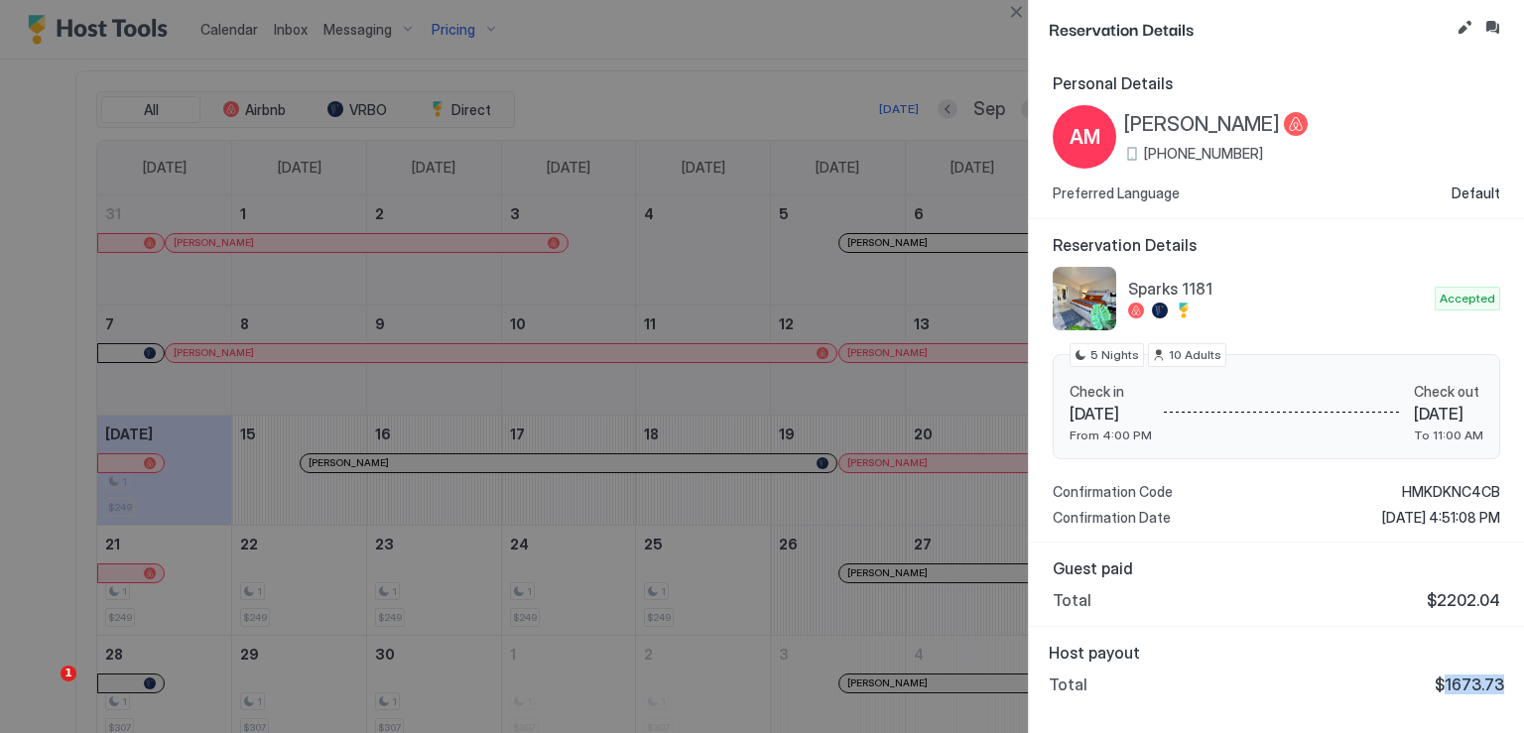
drag, startPoint x: 1453, startPoint y: 677, endPoint x: 1503, endPoint y: 680, distance: 50.7
click at [1503, 680] on span "$1673.73" at bounding box center [1469, 685] width 69 height 20
copy span "1673.73"
click at [1010, 17] on button "Close" at bounding box center [1016, 12] width 24 height 24
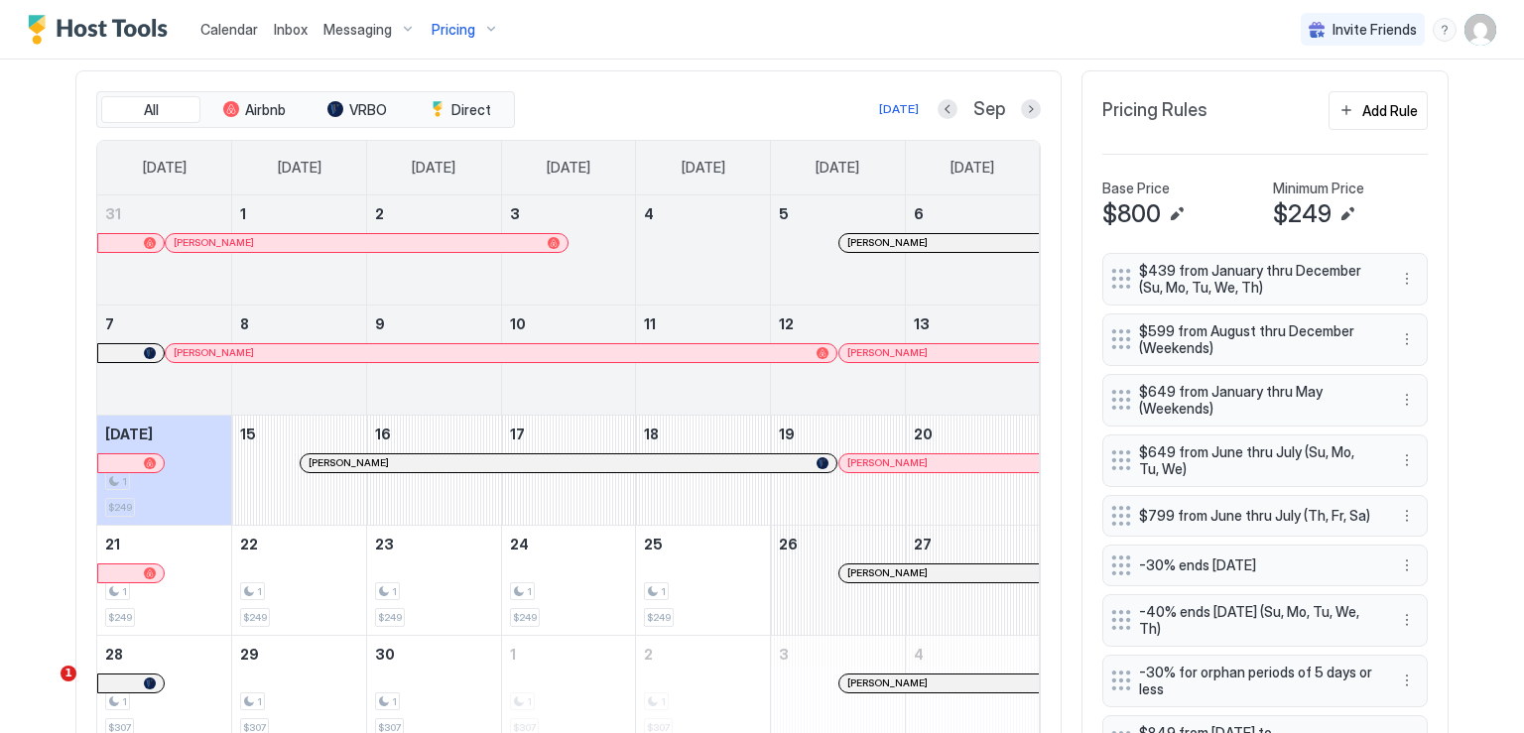
drag, startPoint x: 901, startPoint y: 349, endPoint x: 1153, endPoint y: 358, distance: 252.2
click at [901, 349] on div at bounding box center [909, 353] width 16 height 16
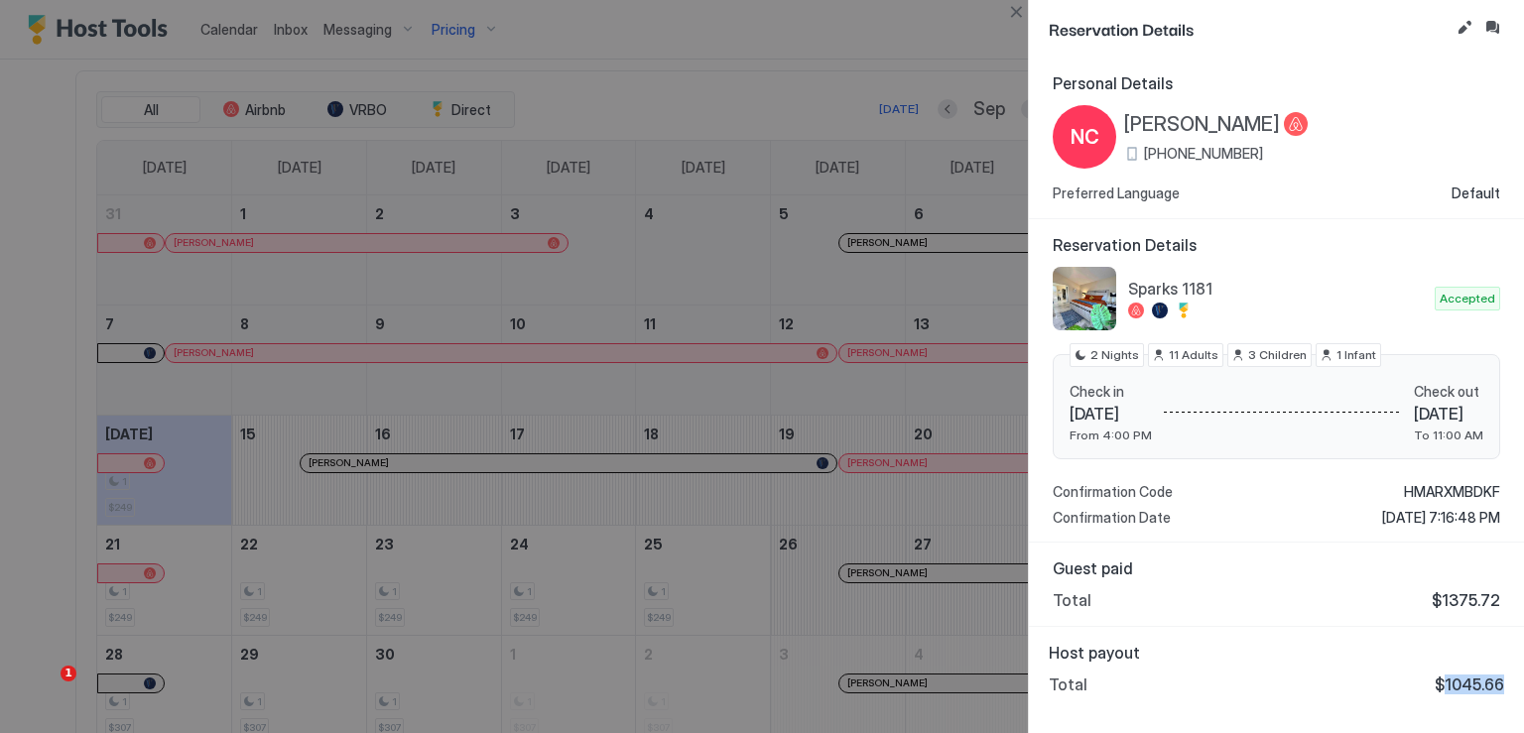
drag, startPoint x: 1449, startPoint y: 684, endPoint x: 1503, endPoint y: 680, distance: 54.7
click at [1503, 680] on span "$1045.66" at bounding box center [1469, 685] width 69 height 20
copy span "1045.66"
drag, startPoint x: 1012, startPoint y: 14, endPoint x: 1012, endPoint y: 25, distance: 10.9
click at [1012, 14] on button "Close" at bounding box center [1016, 12] width 24 height 24
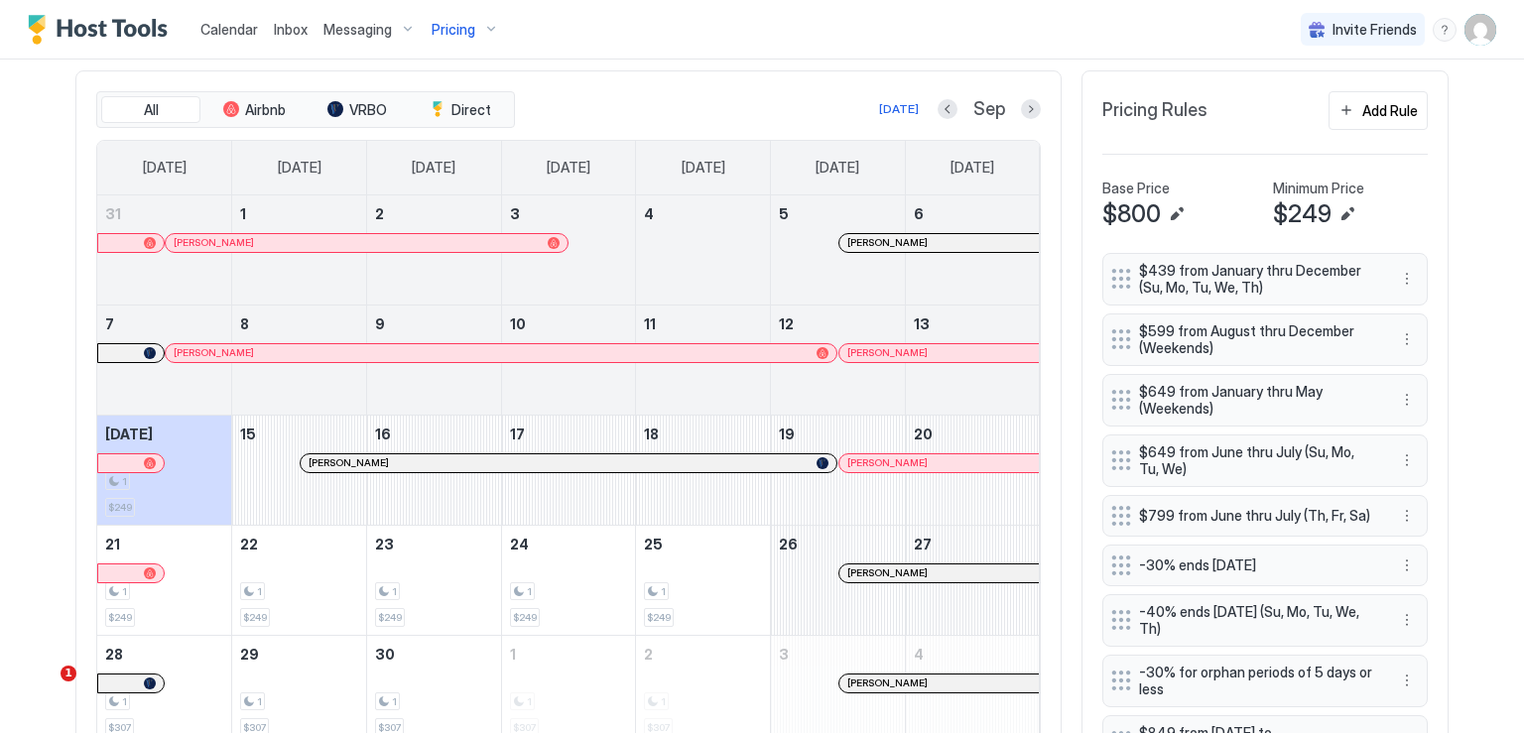
click at [589, 458] on div at bounding box center [597, 463] width 16 height 16
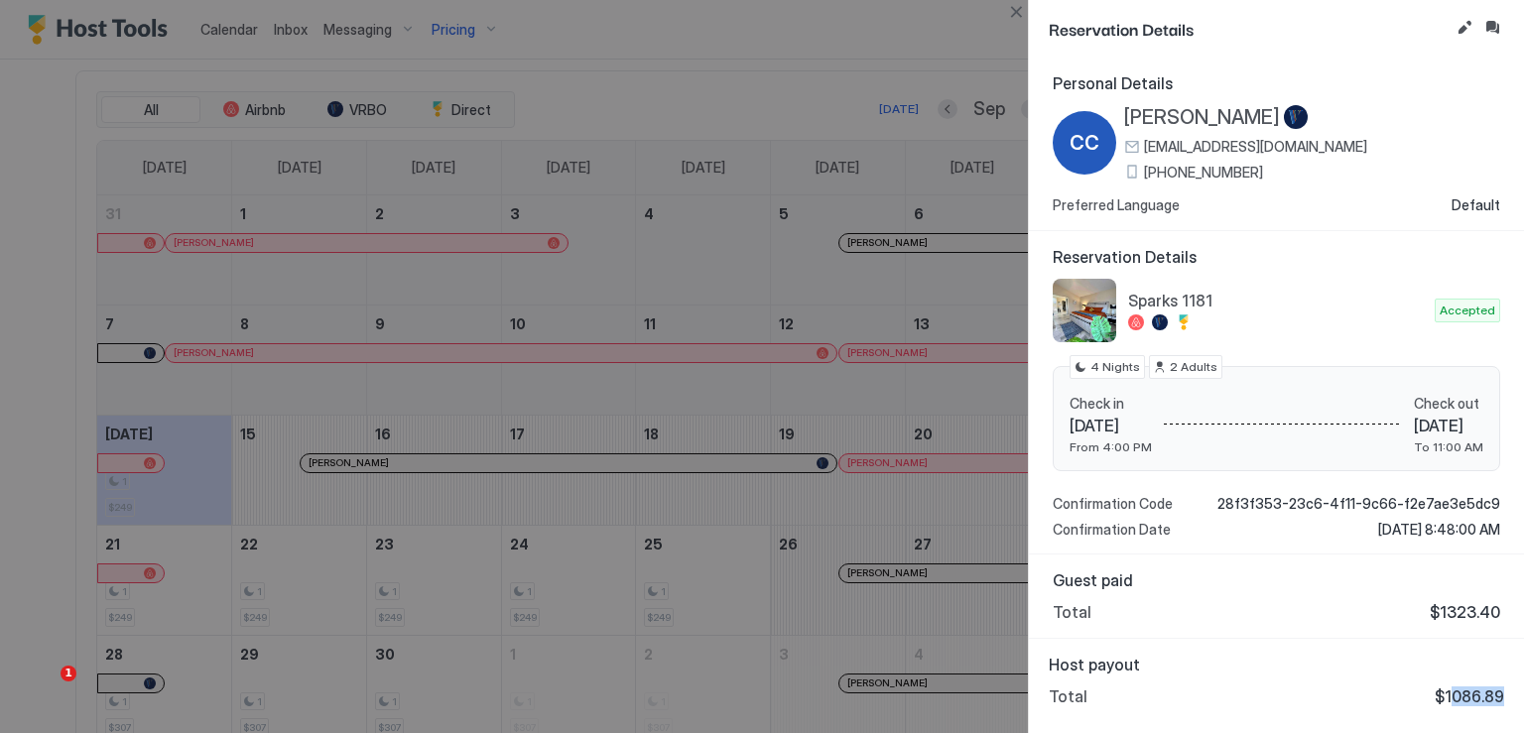
drag, startPoint x: 1452, startPoint y: 692, endPoint x: 1515, endPoint y: 706, distance: 65.2
click at [1515, 706] on div "Host payout Total $1086.89" at bounding box center [1276, 680] width 495 height 83
click at [1490, 702] on span "$1086.89" at bounding box center [1469, 697] width 69 height 20
drag, startPoint x: 1449, startPoint y: 694, endPoint x: 1514, endPoint y: 696, distance: 65.5
click at [1514, 696] on div "Host payout Total $1086.89" at bounding box center [1276, 680] width 495 height 83
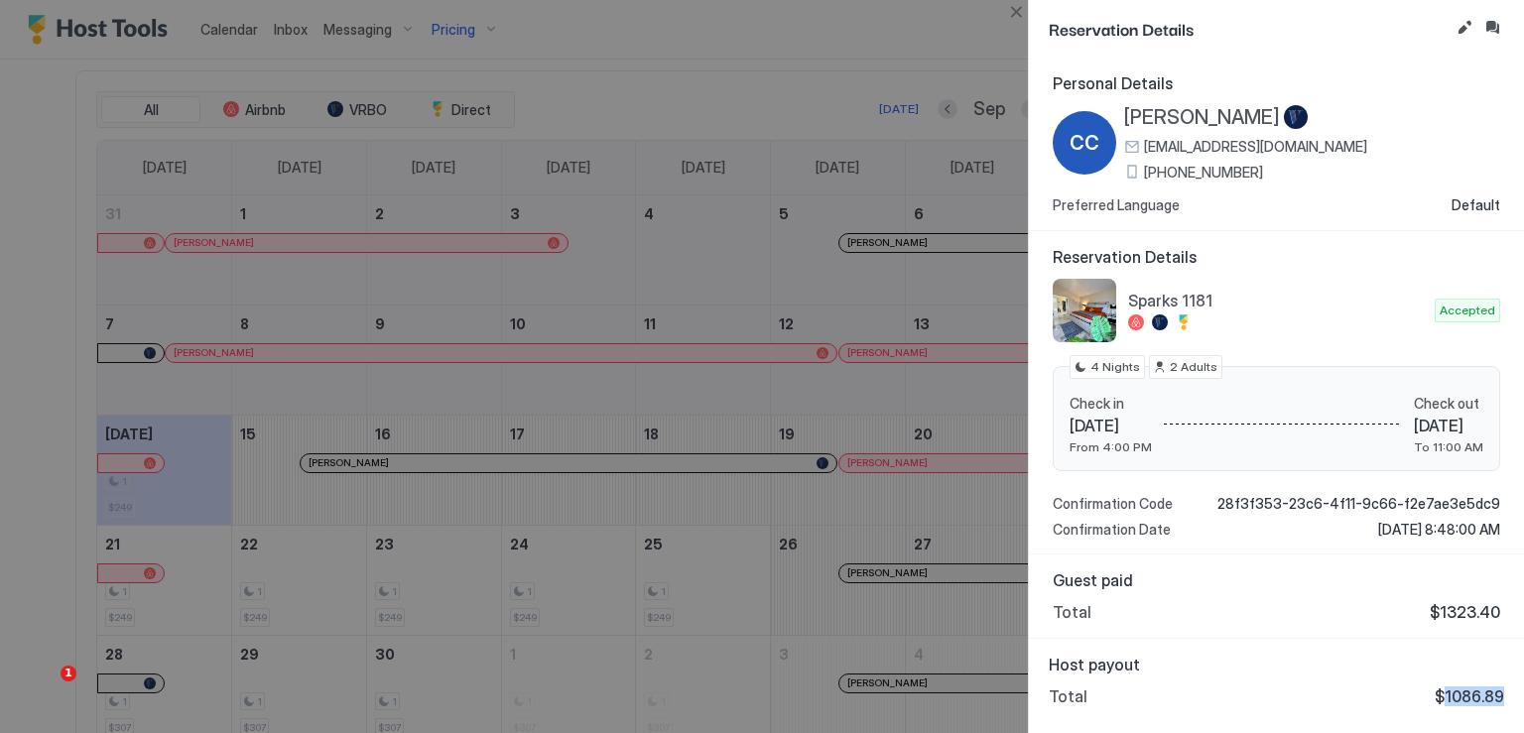
copy span "1086.89"
click at [1012, 14] on button "Close" at bounding box center [1016, 12] width 24 height 24
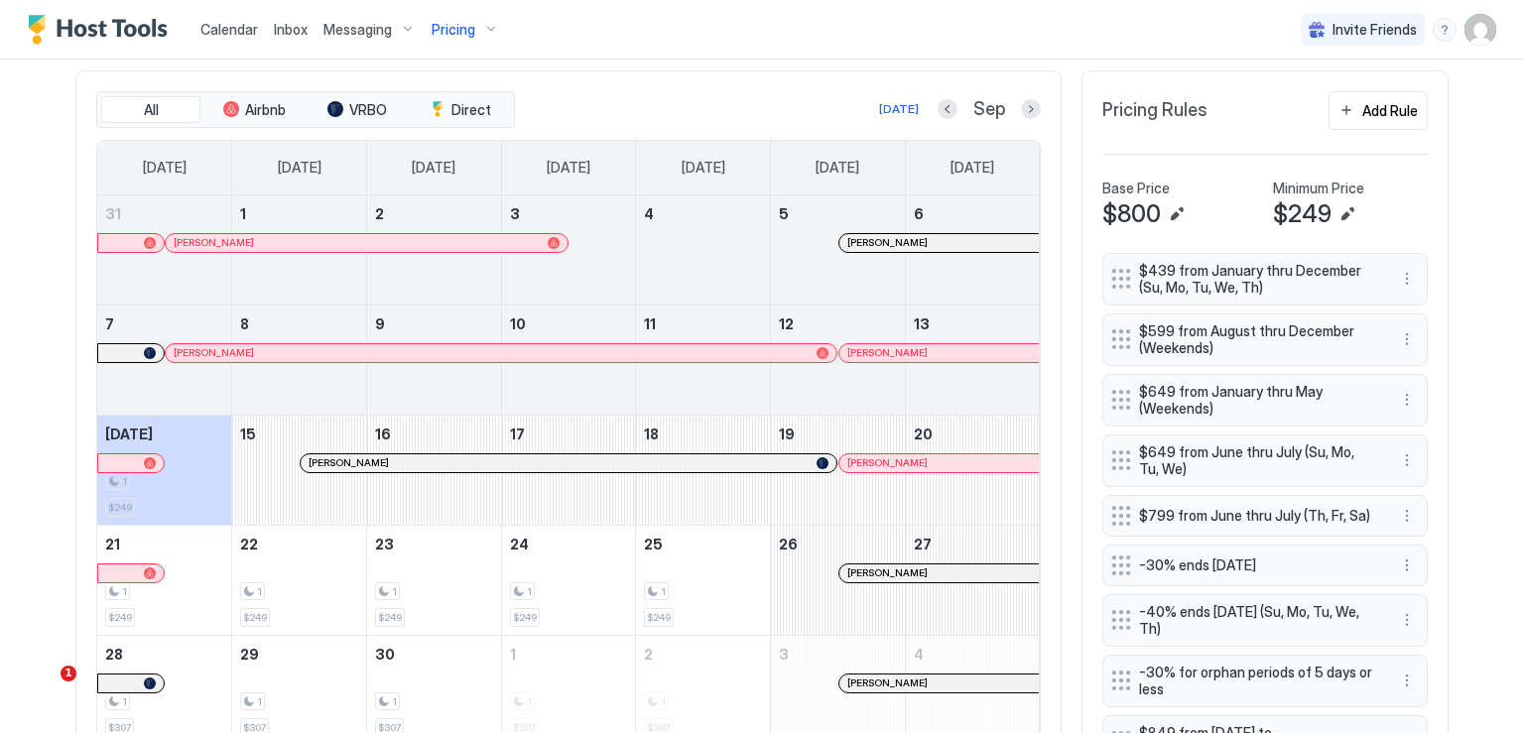
click at [906, 460] on div at bounding box center [914, 463] width 16 height 16
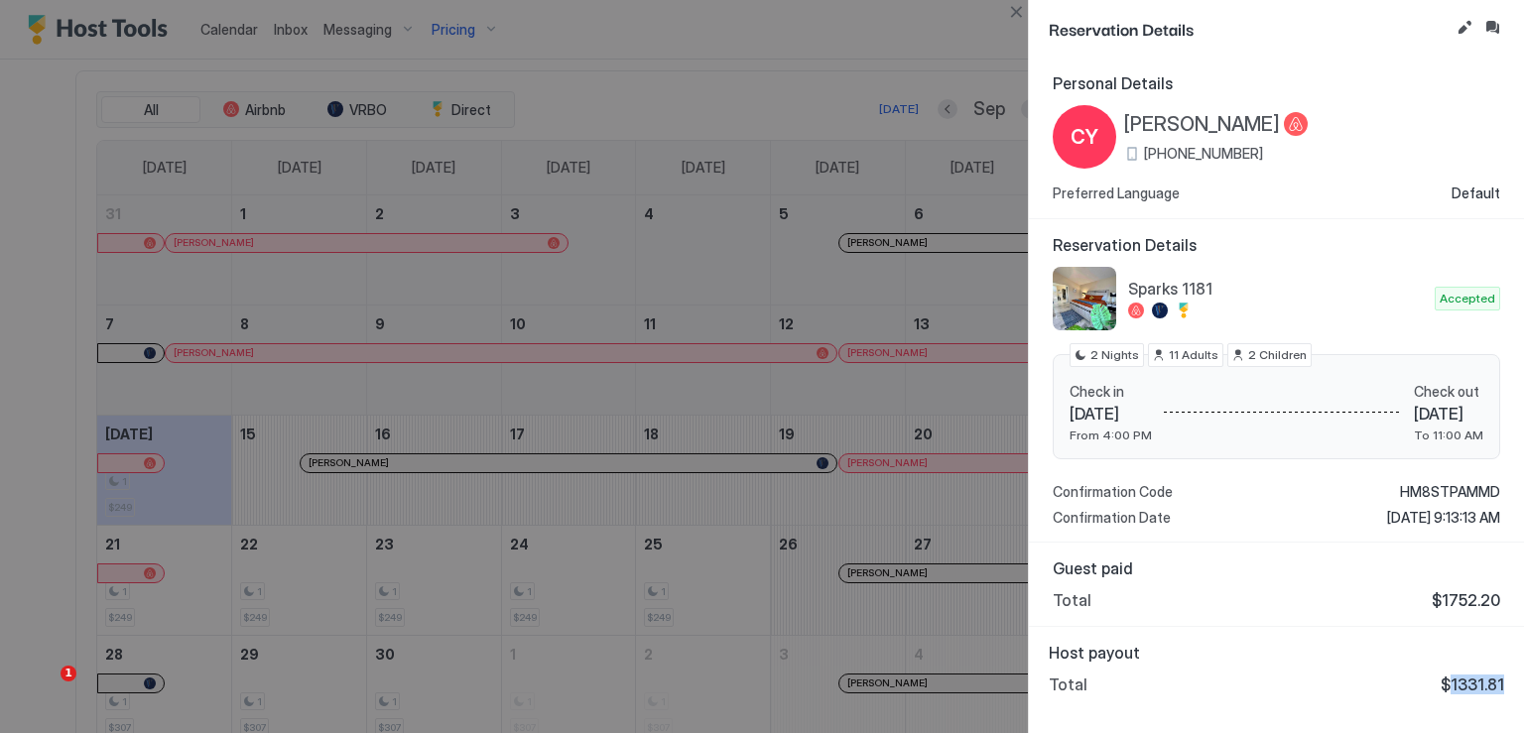
drag, startPoint x: 1453, startPoint y: 683, endPoint x: 1506, endPoint y: 683, distance: 53.6
click at [1506, 683] on div "Host payout Total $1331.81" at bounding box center [1276, 668] width 495 height 83
copy span "1331.81"
drag, startPoint x: 1016, startPoint y: 11, endPoint x: 1021, endPoint y: 99, distance: 88.4
click at [1016, 11] on button "Close" at bounding box center [1016, 12] width 24 height 24
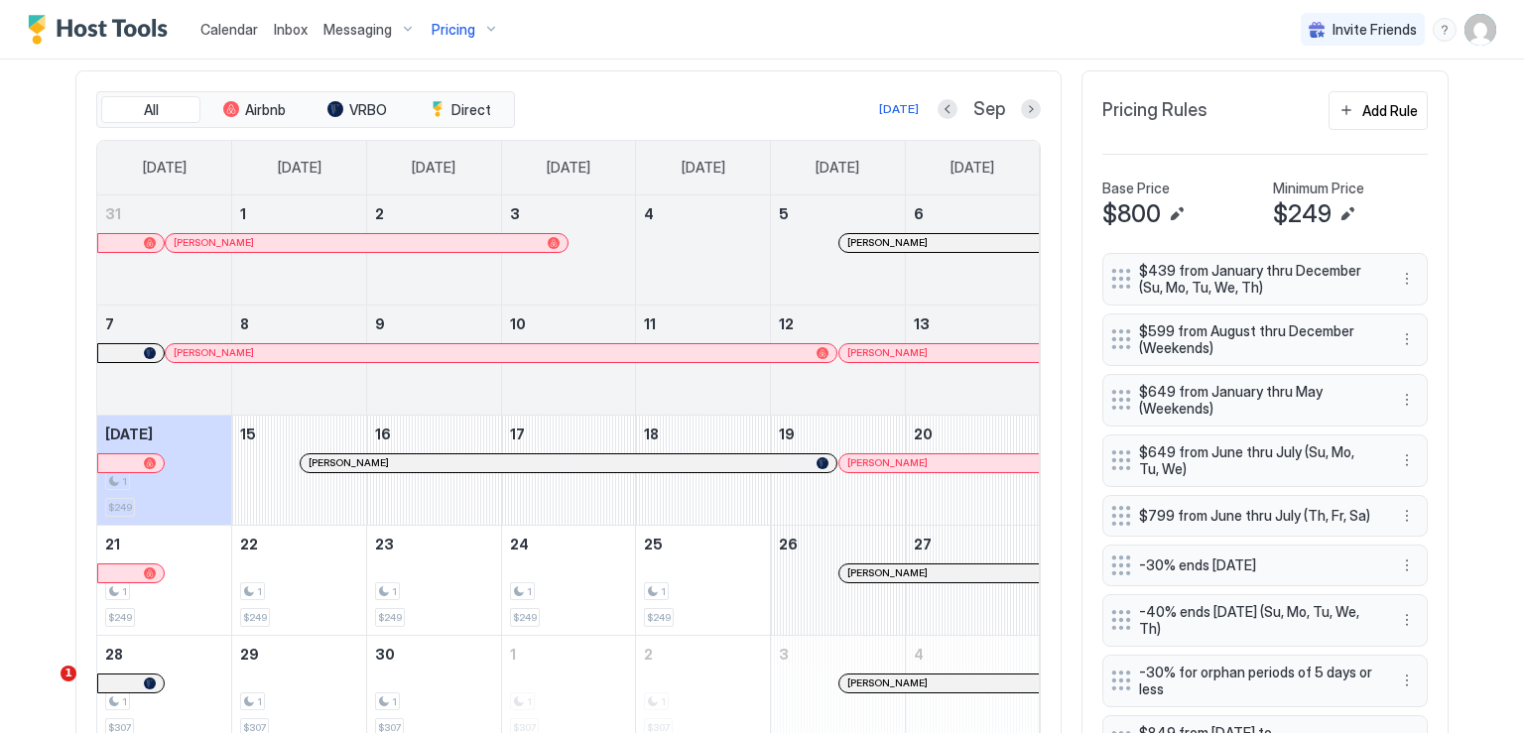
click at [972, 576] on div "Fernanda Ledesma" at bounding box center [938, 574] width 199 height 18
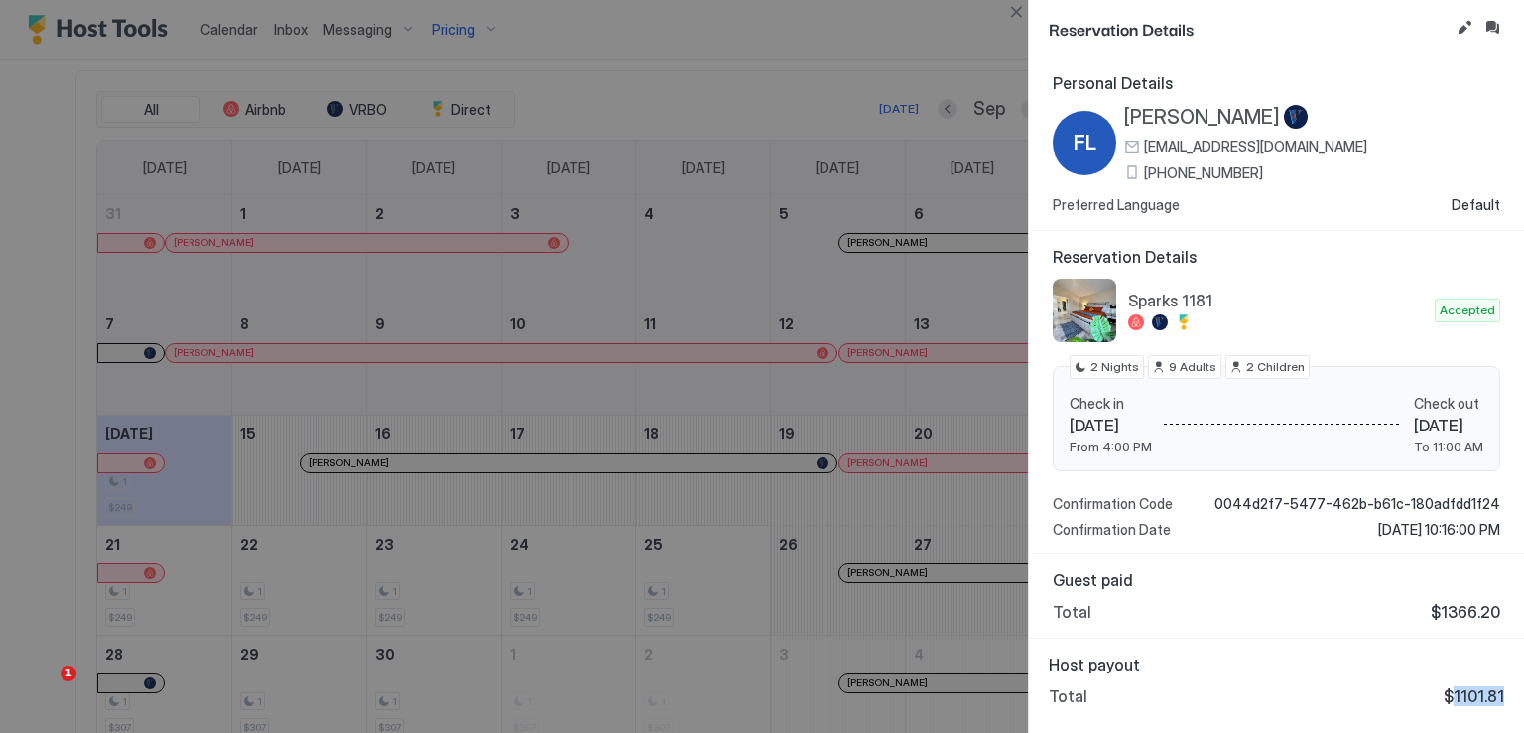
drag, startPoint x: 1461, startPoint y: 695, endPoint x: 1508, endPoint y: 698, distance: 47.7
click at [1508, 698] on div "Host payout Total $1101.81" at bounding box center [1276, 680] width 495 height 83
copy span "1101.81"
click at [1013, 7] on button "Close" at bounding box center [1016, 12] width 24 height 24
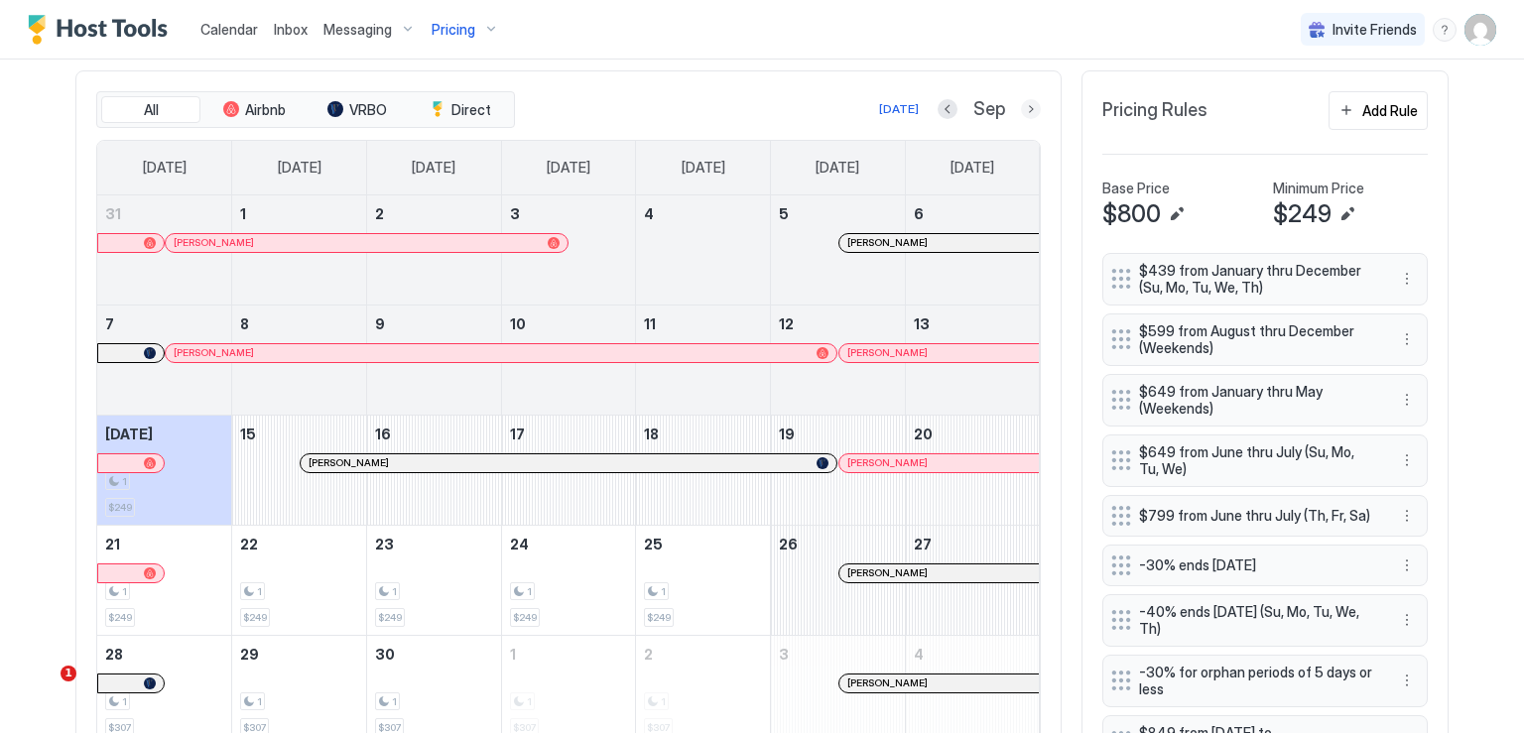
click at [1029, 110] on button "Next month" at bounding box center [1031, 109] width 20 height 20
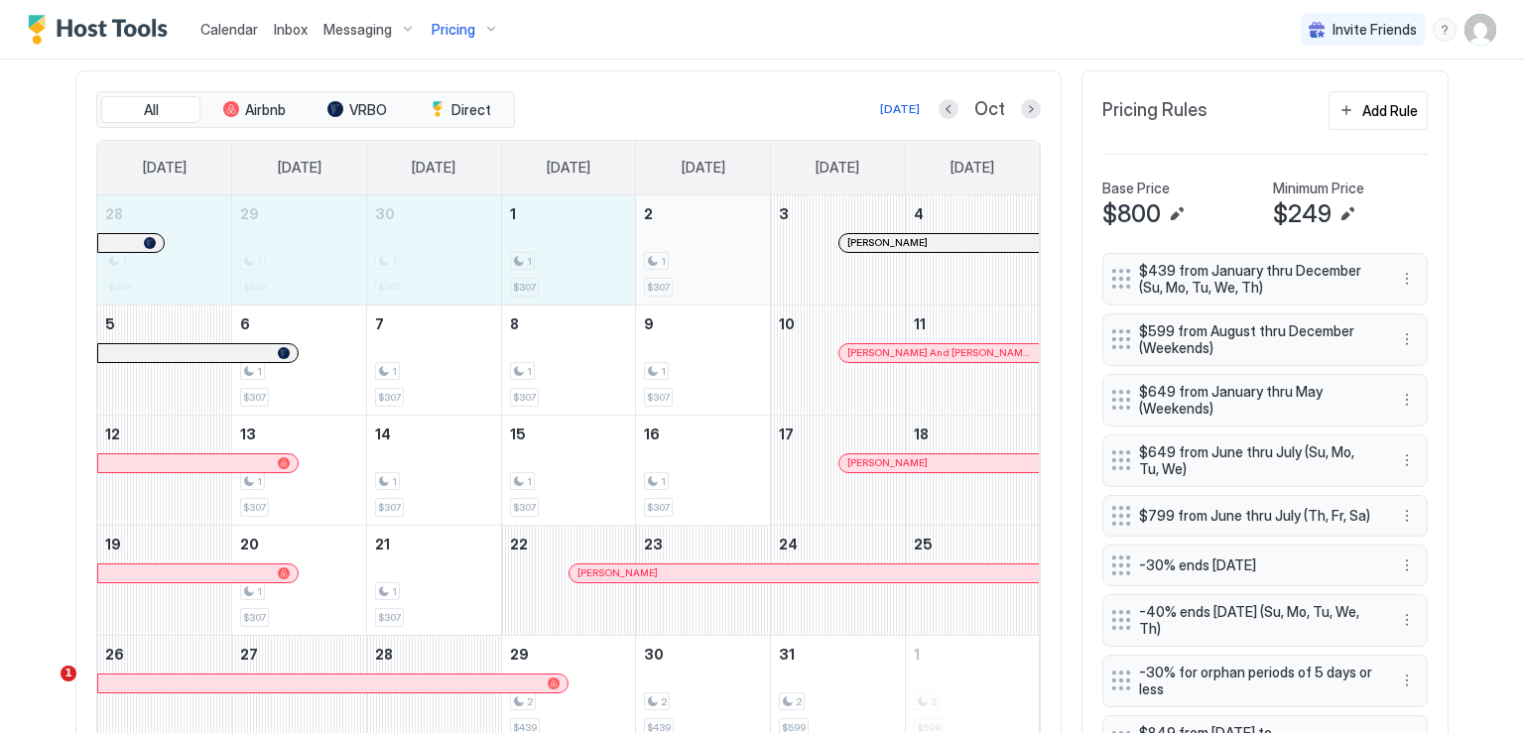
drag, startPoint x: 190, startPoint y: 235, endPoint x: 661, endPoint y: 277, distance: 473.1
click at [661, 277] on tr "28 1 $307 29 1 $307 30 1 $307 1 1 $307 2 1 $307 3 Nicolas Hechtle 4" at bounding box center [568, 250] width 943 height 110
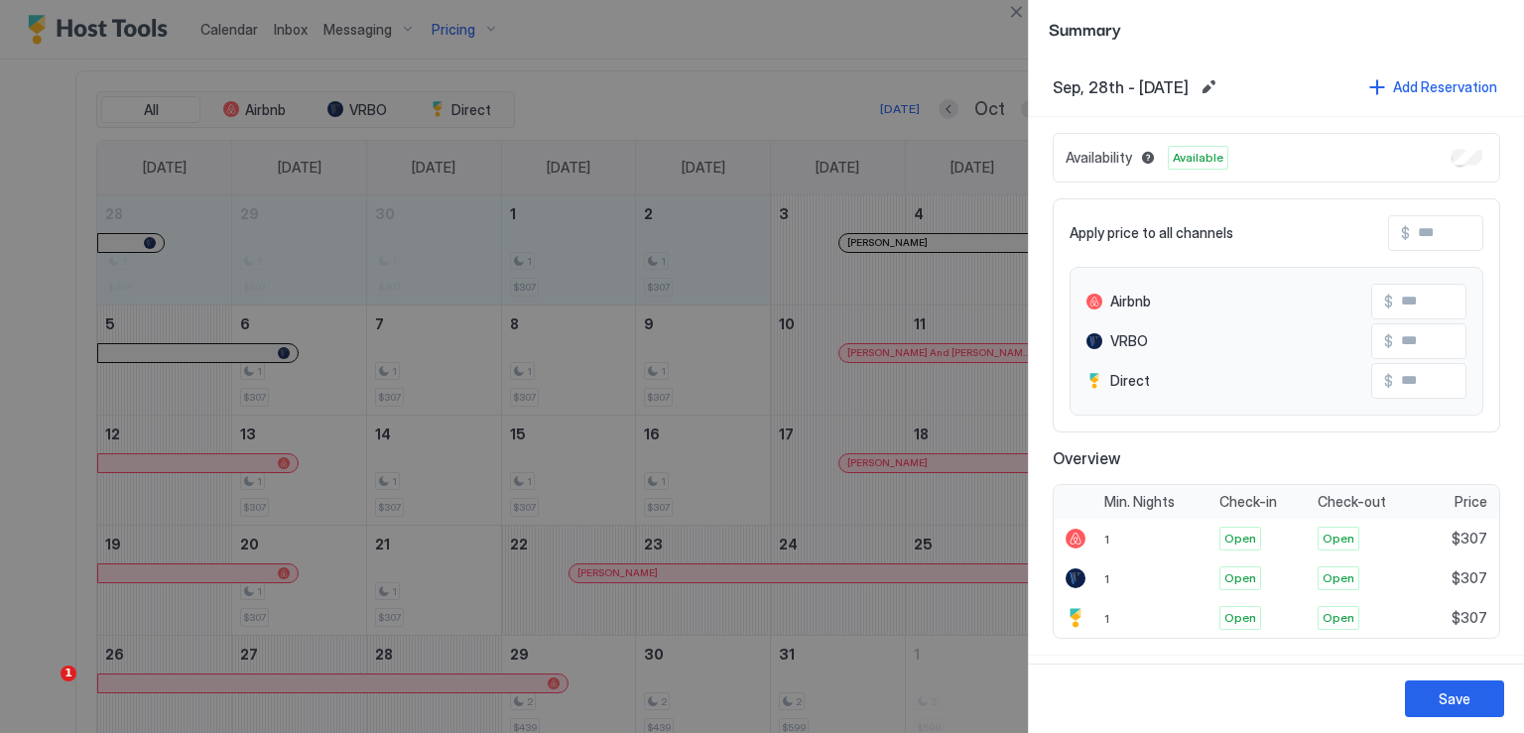
click at [1413, 232] on input "Input Field" at bounding box center [1489, 233] width 159 height 34
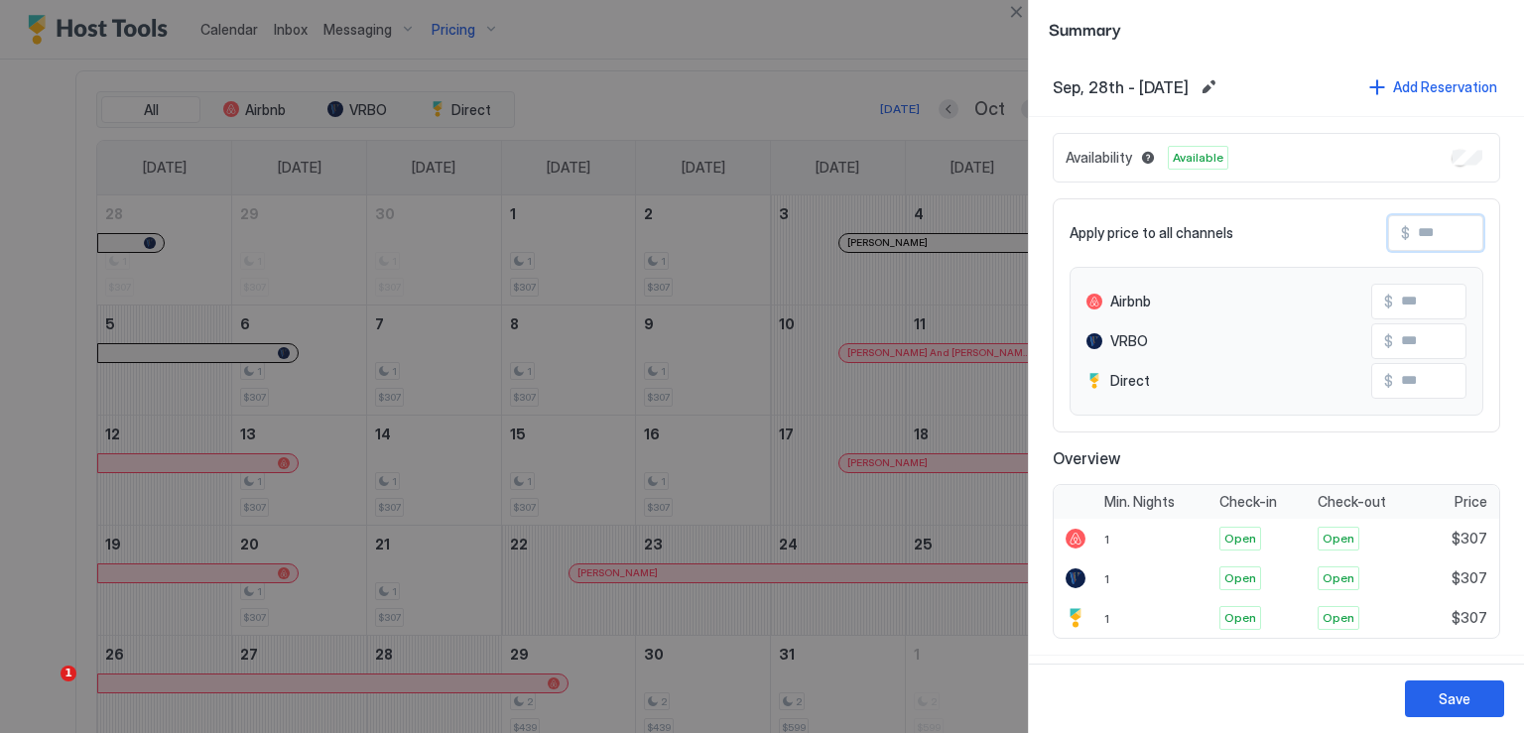
click at [1413, 232] on input "Input Field" at bounding box center [1489, 233] width 159 height 34
type input "*"
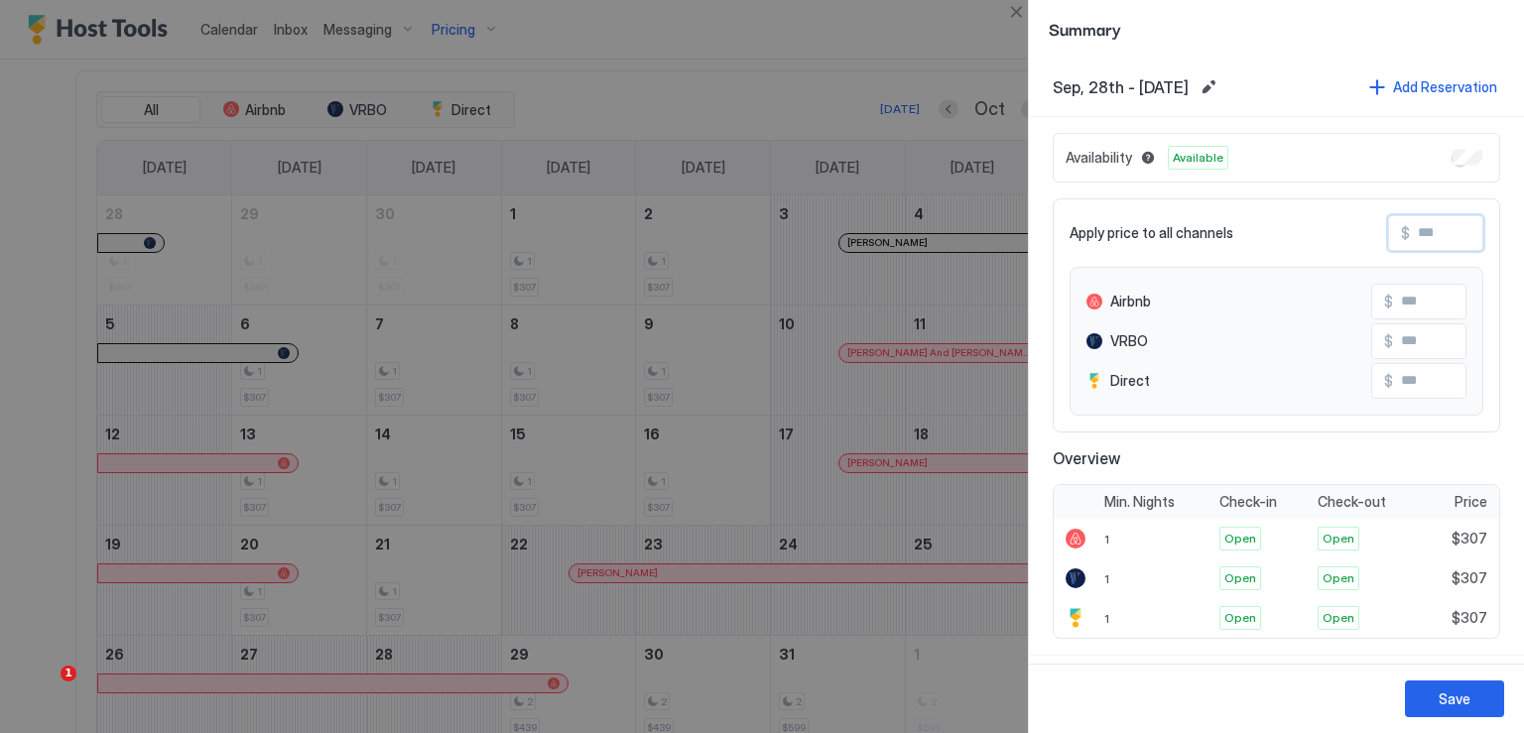
type input "*"
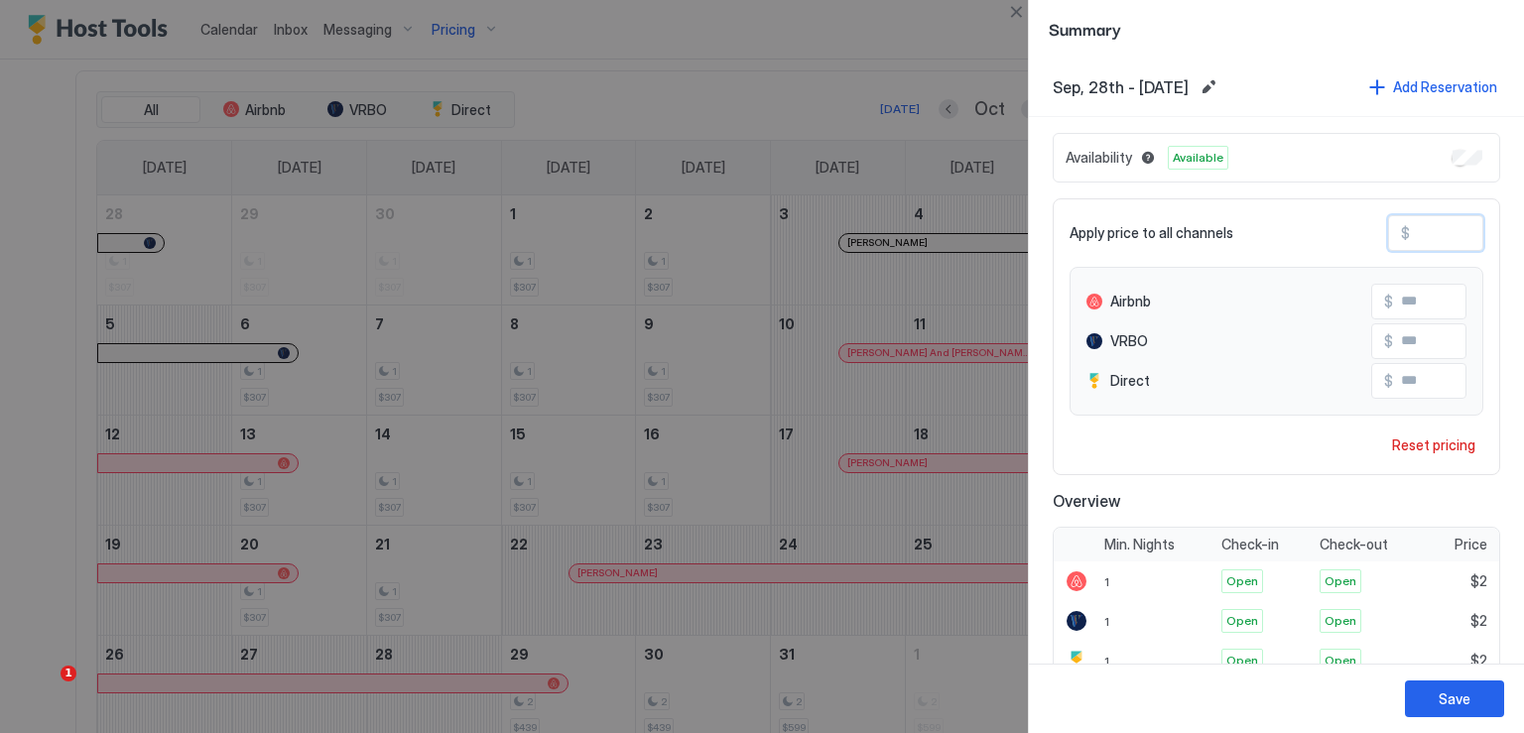
type input "**"
type input "***"
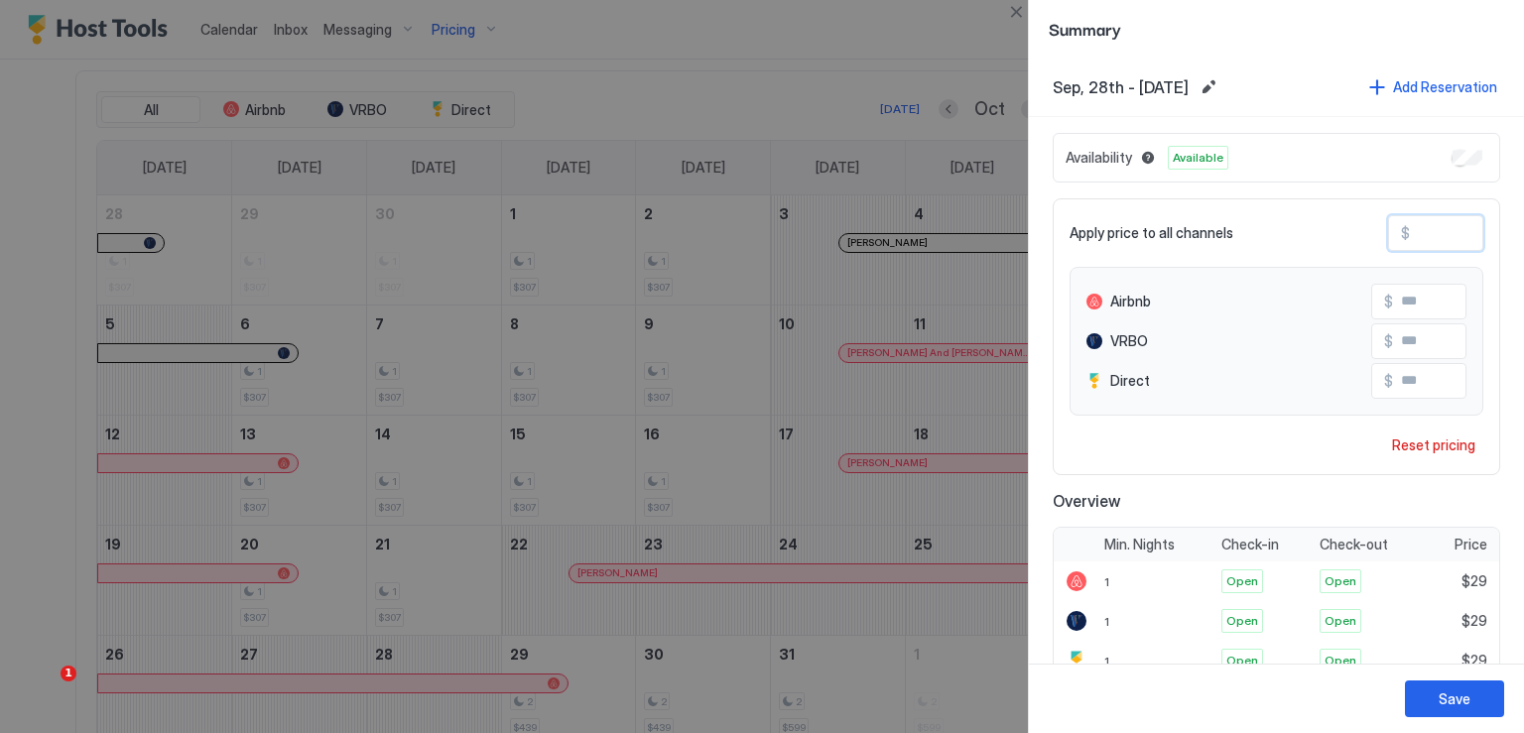
type input "***"
click at [1479, 700] on button "Save" at bounding box center [1454, 699] width 99 height 37
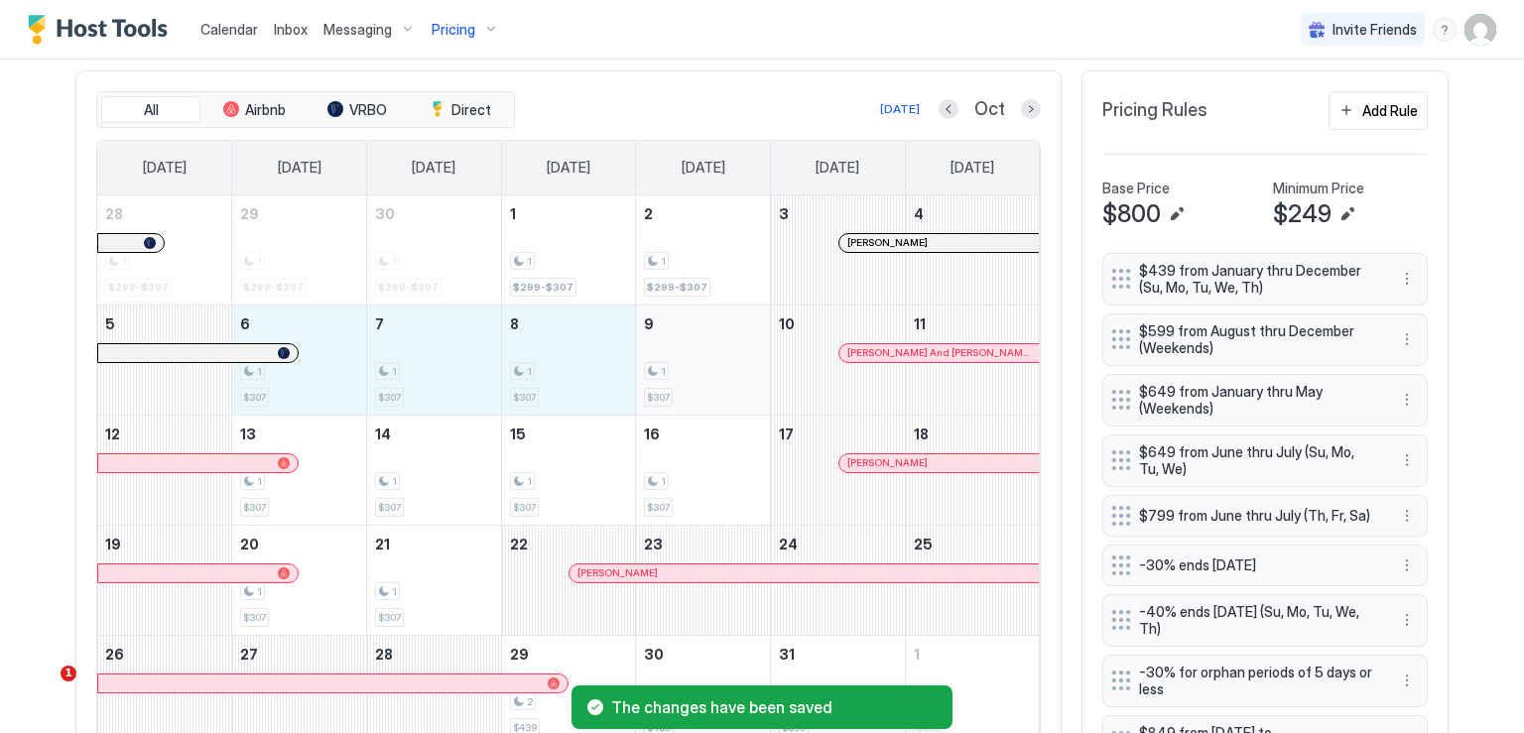
drag, startPoint x: 334, startPoint y: 366, endPoint x: 695, endPoint y: 380, distance: 360.4
click at [695, 380] on tr "5 6 1 $307 7 1 $307 8 1 $307 9 1 $307 10 Brad And Karen Stocking 11" at bounding box center [568, 360] width 943 height 110
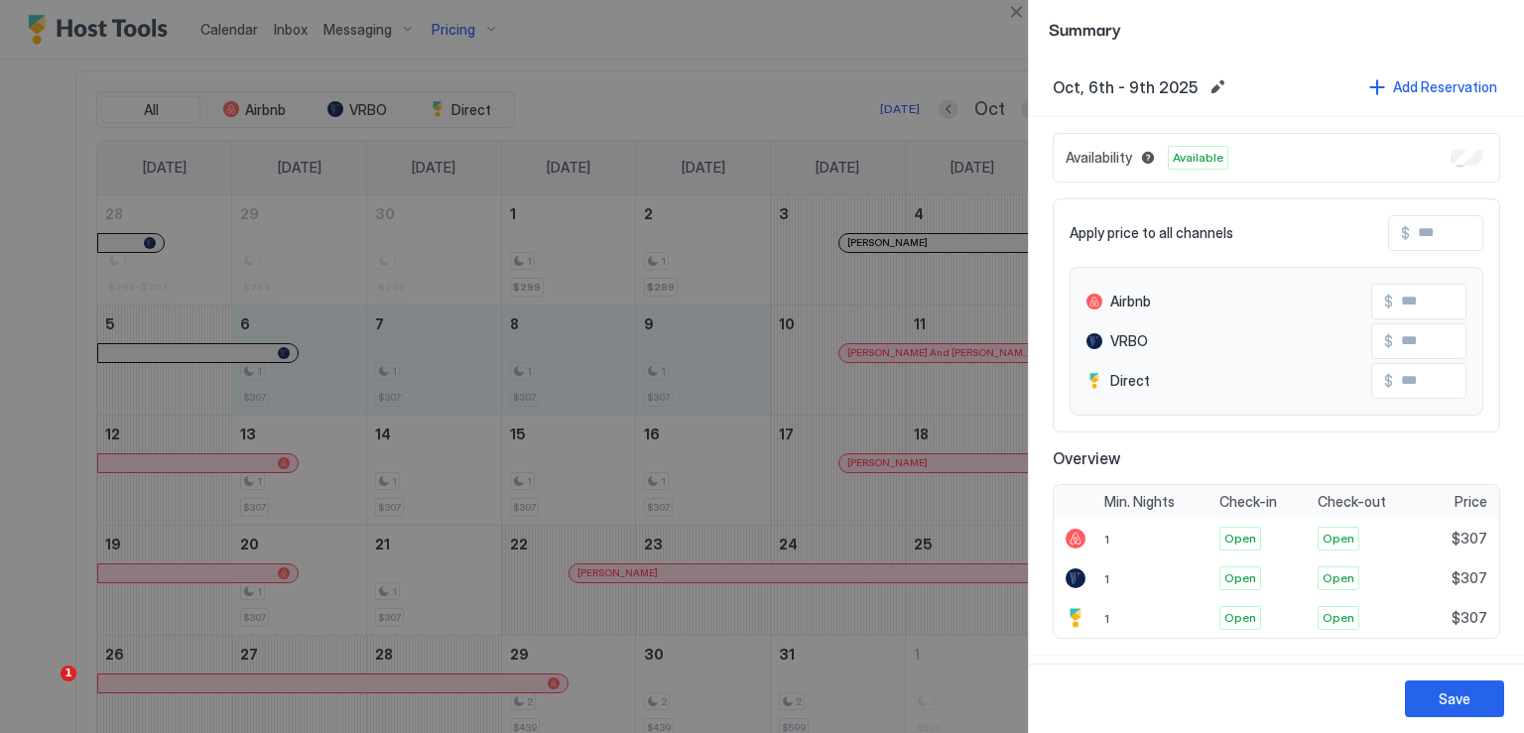
click at [1412, 231] on input "Input Field" at bounding box center [1489, 233] width 159 height 34
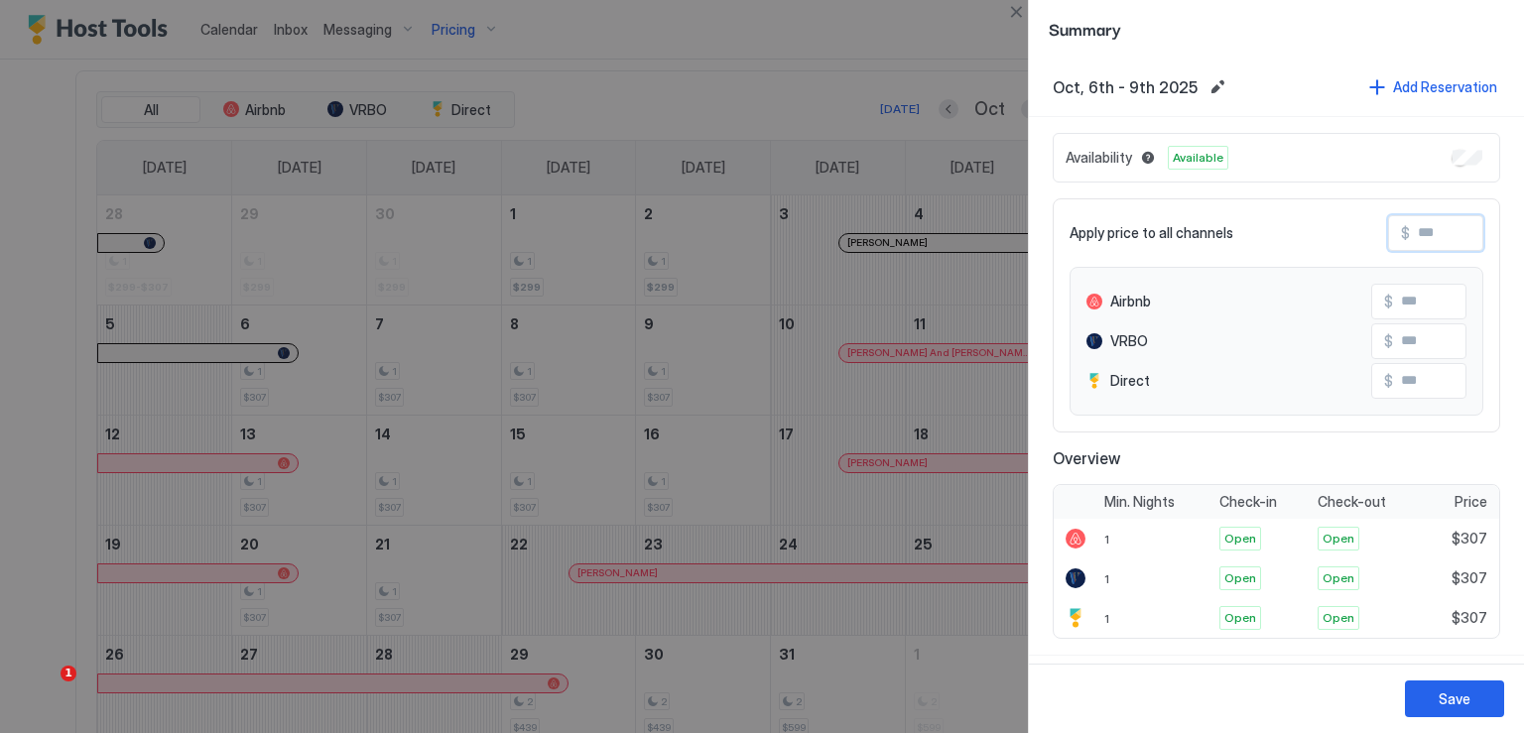
type input "*"
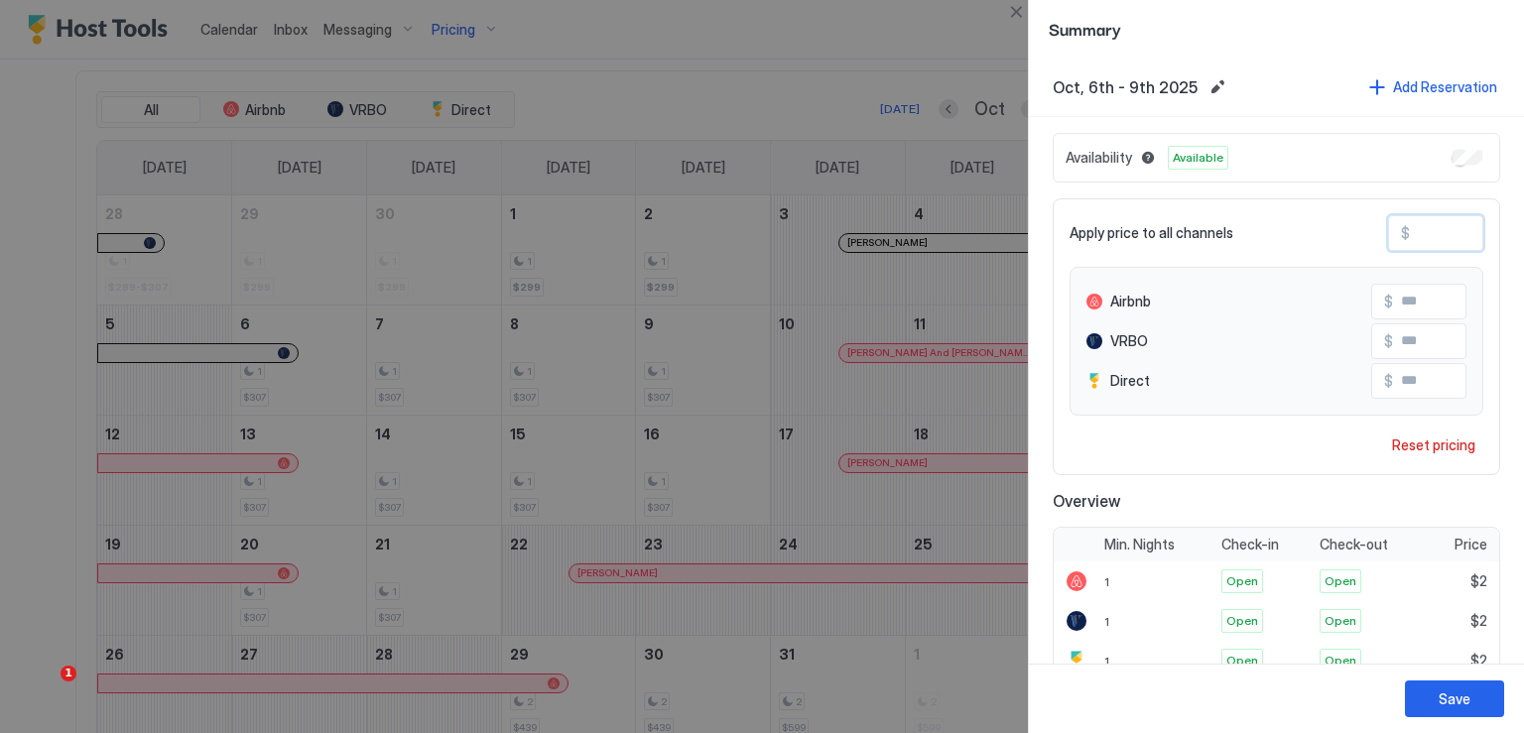
type input "**"
type input "***"
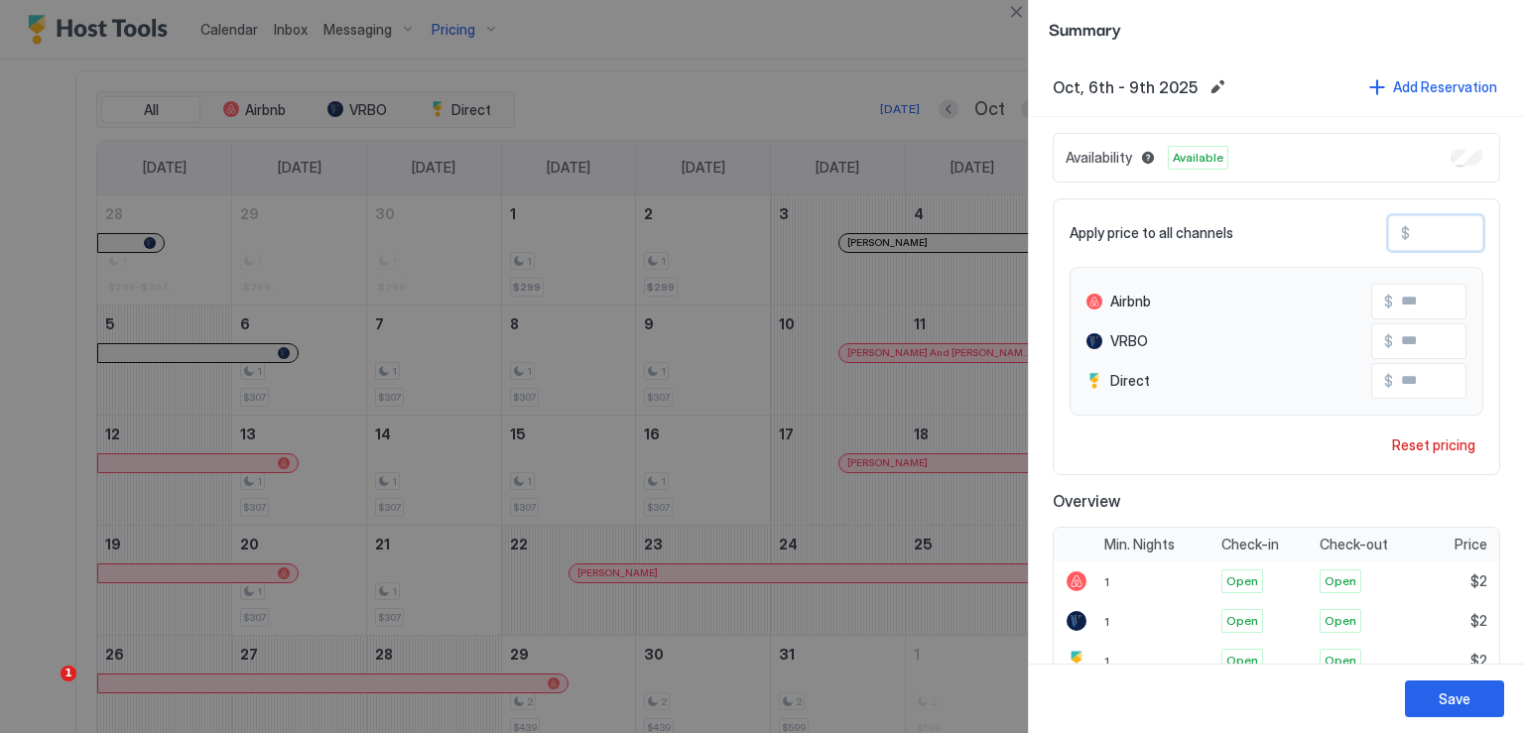
type input "***"
click at [1467, 699] on div "Save" at bounding box center [1455, 699] width 32 height 21
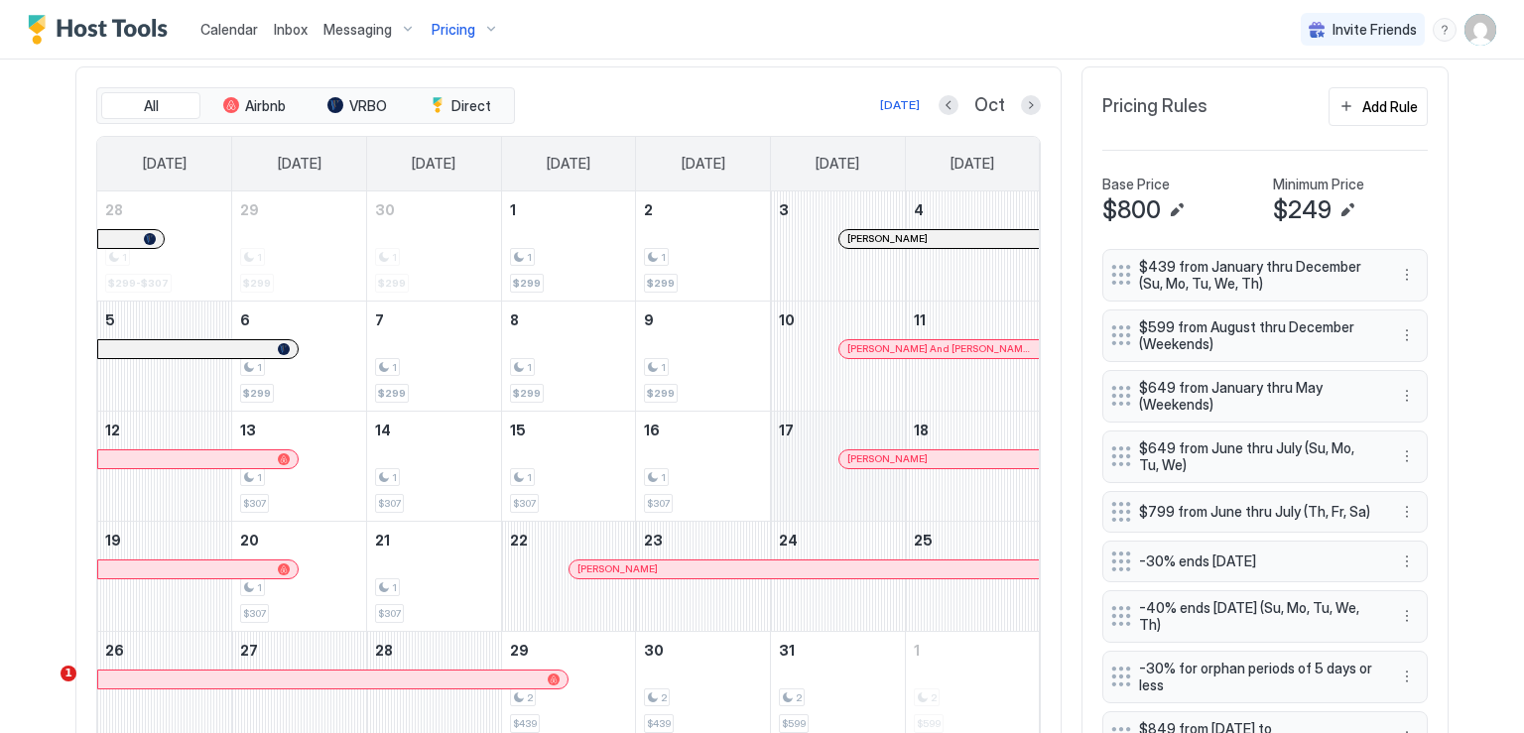
scroll to position [496, 0]
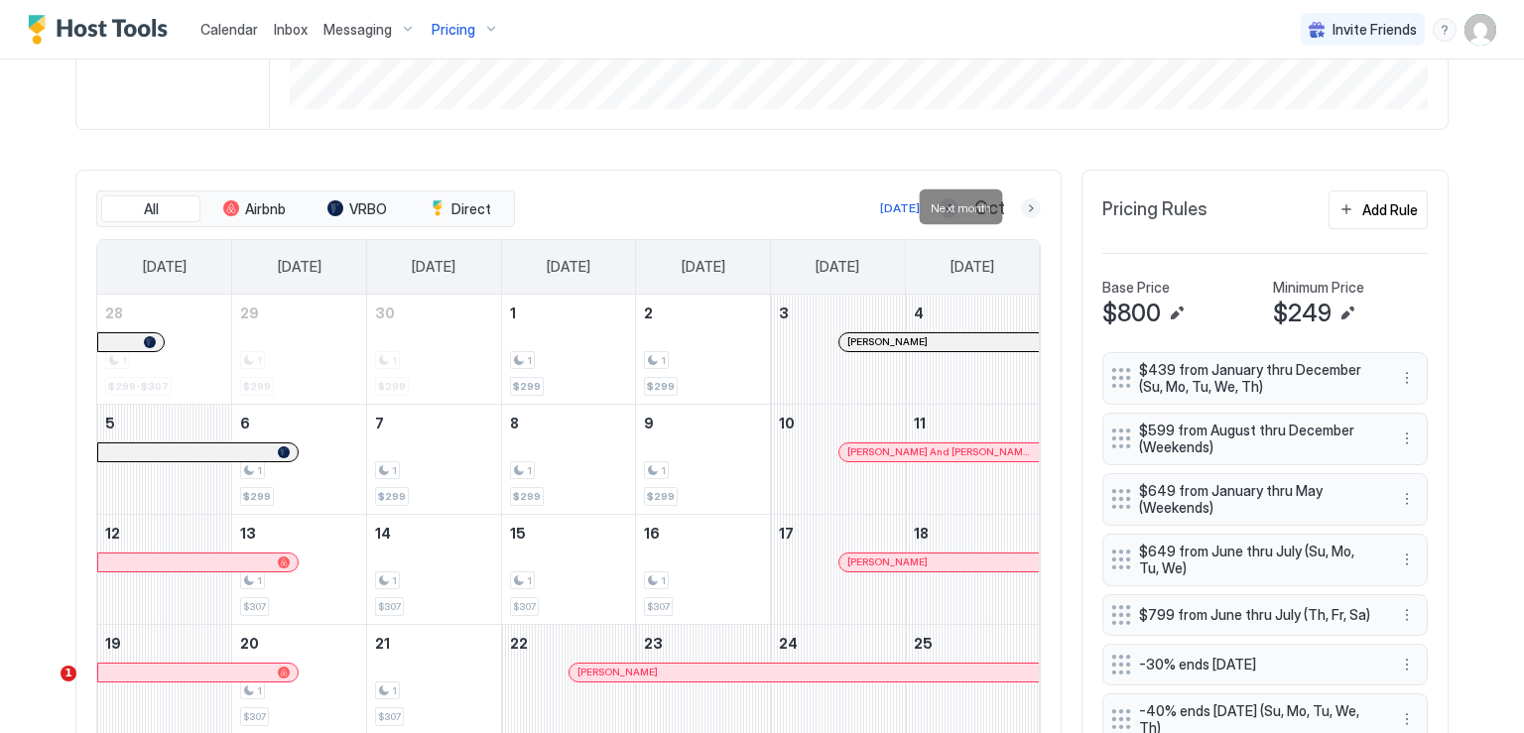
click at [1021, 208] on button "Next month" at bounding box center [1031, 208] width 20 height 20
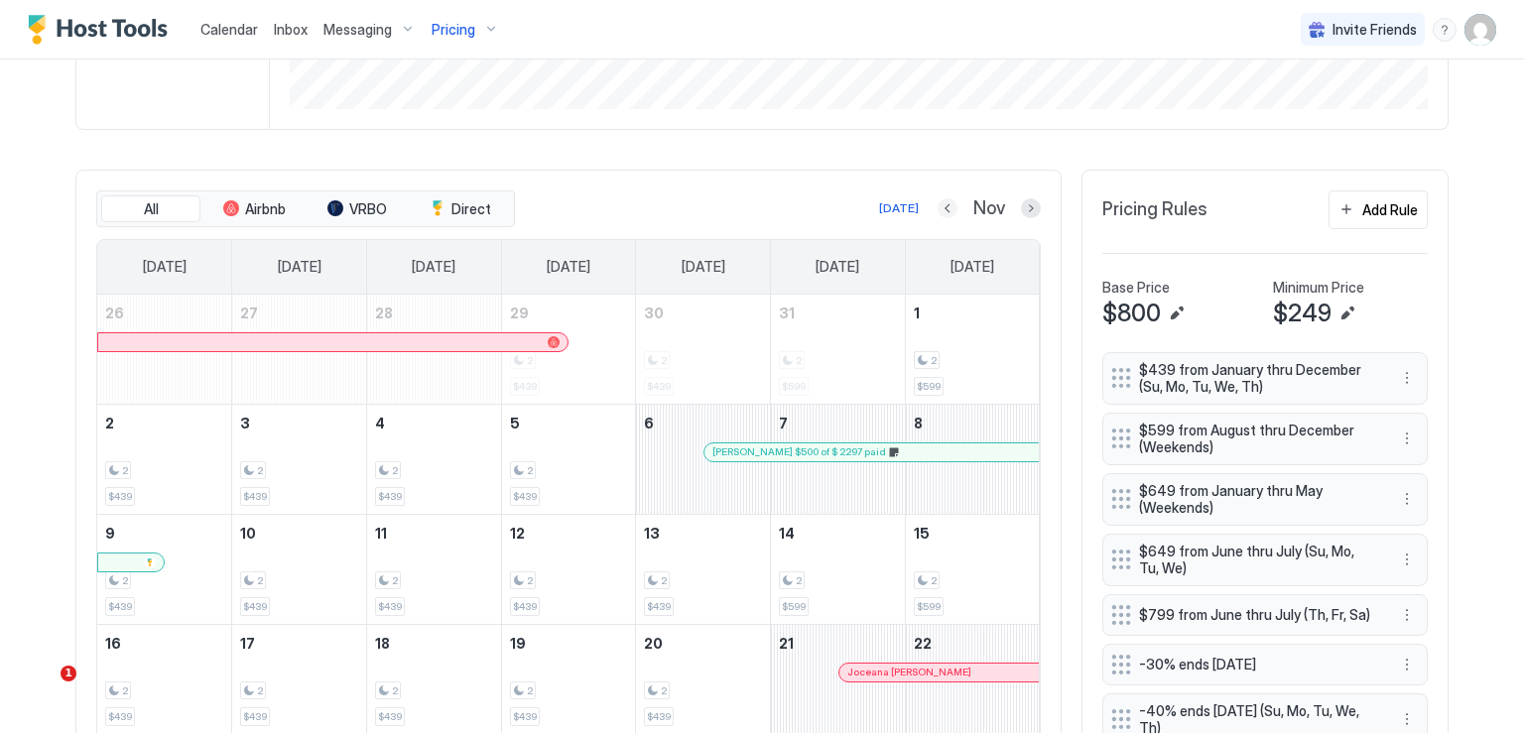
click at [944, 204] on button "Previous month" at bounding box center [948, 208] width 20 height 20
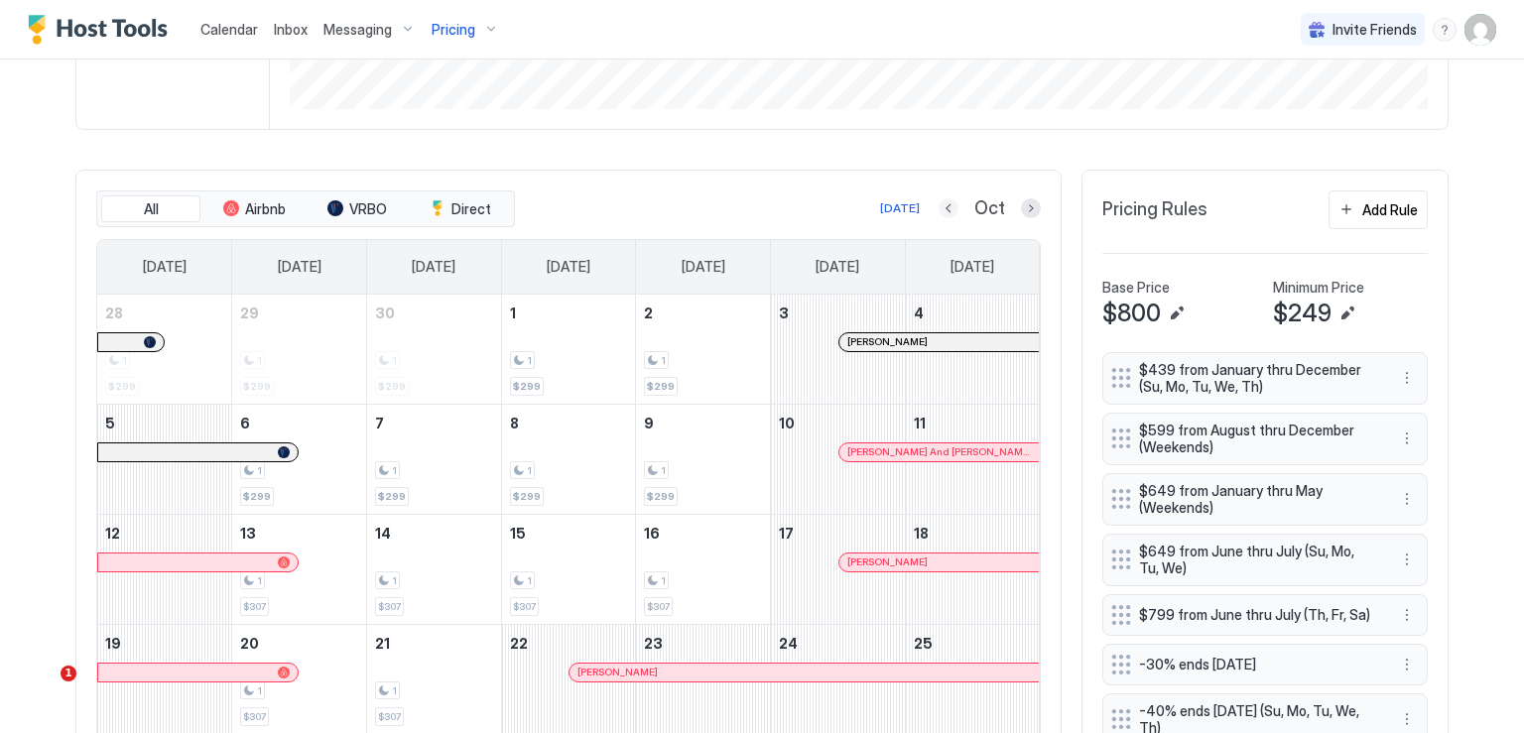
click at [944, 209] on button "Previous month" at bounding box center [949, 208] width 20 height 20
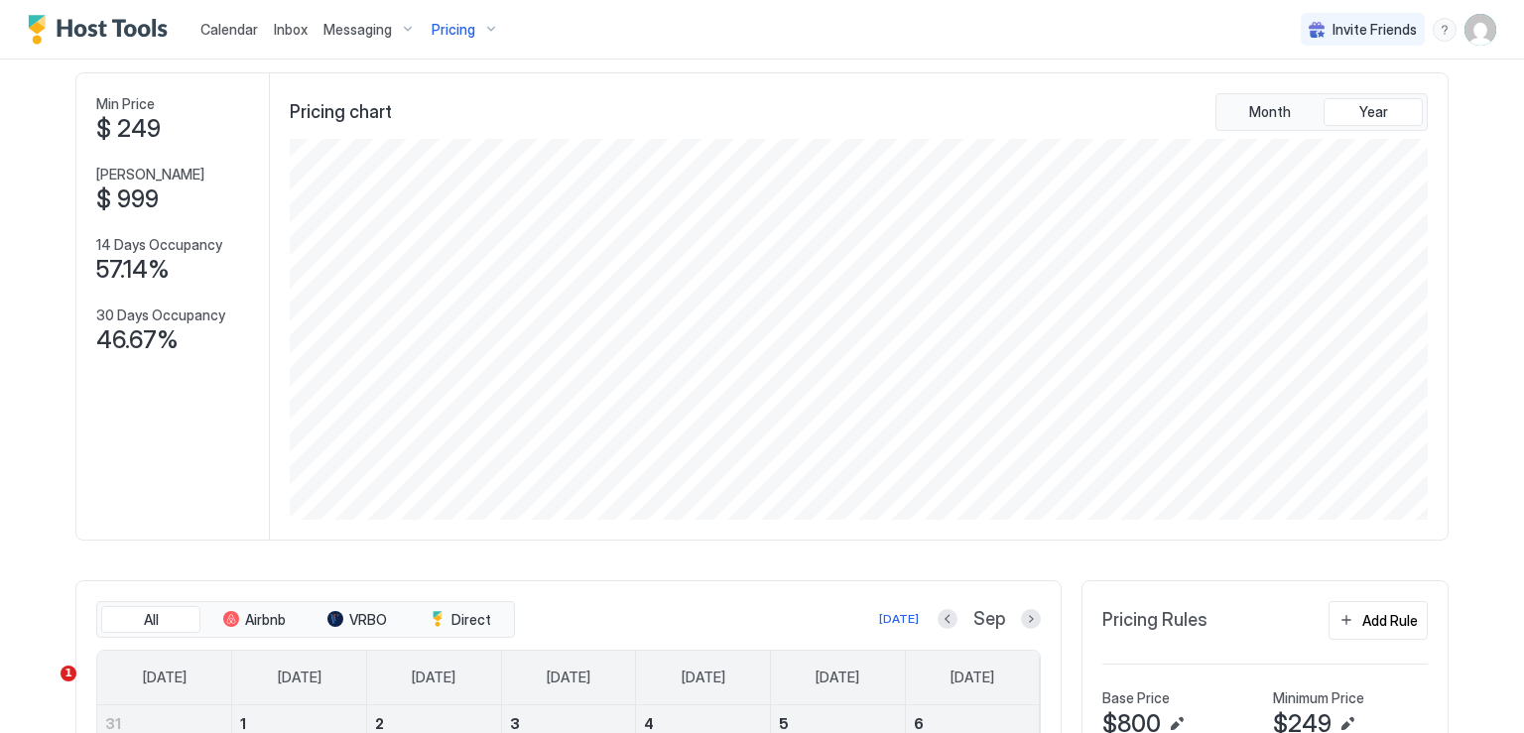
scroll to position [0, 0]
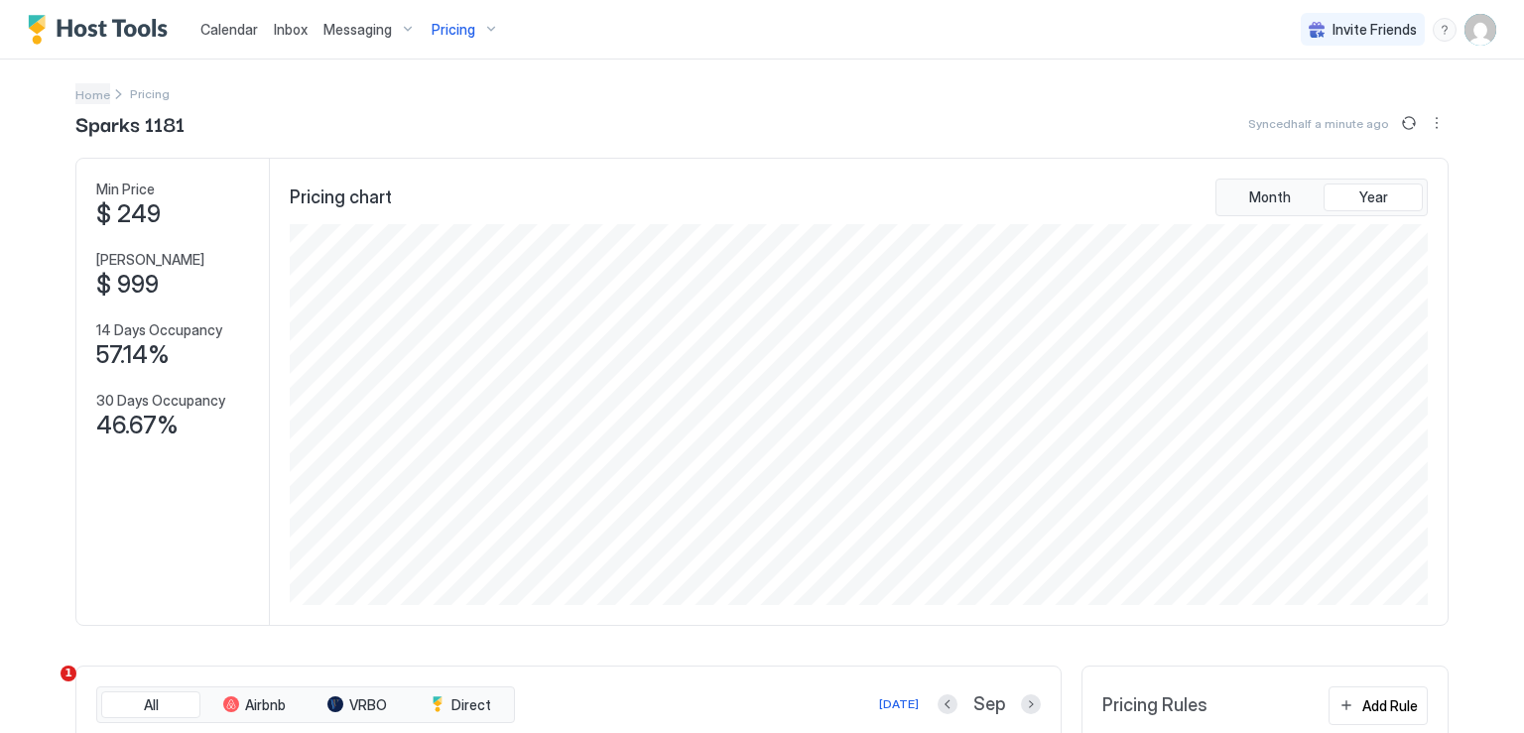
click at [95, 91] on span "Home" at bounding box center [92, 94] width 35 height 15
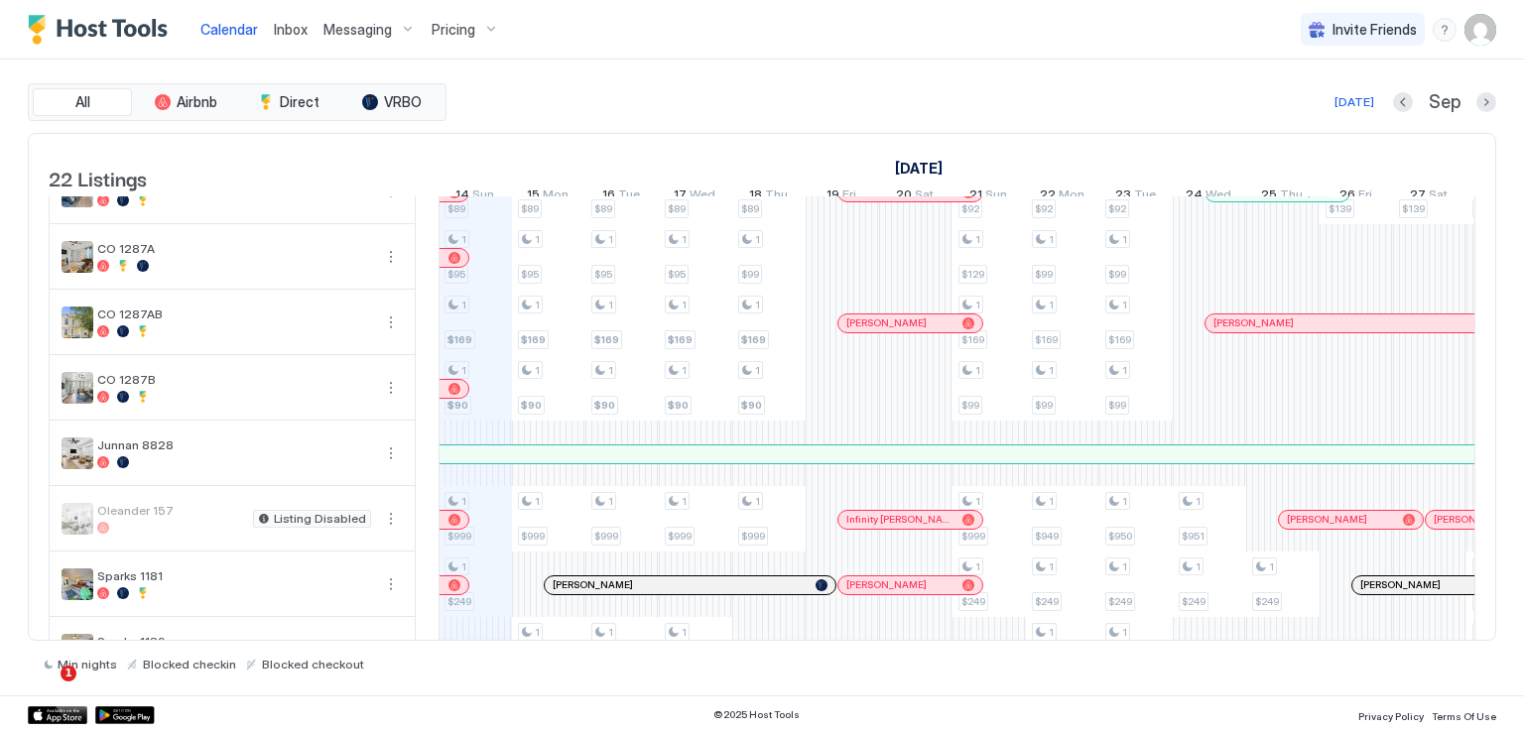
scroll to position [1060, 0]
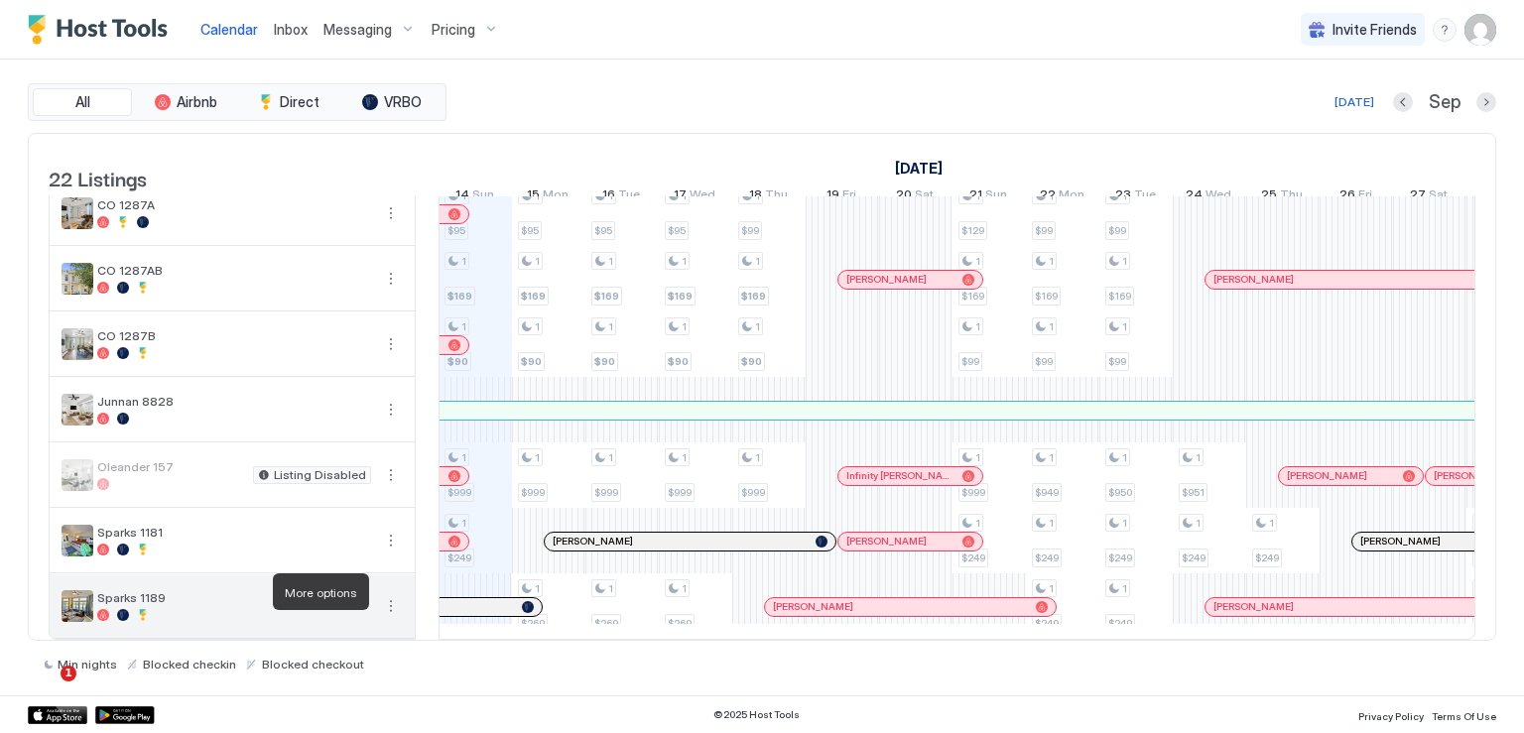
click at [391, 596] on button "More options" at bounding box center [391, 606] width 24 height 24
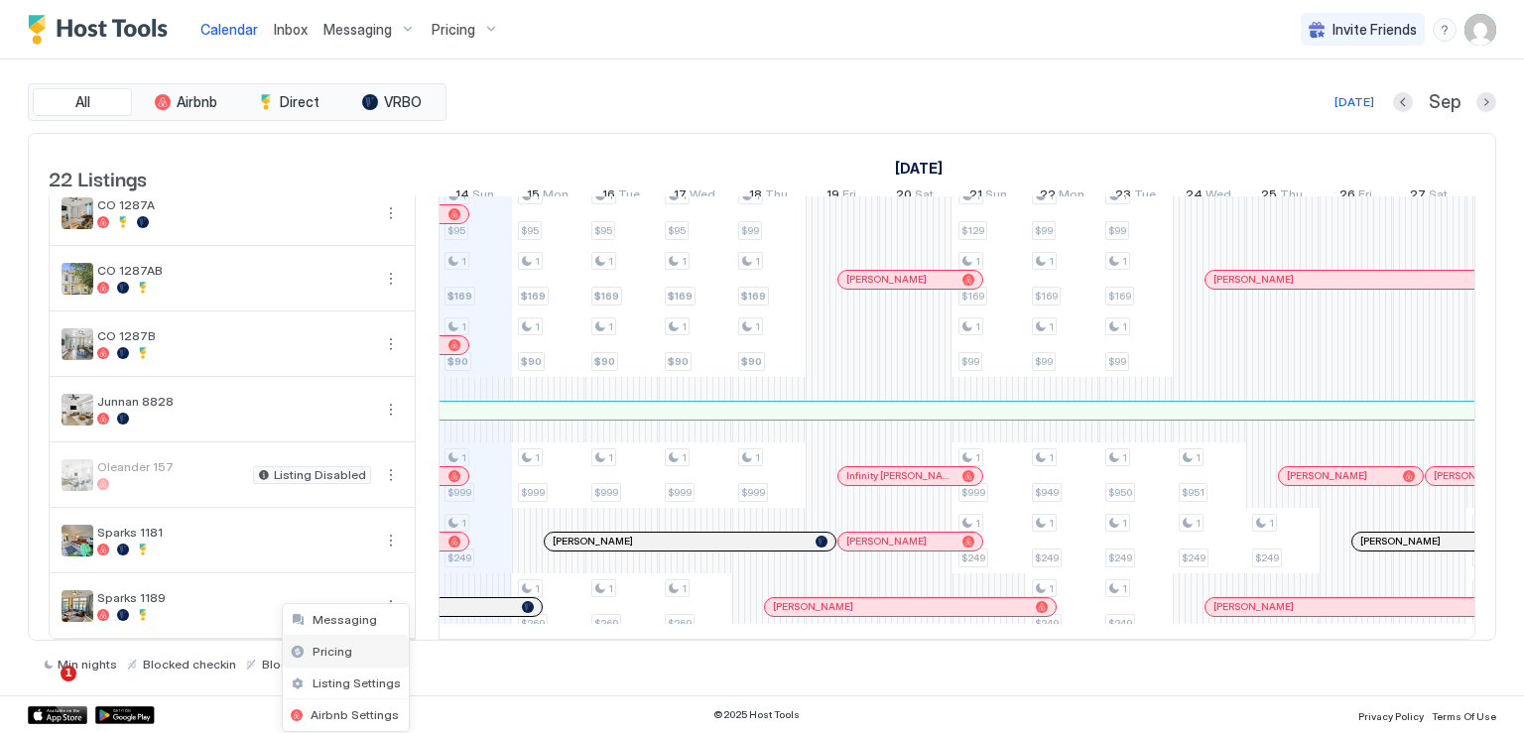
click at [345, 652] on span "Pricing" at bounding box center [333, 651] width 40 height 15
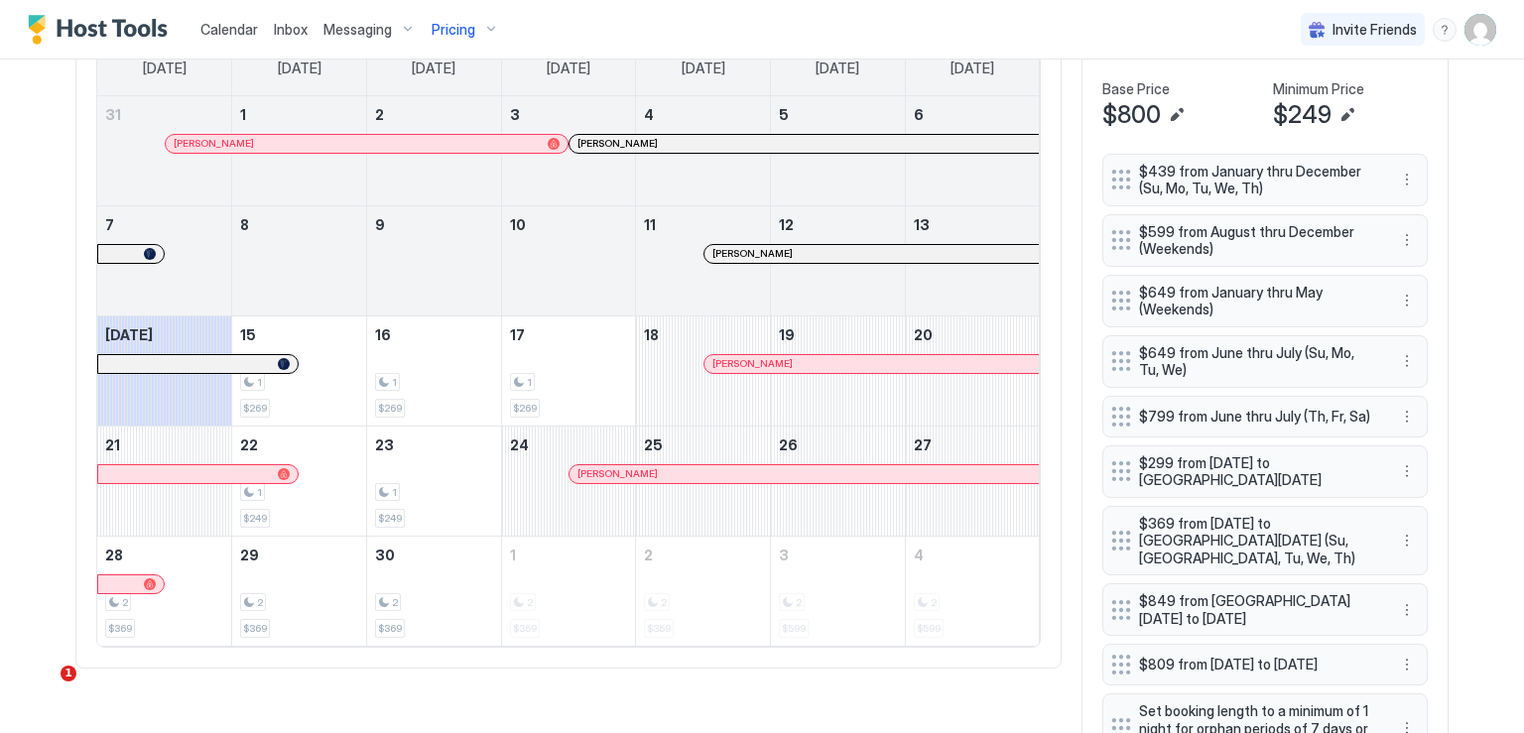
scroll to position [595, 0]
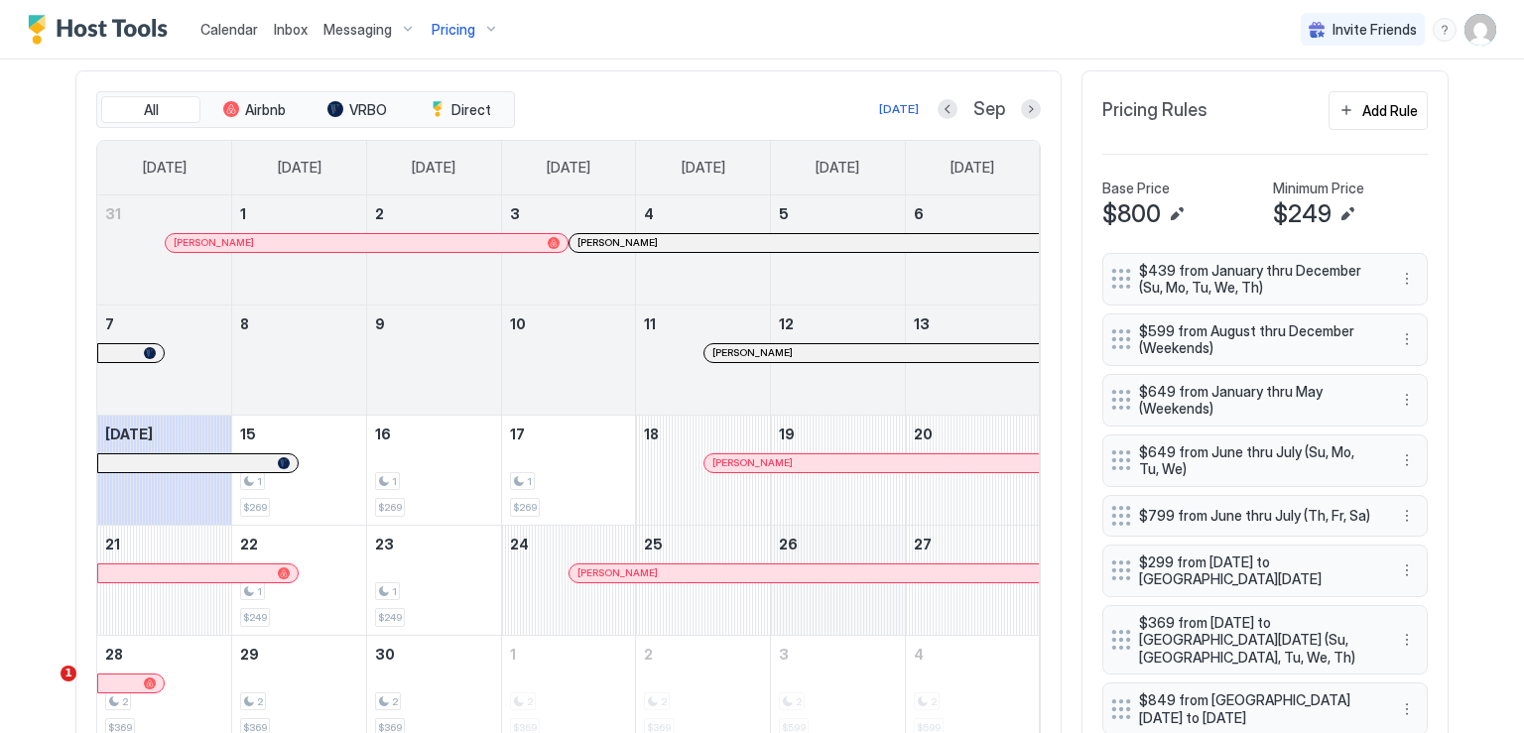
drag, startPoint x: 605, startPoint y: 566, endPoint x: 818, endPoint y: 591, distance: 213.9
click at [605, 566] on div at bounding box center [613, 574] width 16 height 16
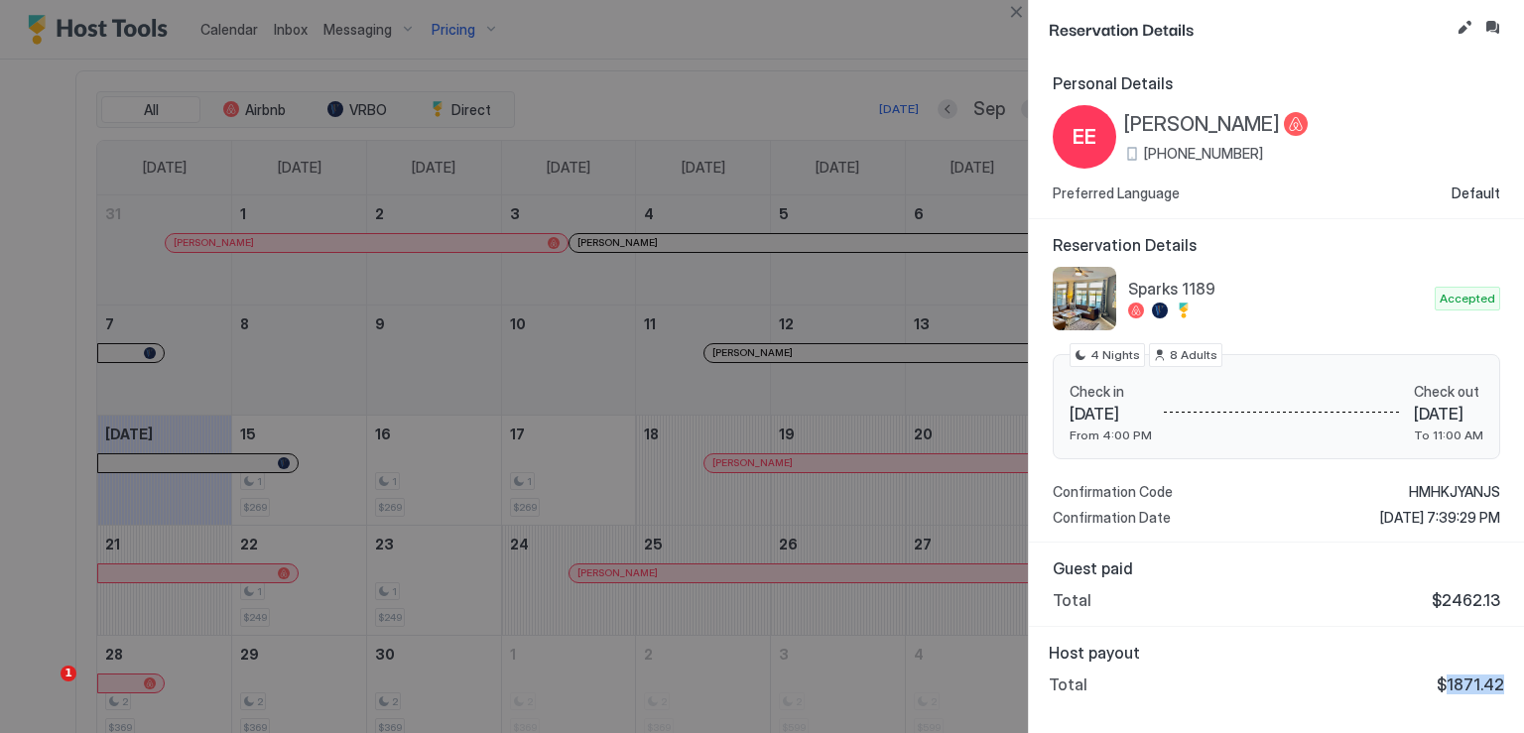
drag, startPoint x: 1454, startPoint y: 684, endPoint x: 1510, endPoint y: 686, distance: 56.6
click at [1510, 686] on div "Host payout Total $1871.42" at bounding box center [1276, 668] width 495 height 83
copy span "1871.42"
click at [1014, 10] on button "Close" at bounding box center [1016, 12] width 24 height 24
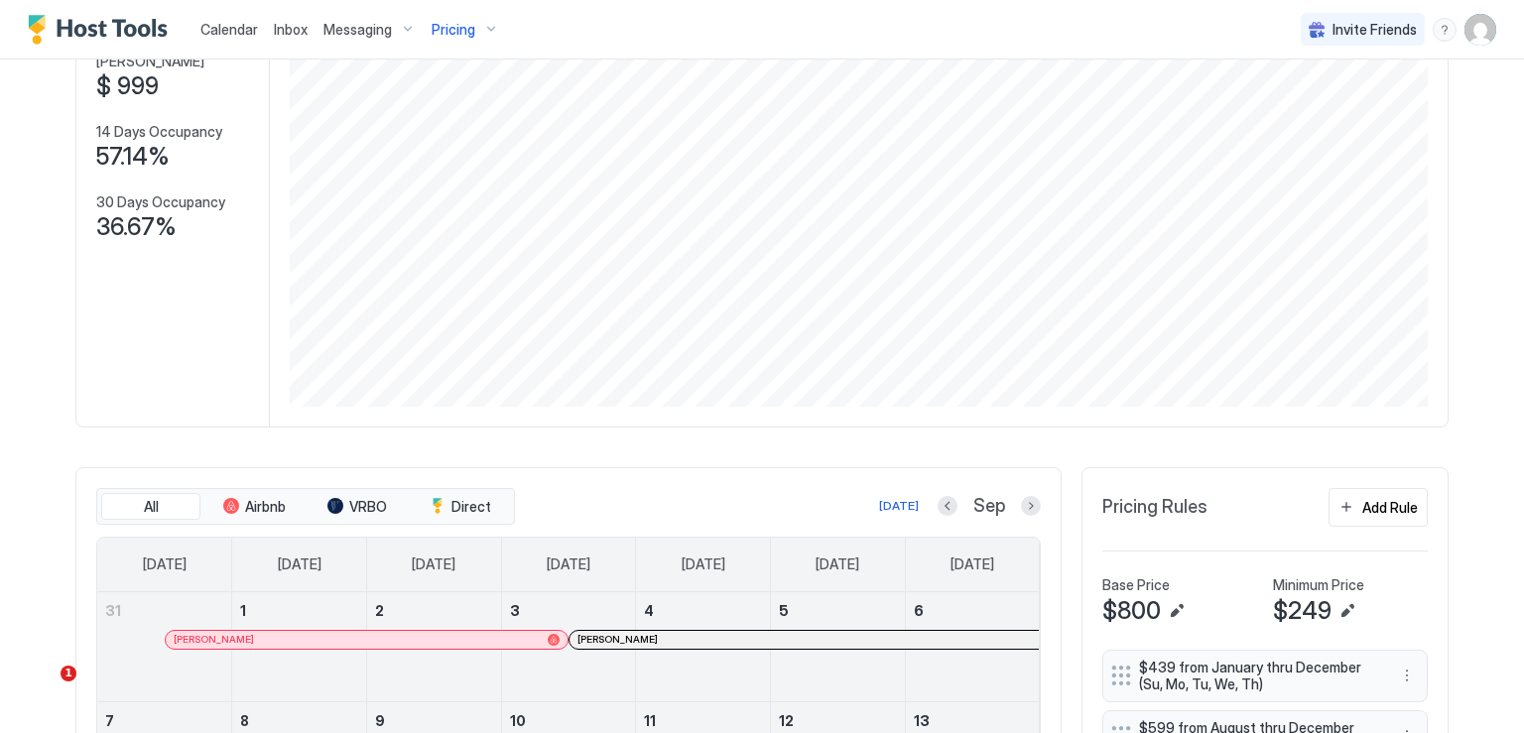
scroll to position [298, 0]
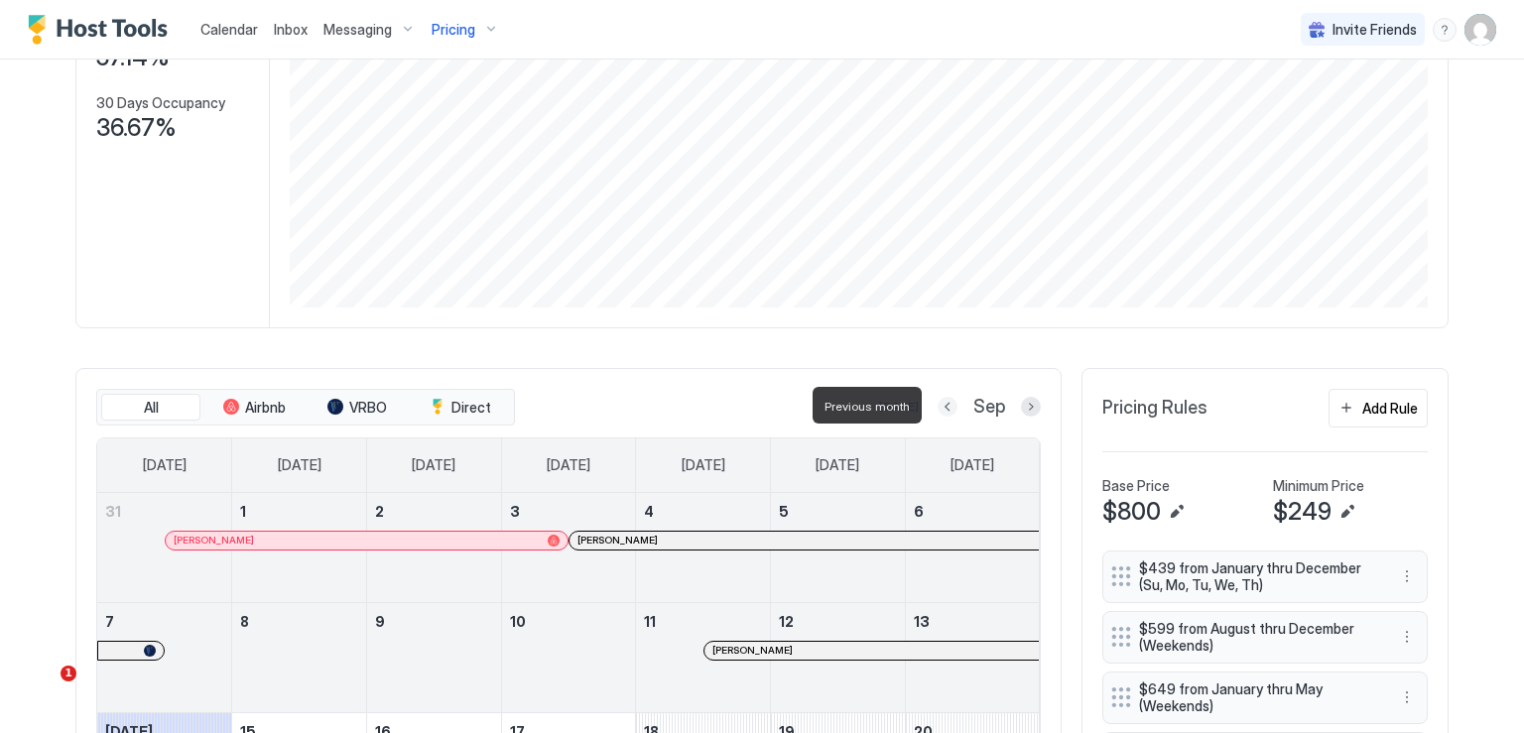
click at [938, 404] on button "Previous month" at bounding box center [948, 407] width 20 height 20
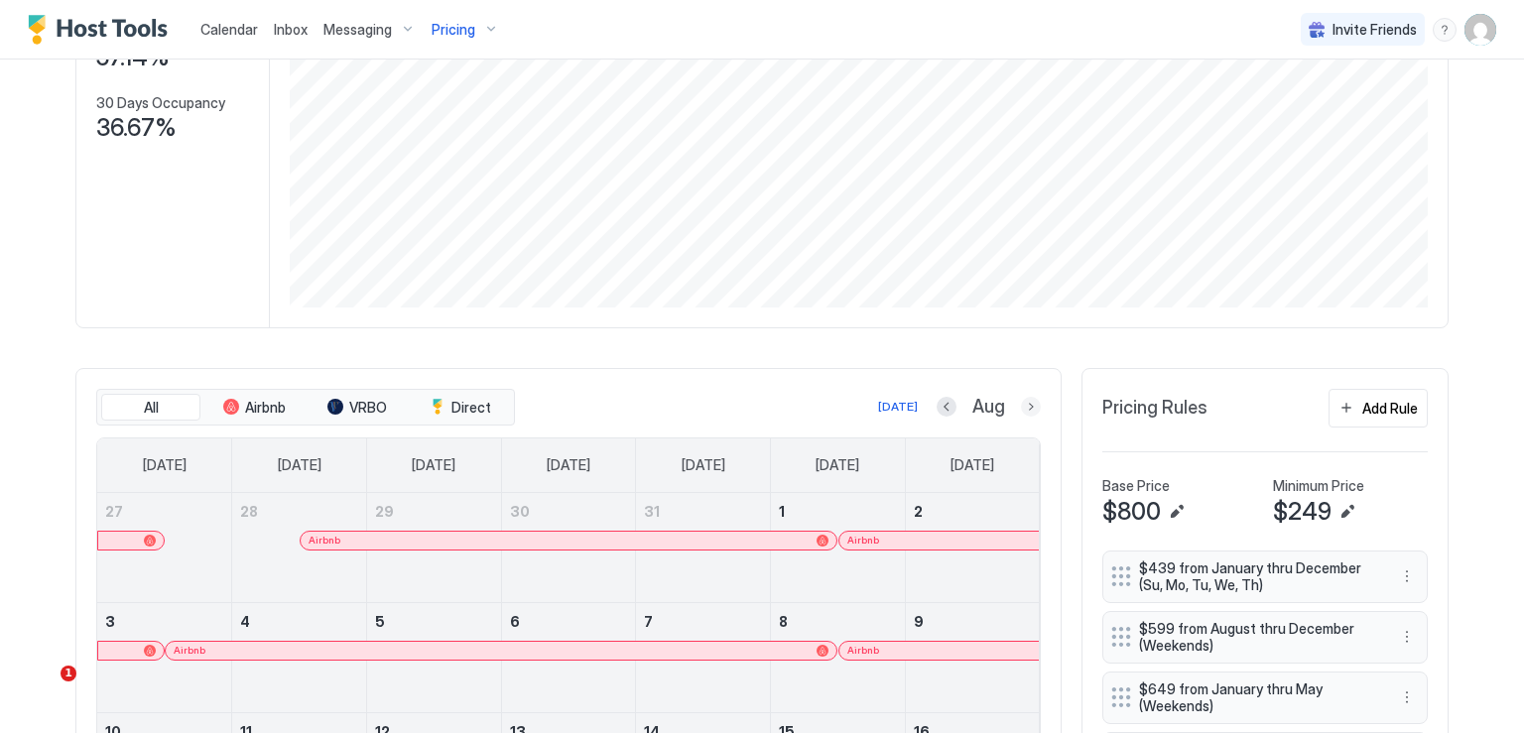
click at [1021, 403] on button "Next month" at bounding box center [1031, 407] width 20 height 20
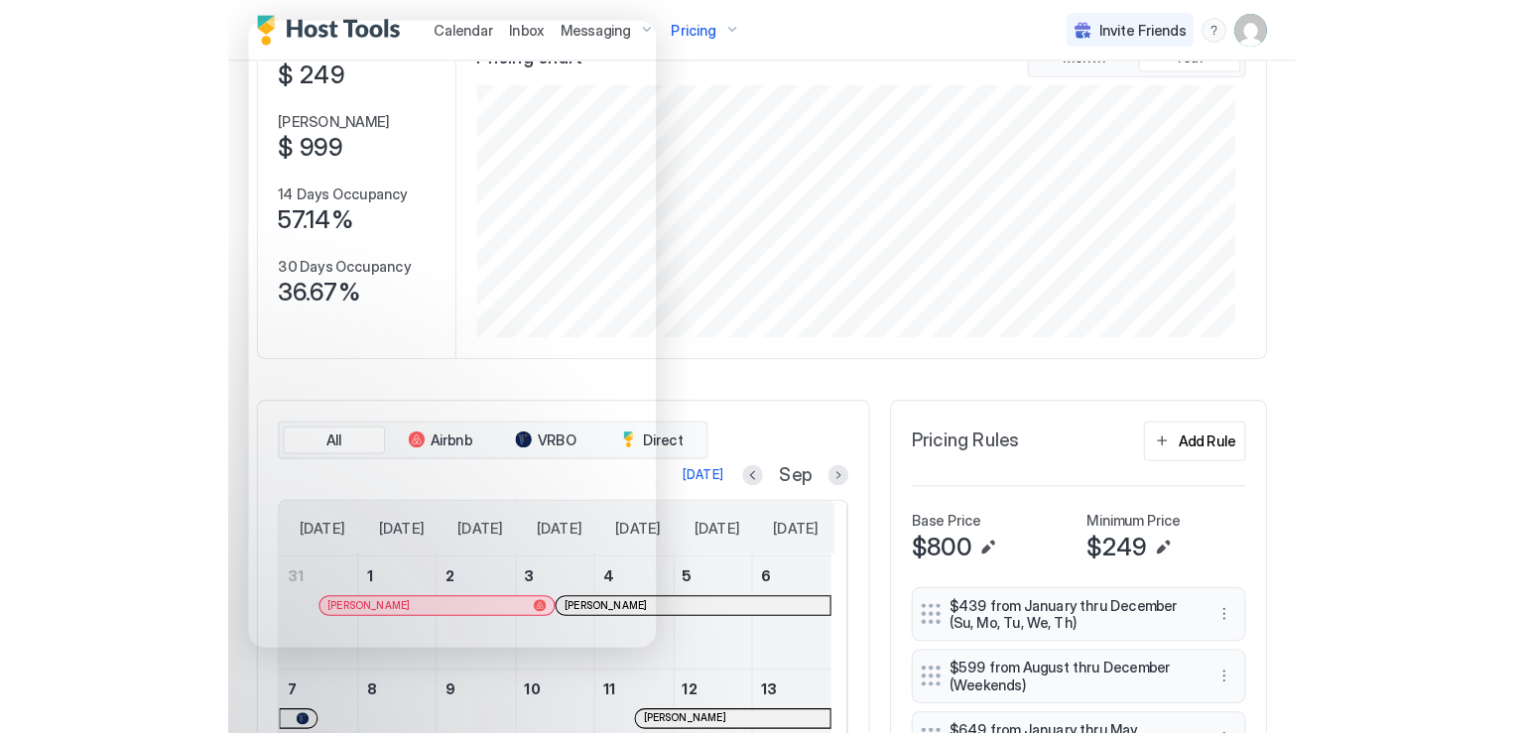
scroll to position [381, 1143]
